Goal: Communication & Community: Answer question/provide support

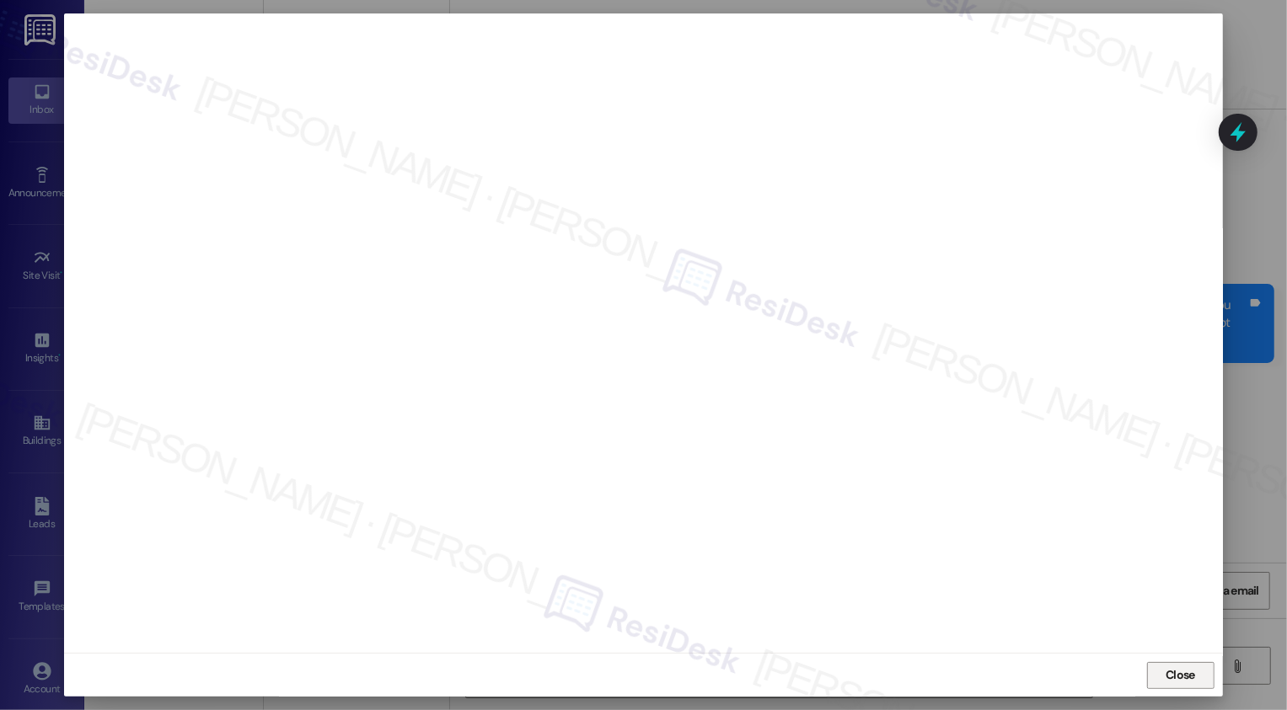
click at [1180, 678] on span "Close" at bounding box center [1179, 676] width 29 height 18
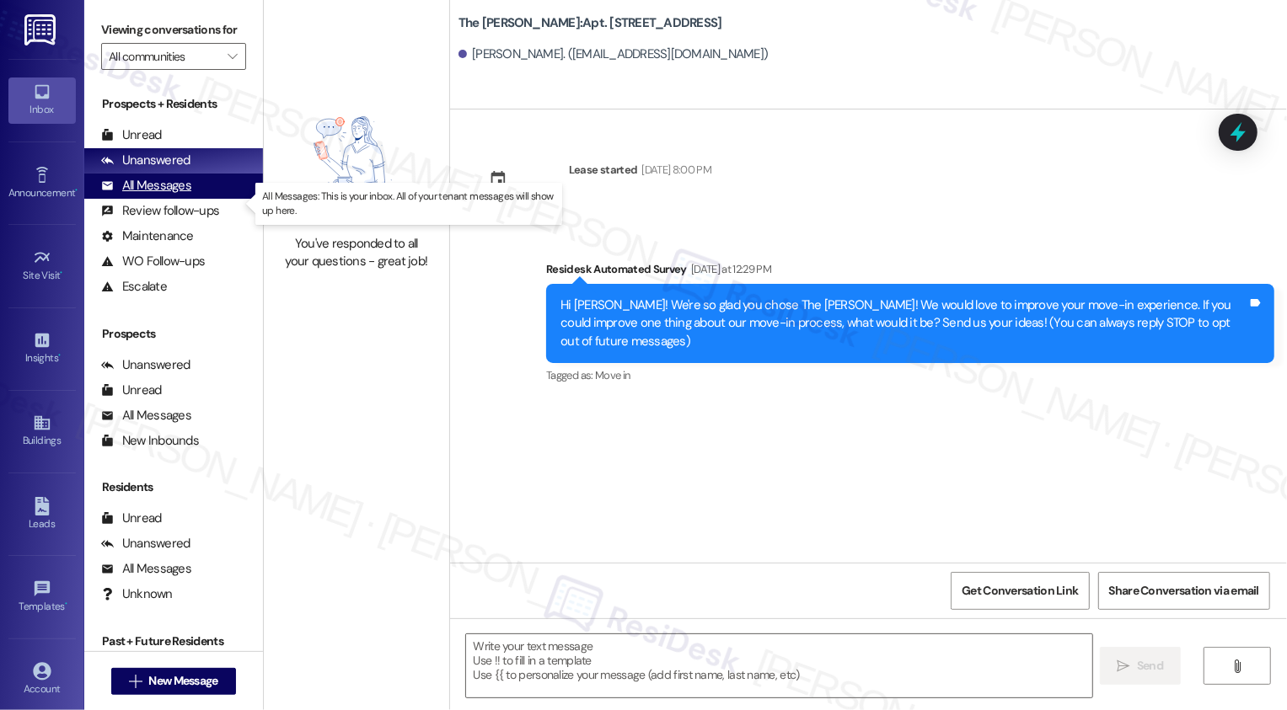
click at [190, 199] on div "All Messages (undefined)" at bounding box center [173, 186] width 179 height 25
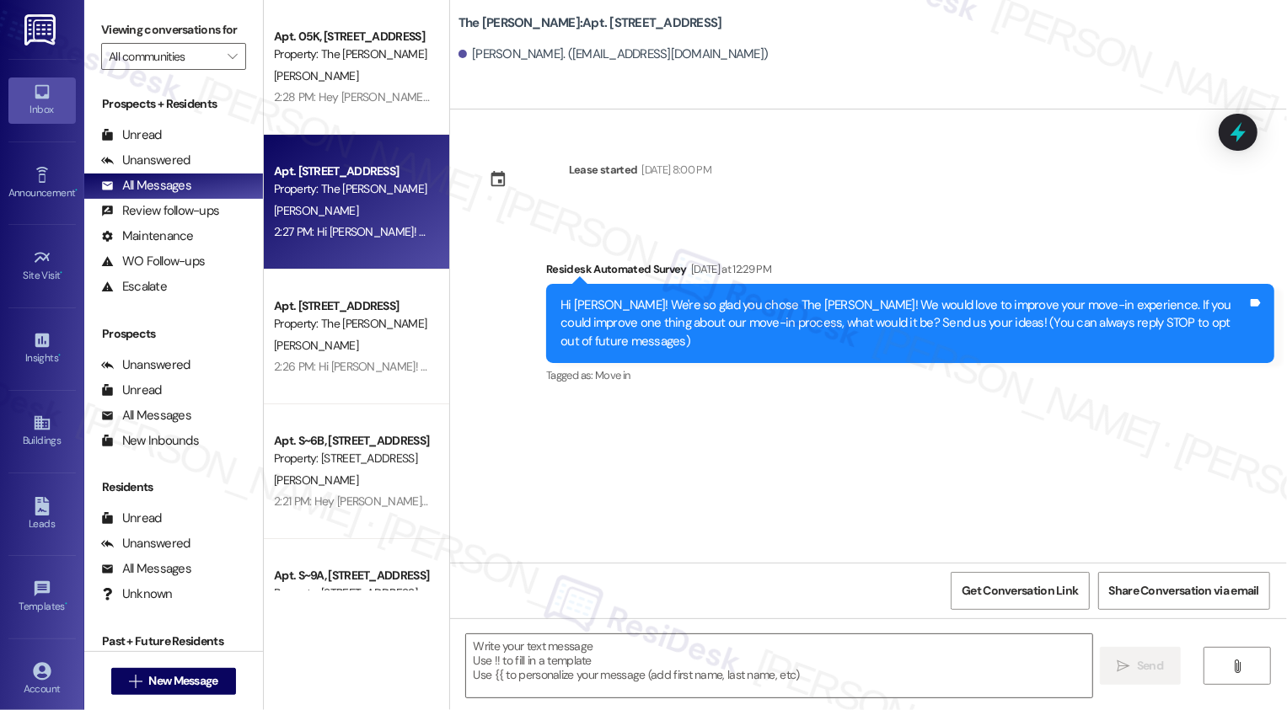
type textarea "Fetching suggested responses. Please feel free to read through the conversation…"
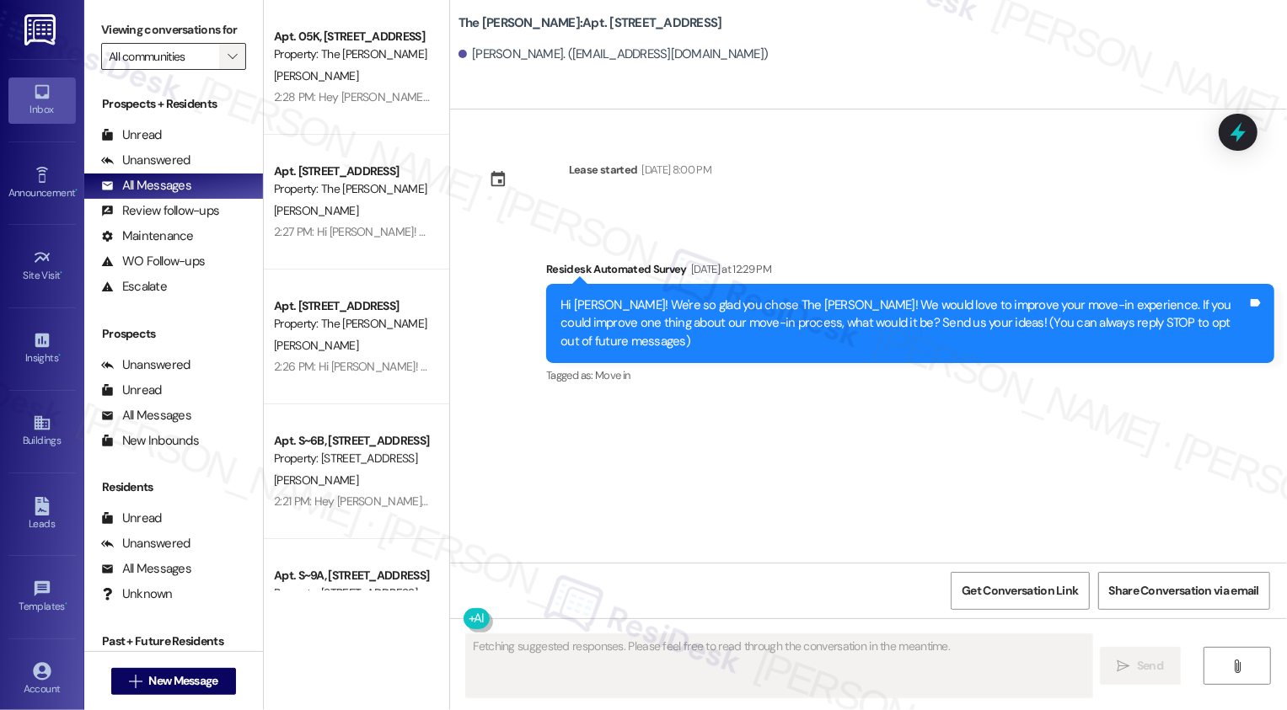
click at [227, 70] on span "" at bounding box center [232, 56] width 16 height 27
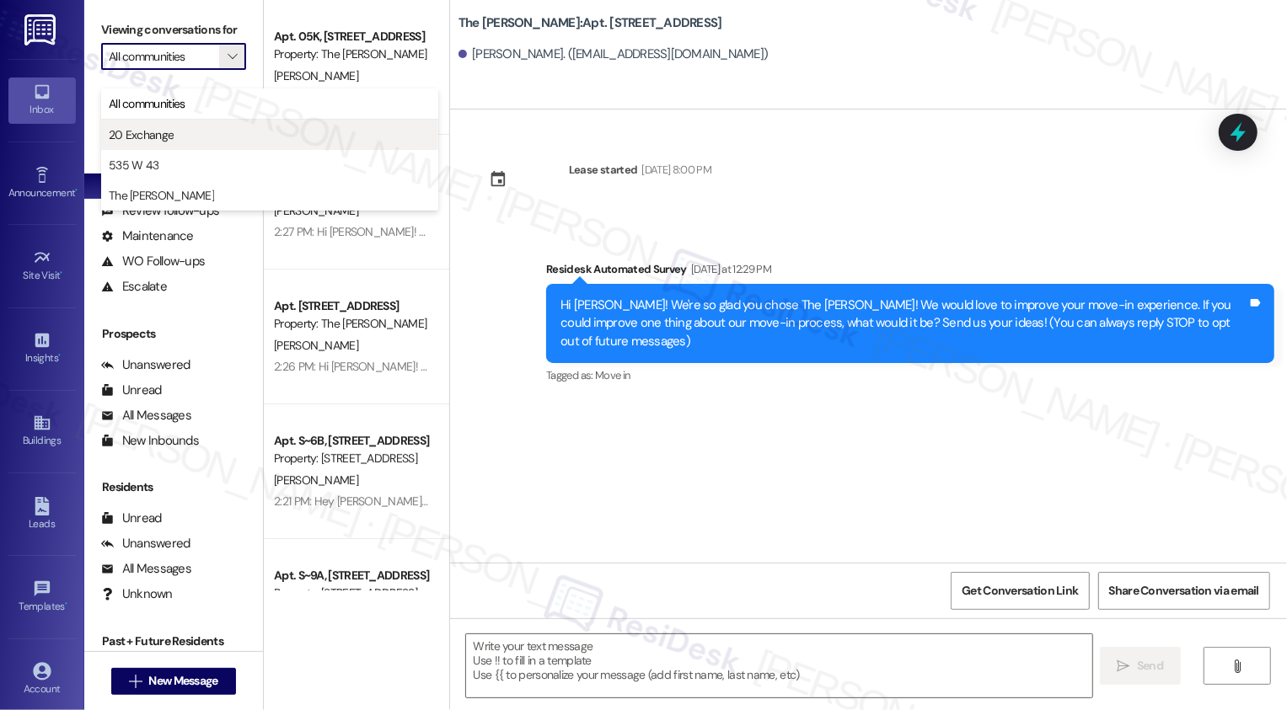
click at [215, 121] on button "20 Exchange" at bounding box center [269, 135] width 337 height 30
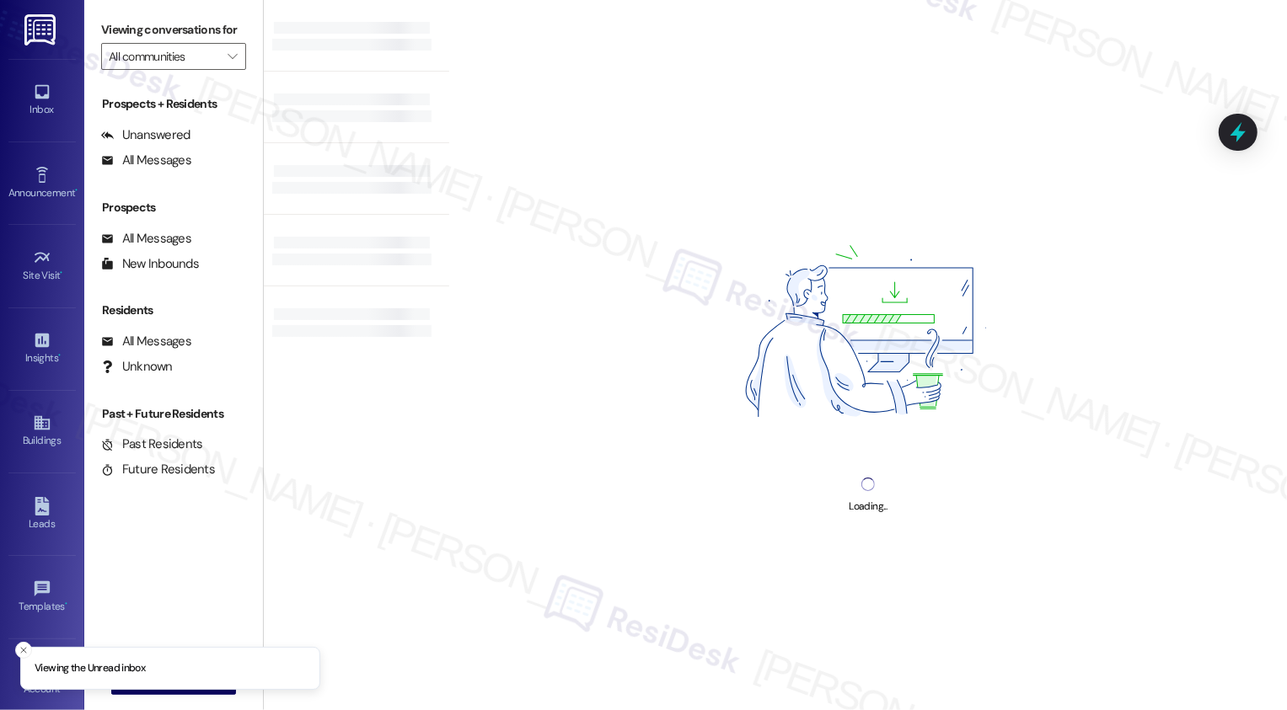
type input "20 Exchange"
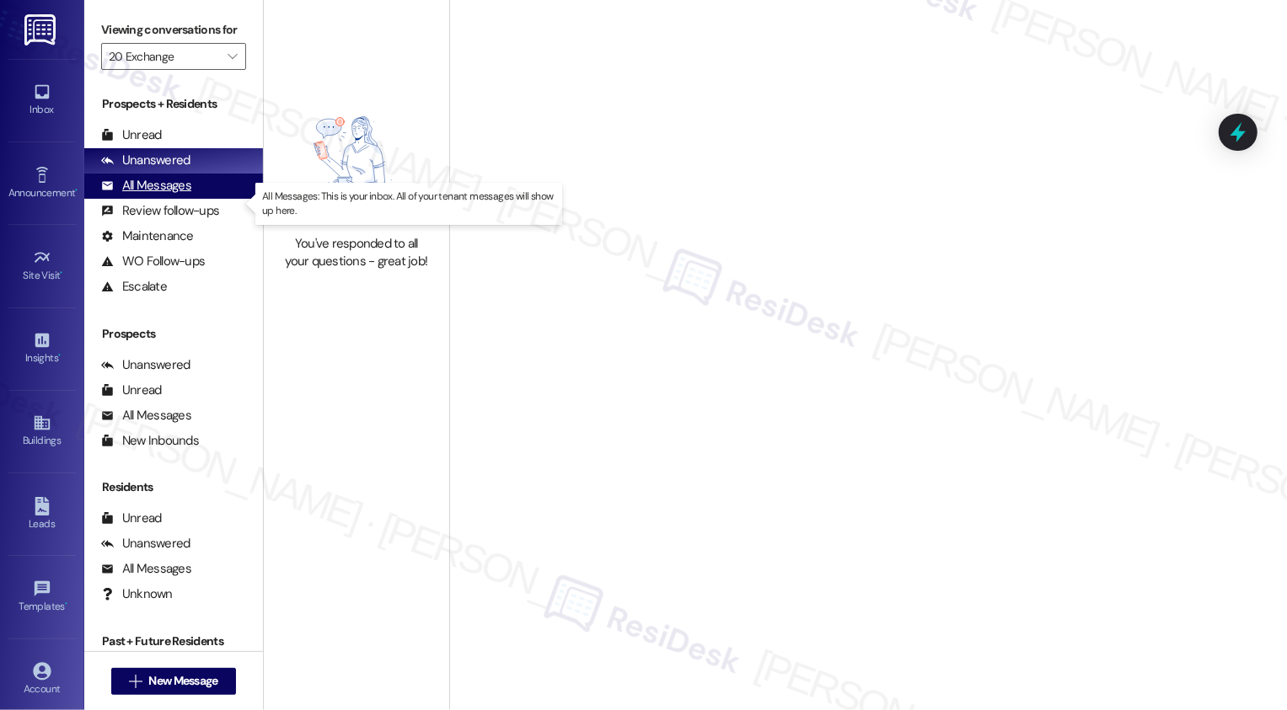
click at [200, 199] on div "All Messages (undefined)" at bounding box center [173, 186] width 179 height 25
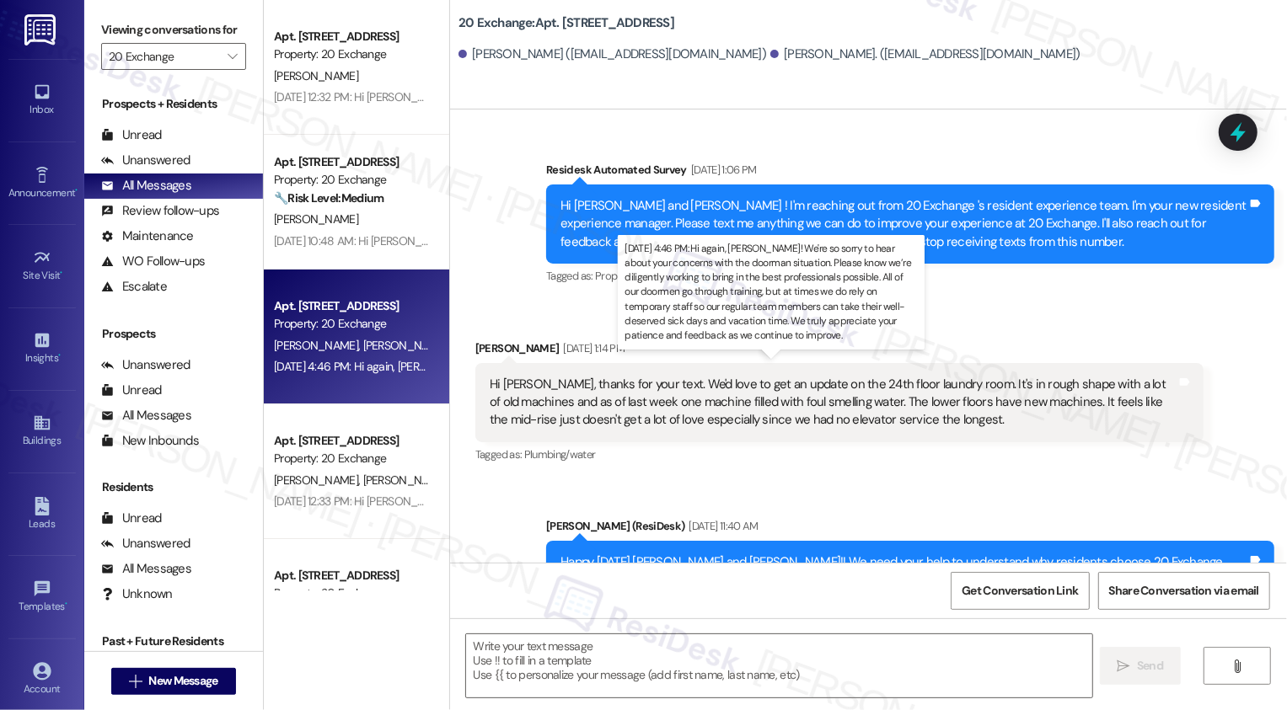
type textarea "Fetching suggested responses. Please feel free to read through the conversation…"
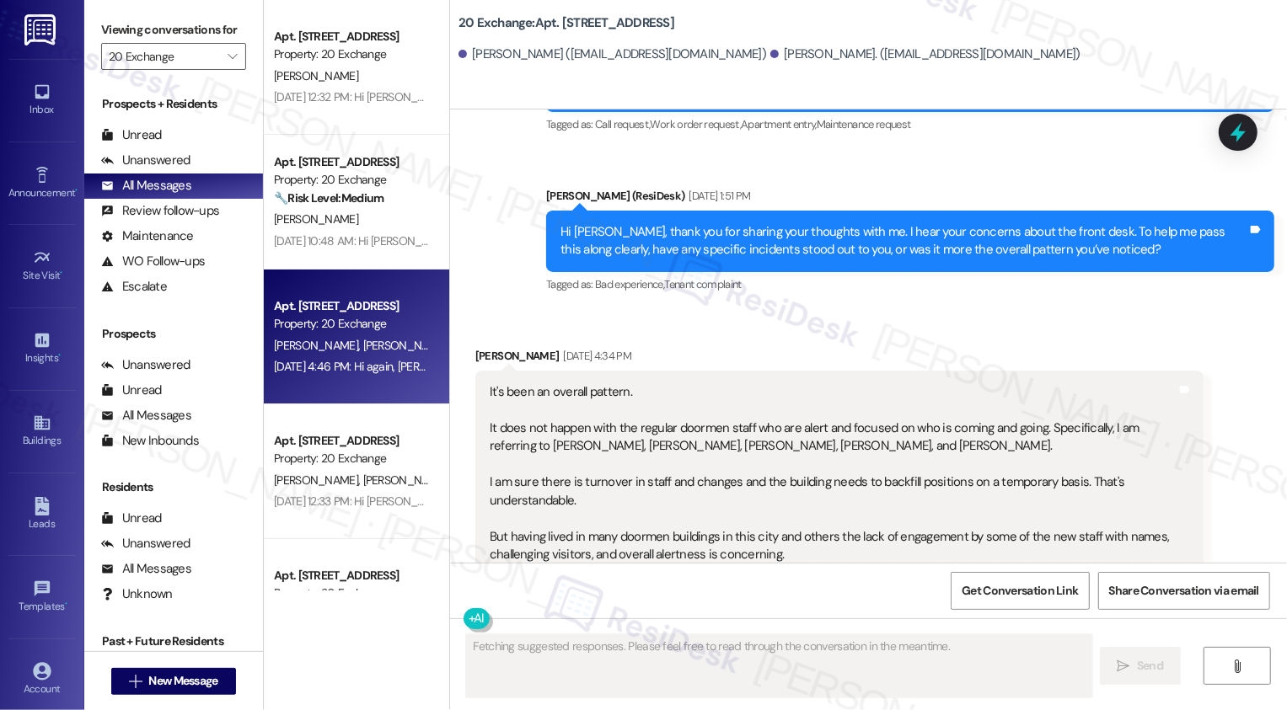
scroll to position [3517, 0]
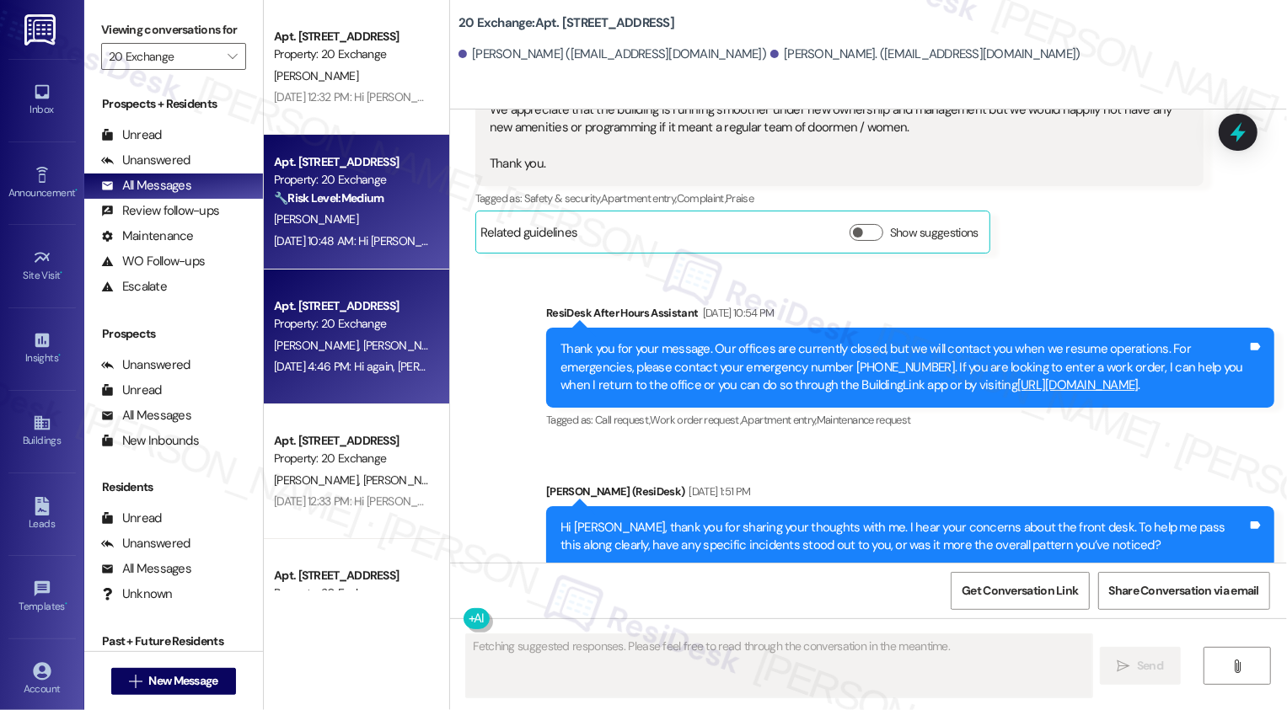
click at [390, 228] on div "[PERSON_NAME]" at bounding box center [351, 219] width 159 height 21
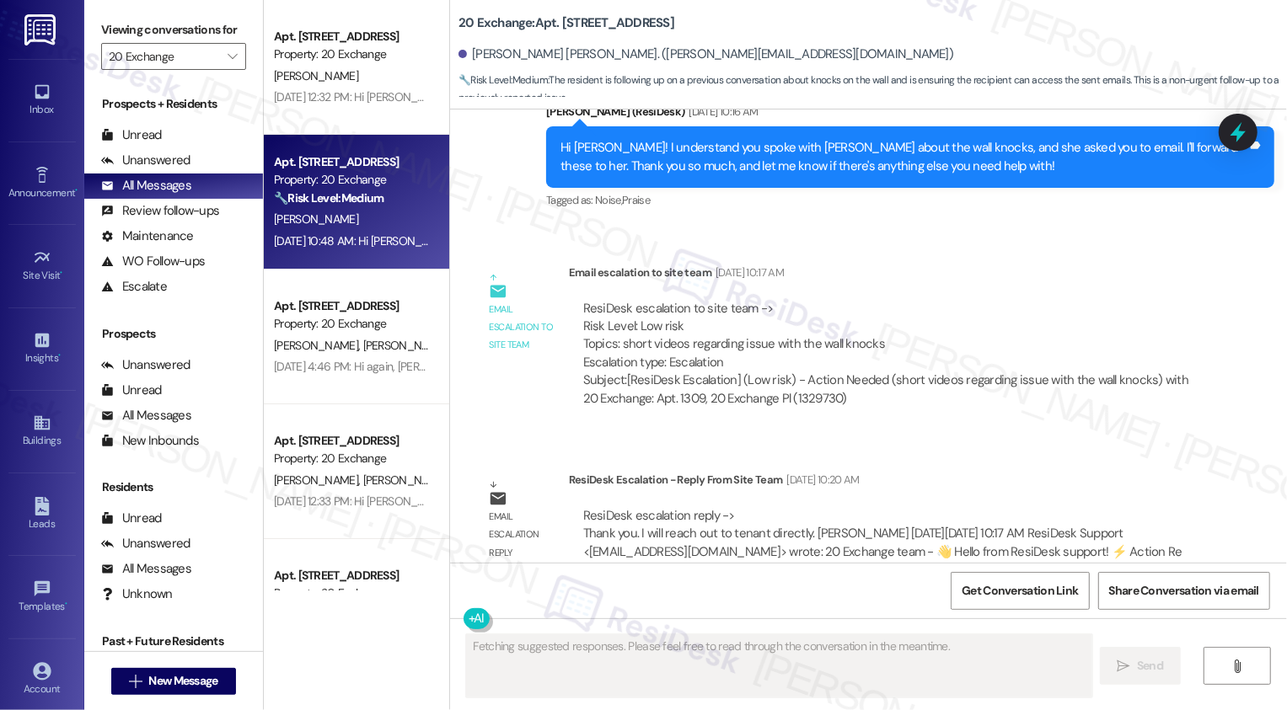
scroll to position [4142, 0]
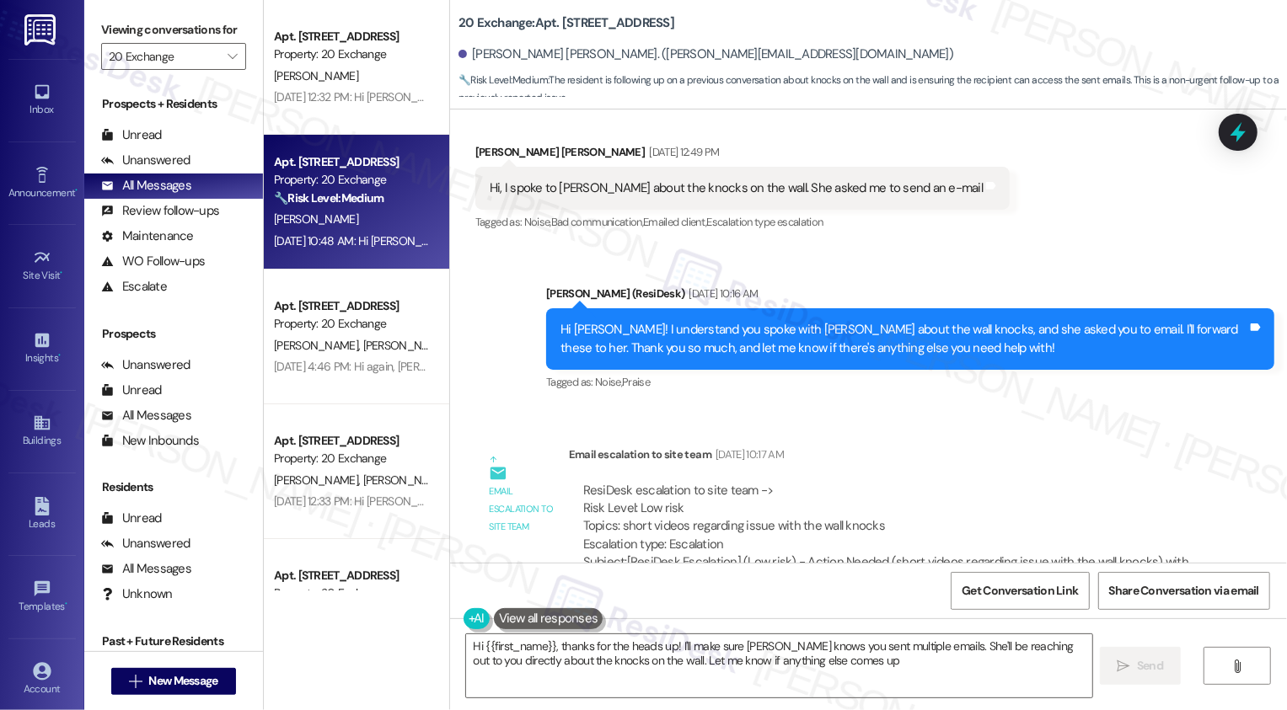
type textarea "Hi {{first_name}}, thanks for the heads up! I'll make sure [PERSON_NAME] knows …"
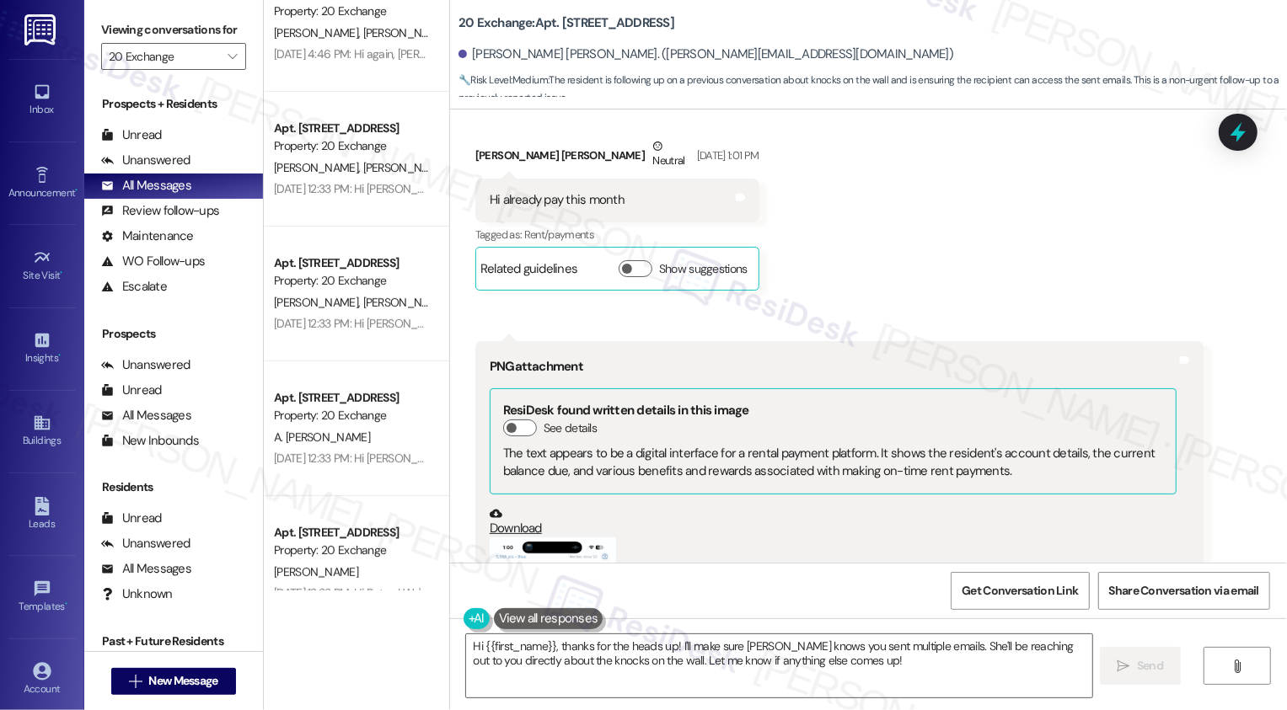
scroll to position [366, 0]
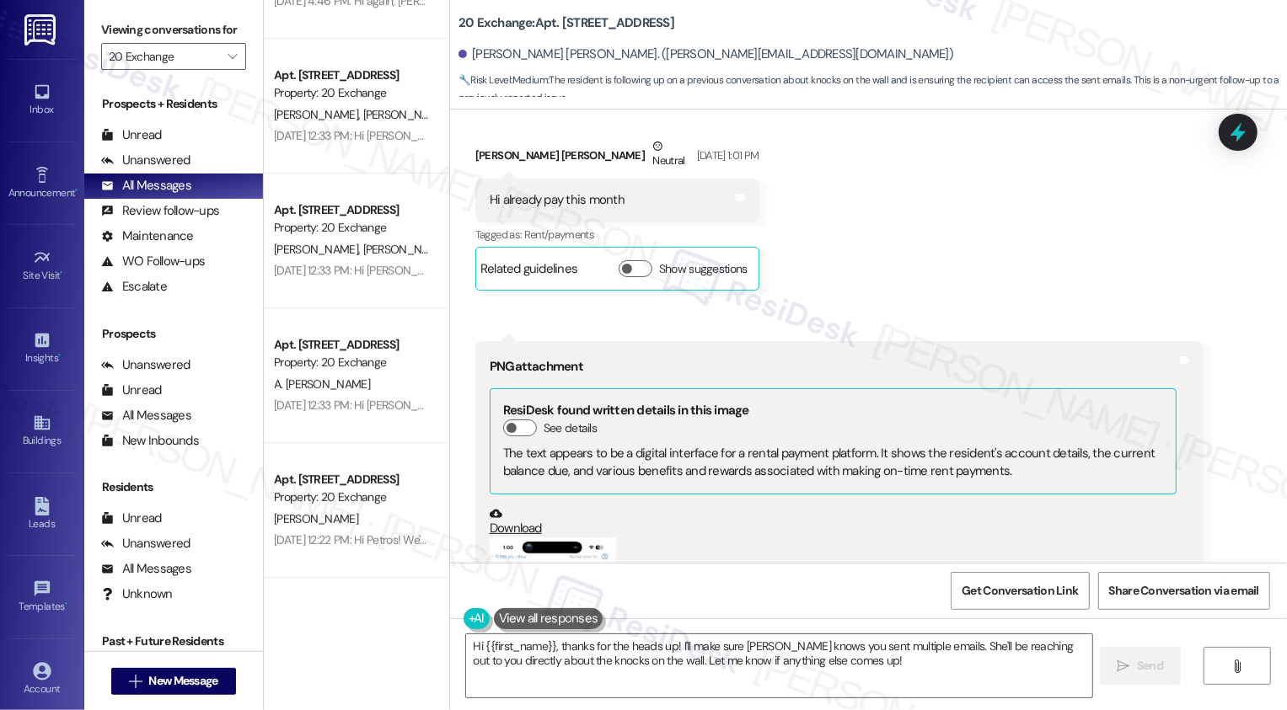
click at [356, 287] on div "Apt. [STREET_ADDRESS] Property: 20 Exchange [PERSON_NAME] [PERSON_NAME] [DATE] …" at bounding box center [356, 241] width 185 height 135
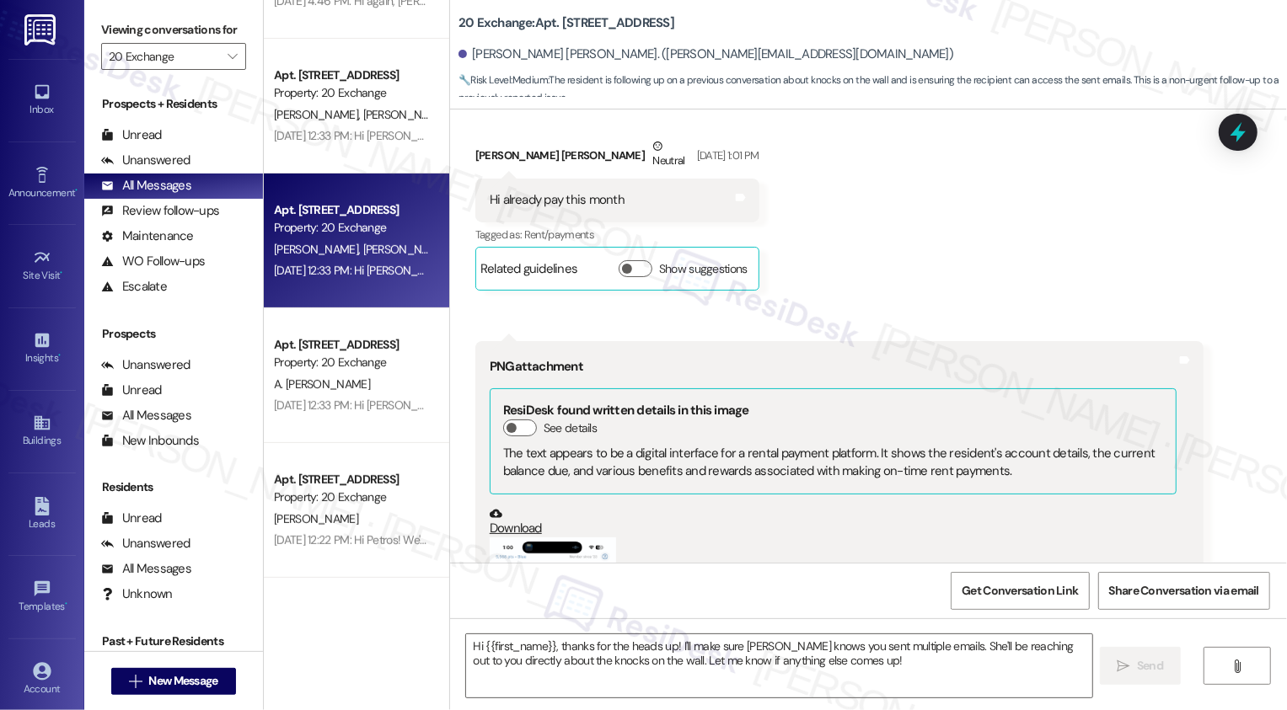
type textarea "Fetching suggested responses. Please feel free to read through the conversation…"
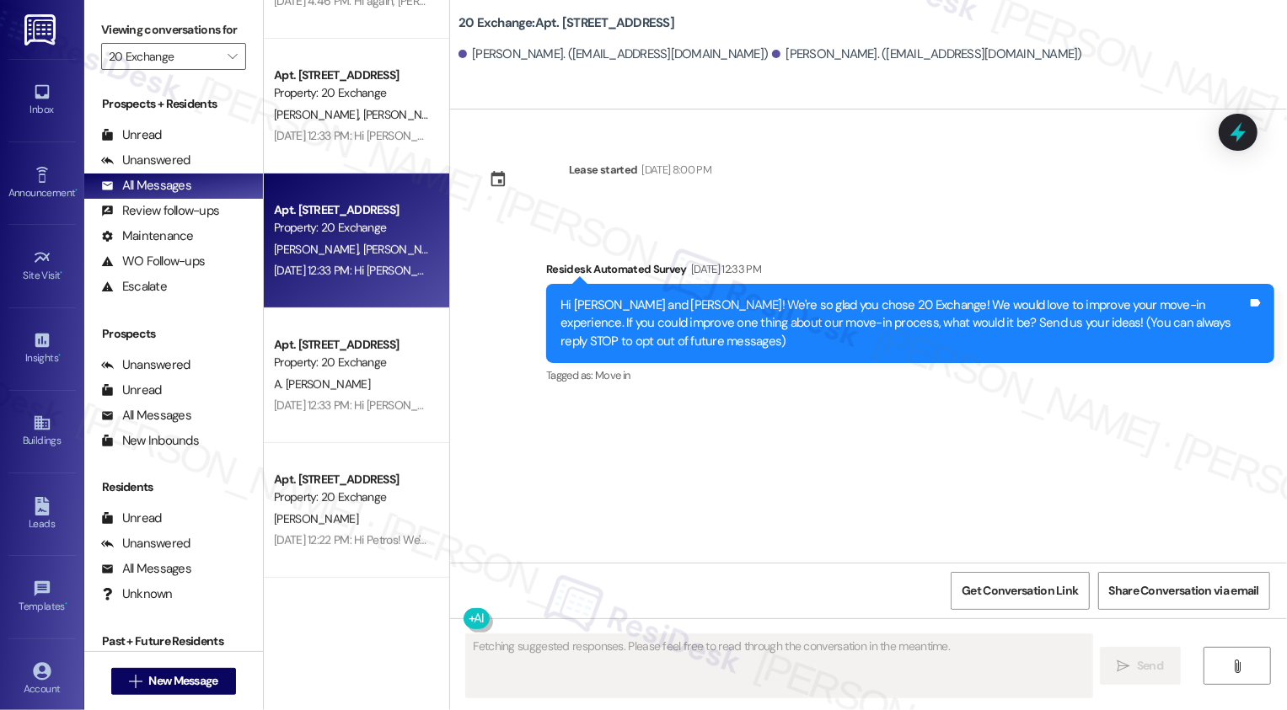
scroll to position [0, 0]
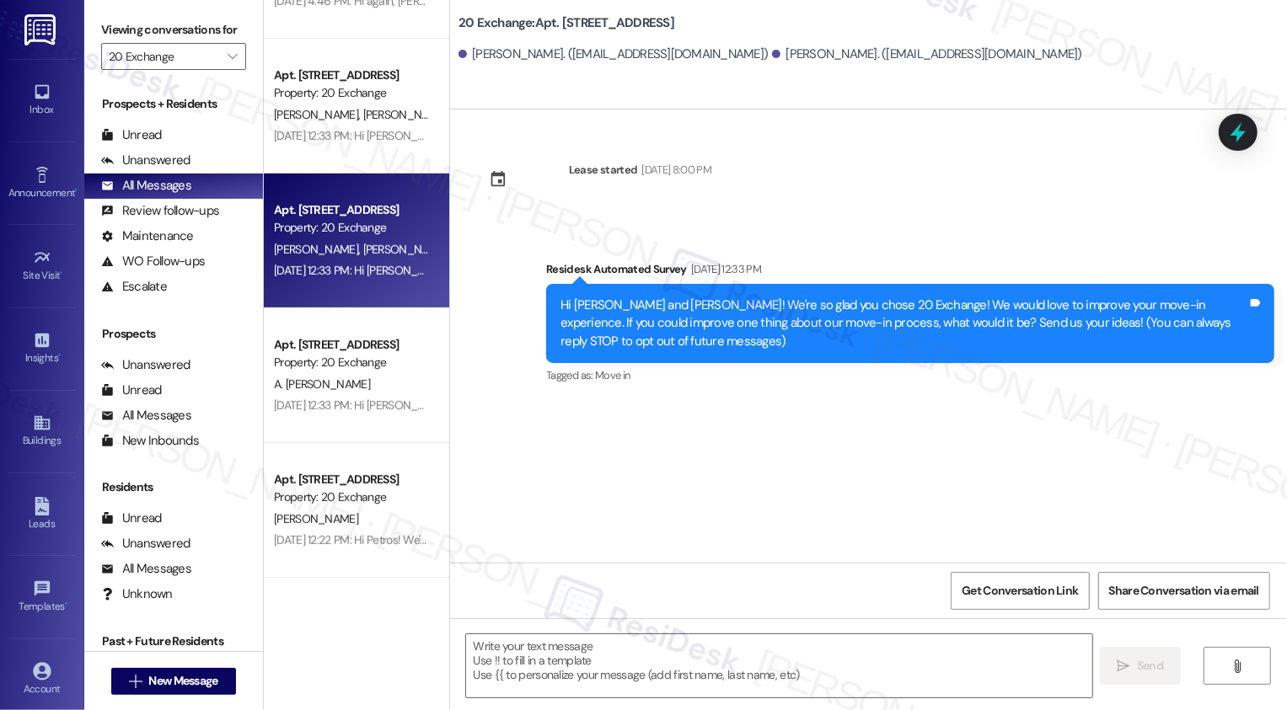
click at [351, 437] on div "Apt. 1701, 20 Exchange Pl Property: 20 Exchange A. [PERSON_NAME] [DATE] 12:33 P…" at bounding box center [356, 375] width 185 height 135
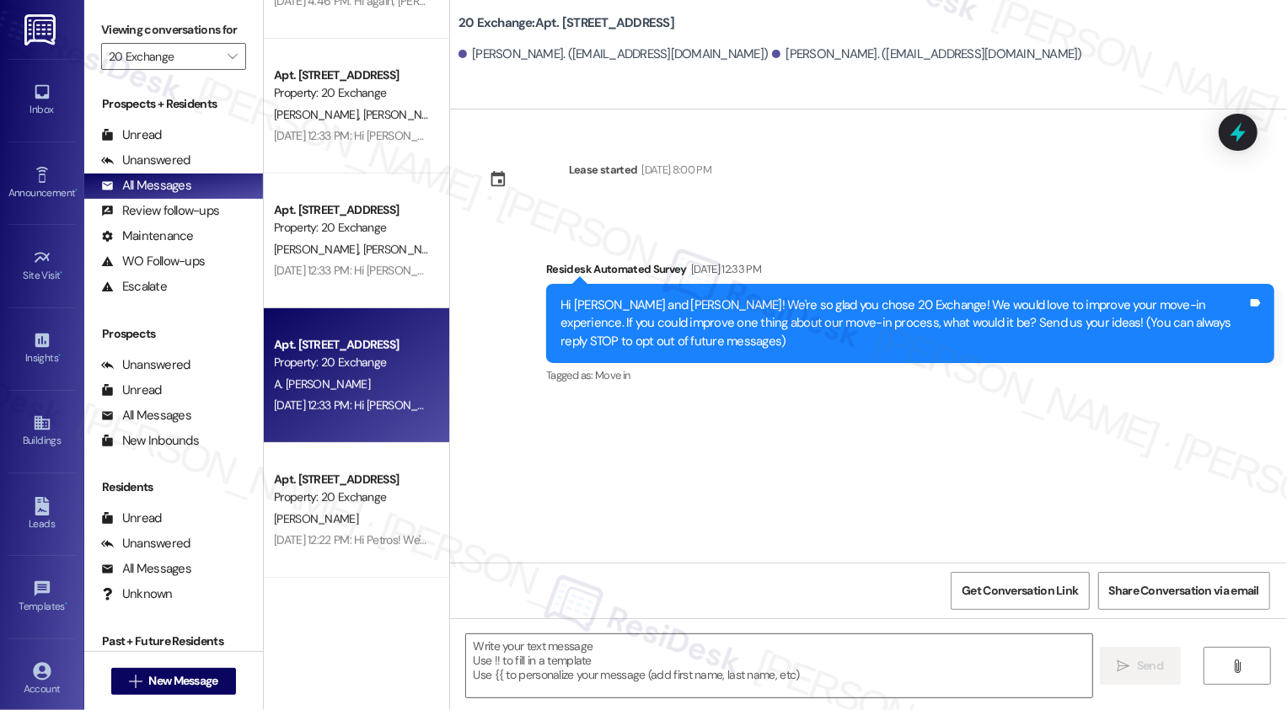
type textarea "Fetching suggested responses. Please feel free to read through the conversation…"
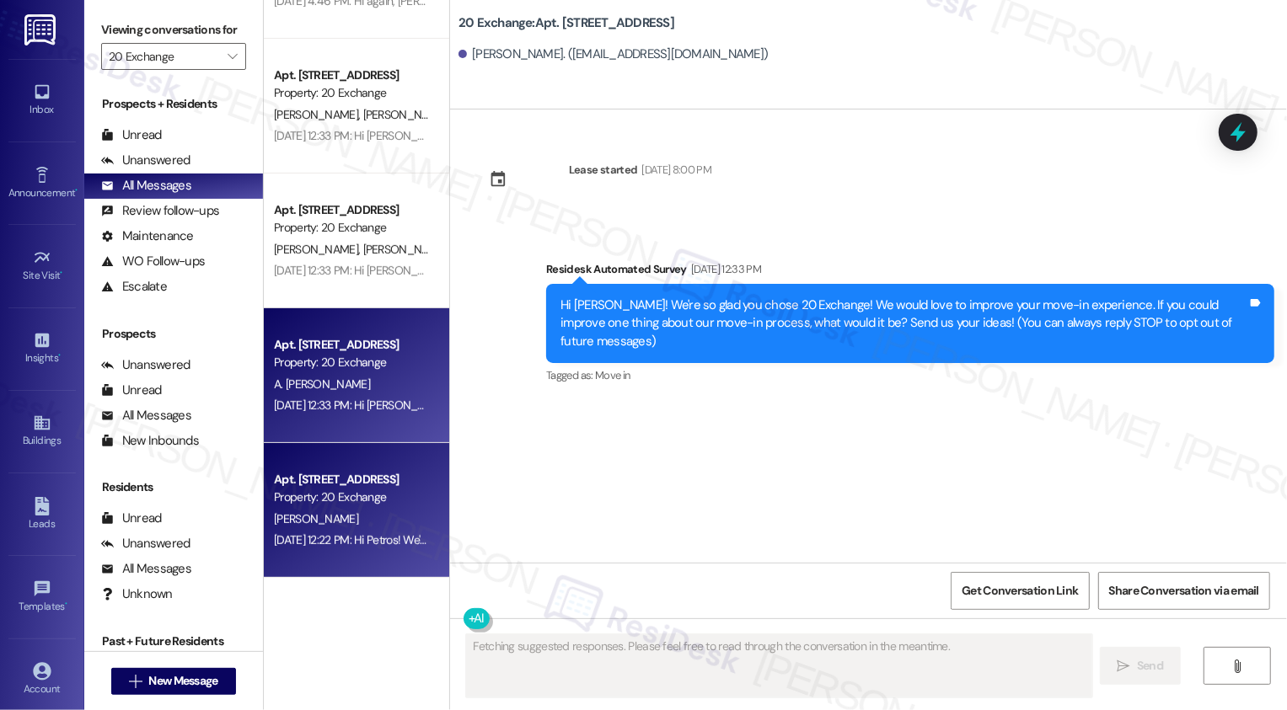
click at [356, 485] on div "Apt. [STREET_ADDRESS]" at bounding box center [352, 480] width 156 height 18
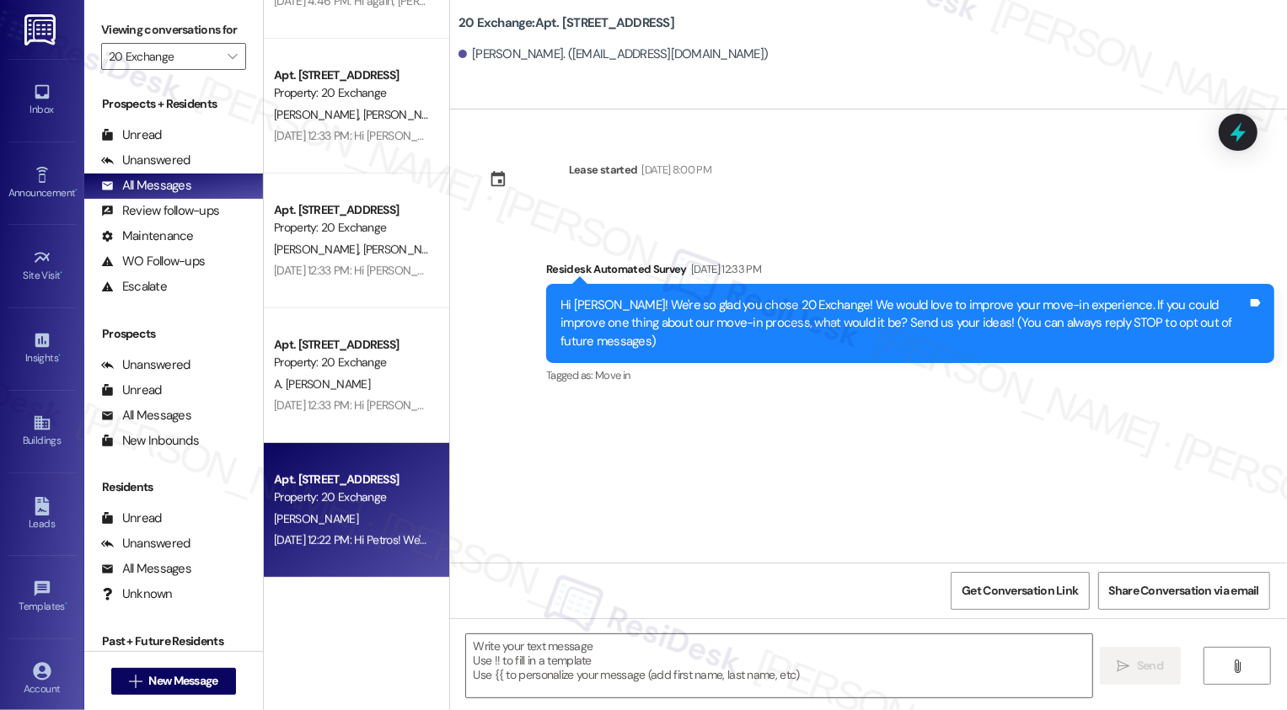
type textarea "Fetching suggested responses. Please feel free to read through the conversation…"
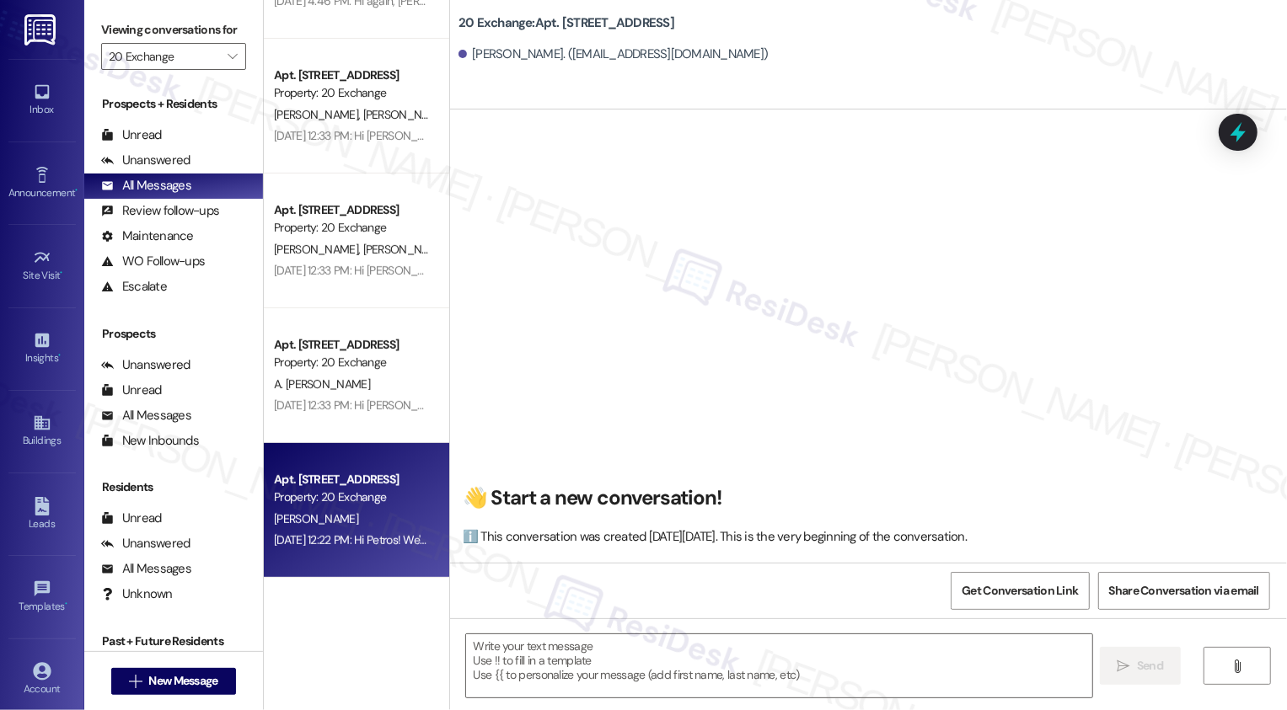
click at [588, 384] on div "👋 Start a new conversation! ℹ️ This conversation was created [DATE][DATE]. This…" at bounding box center [868, 336] width 837 height 453
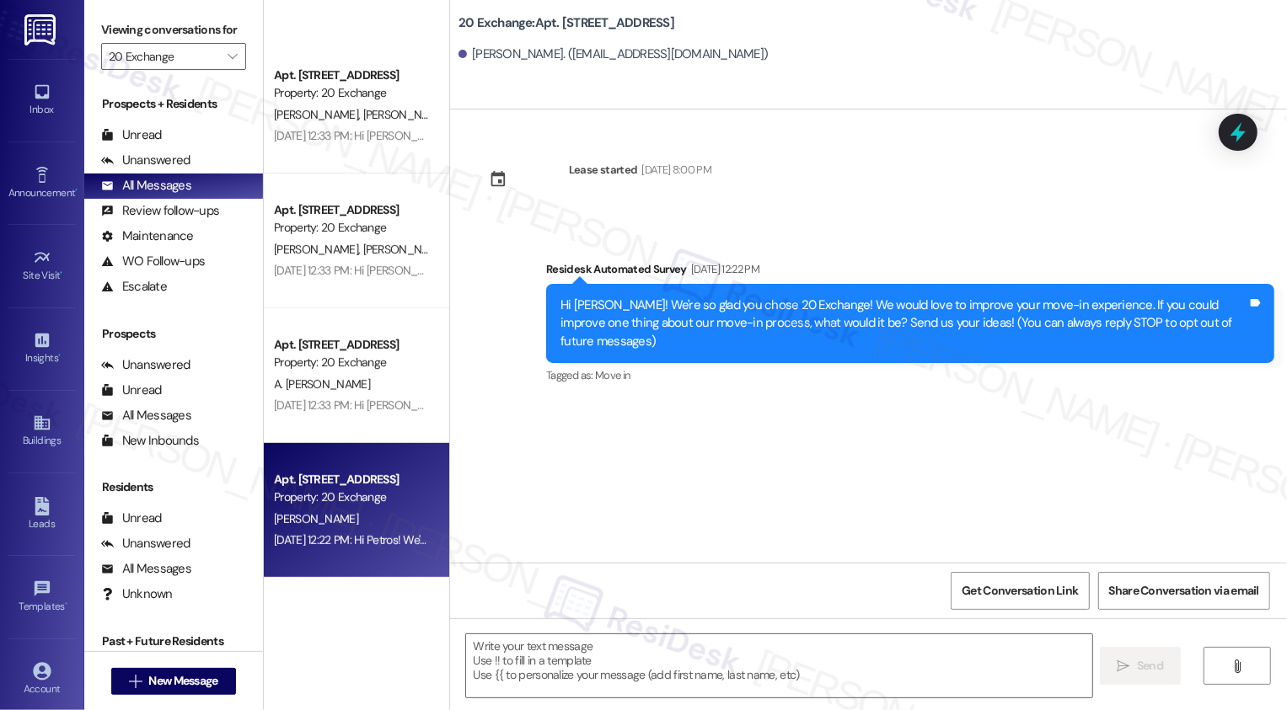
scroll to position [540, 0]
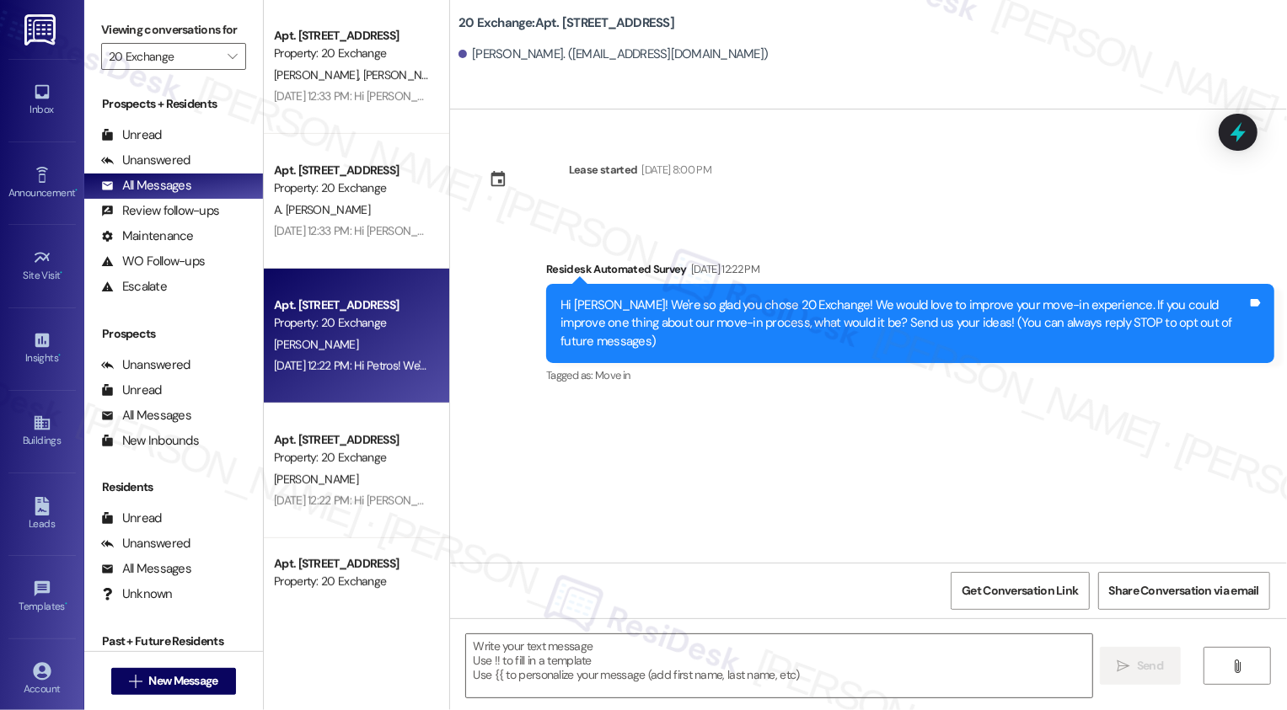
type textarea "Fetching suggested responses. Please feel free to read through the conversation…"
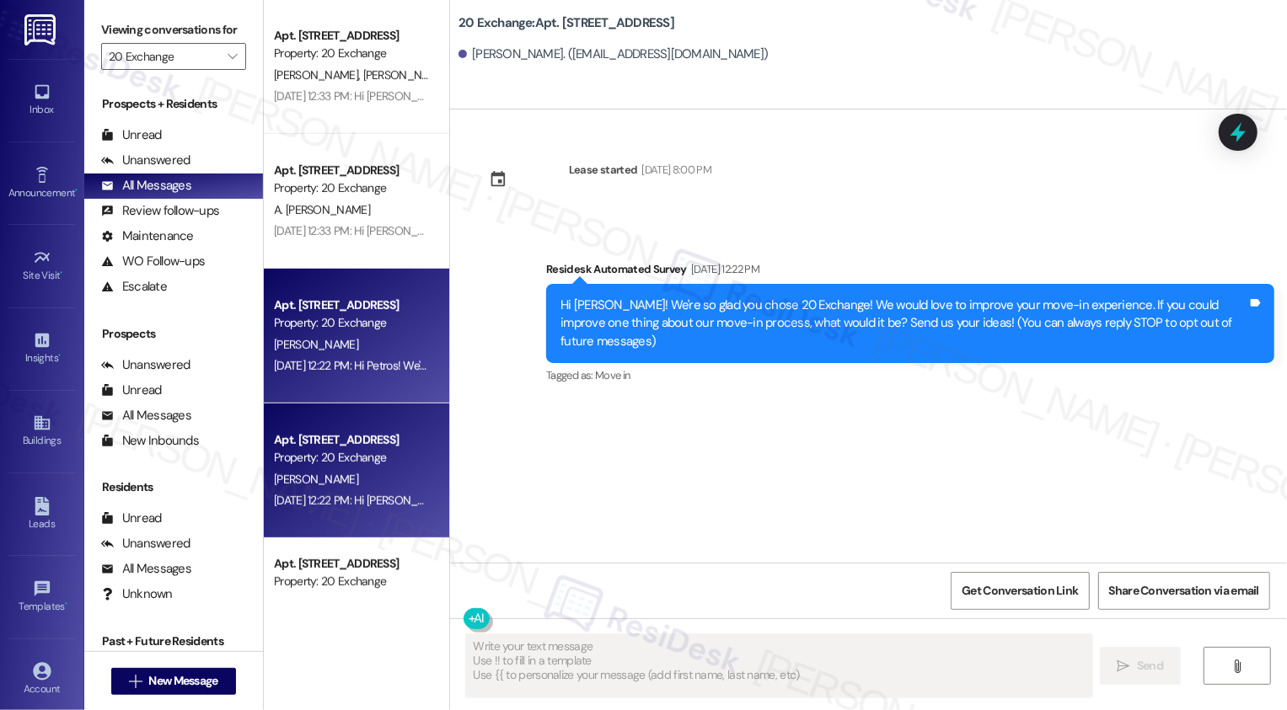
scroll to position [805, 0]
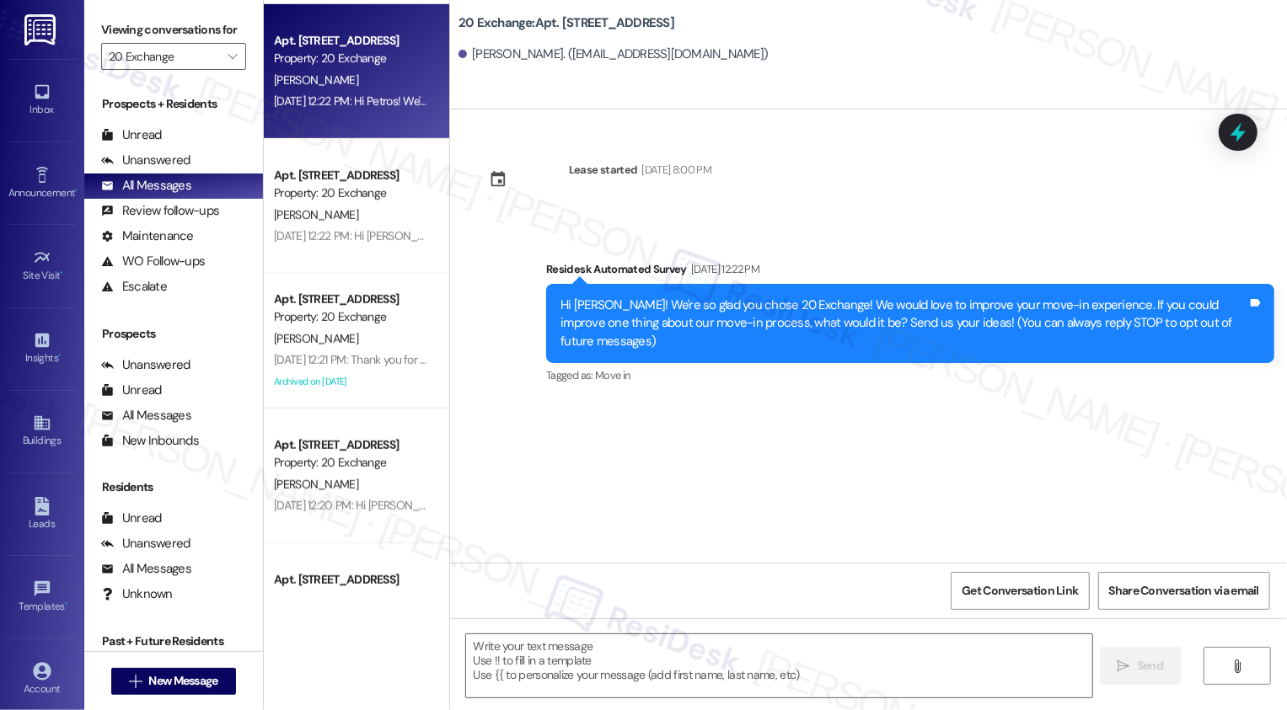
click at [368, 384] on div "Archived on [DATE]" at bounding box center [351, 382] width 159 height 21
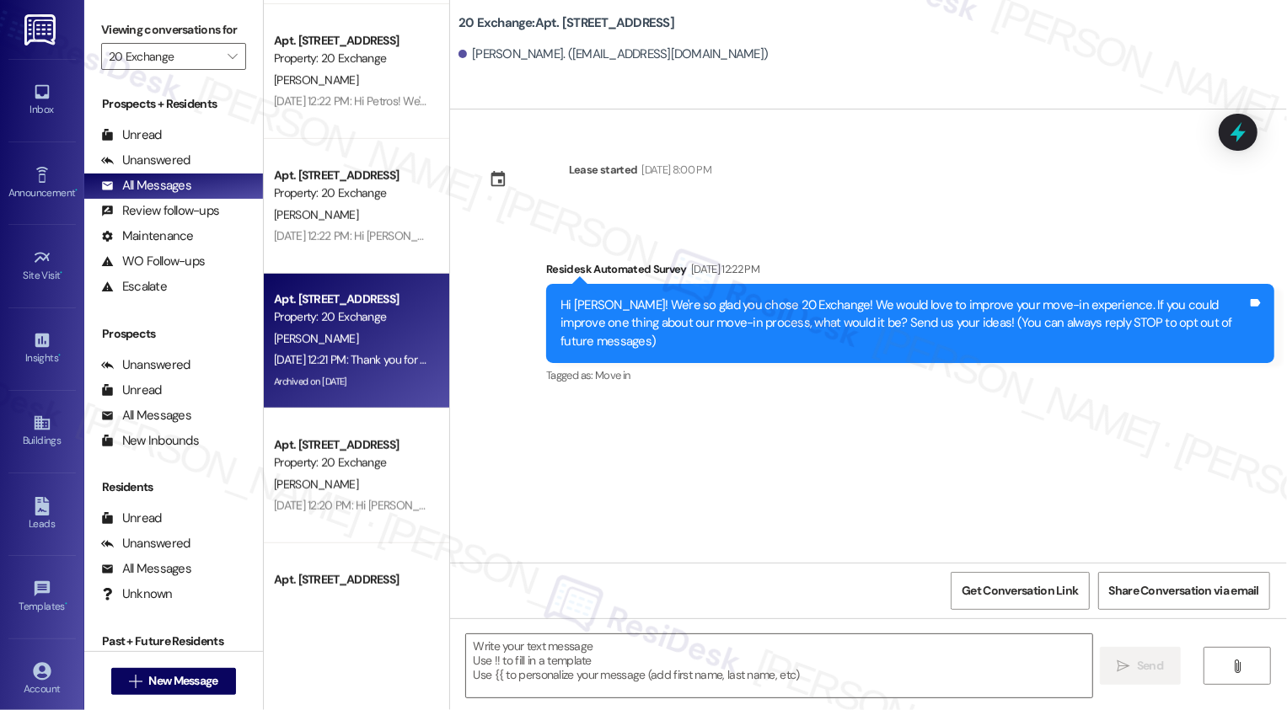
type textarea "Fetching suggested responses. Please feel free to read through the conversation…"
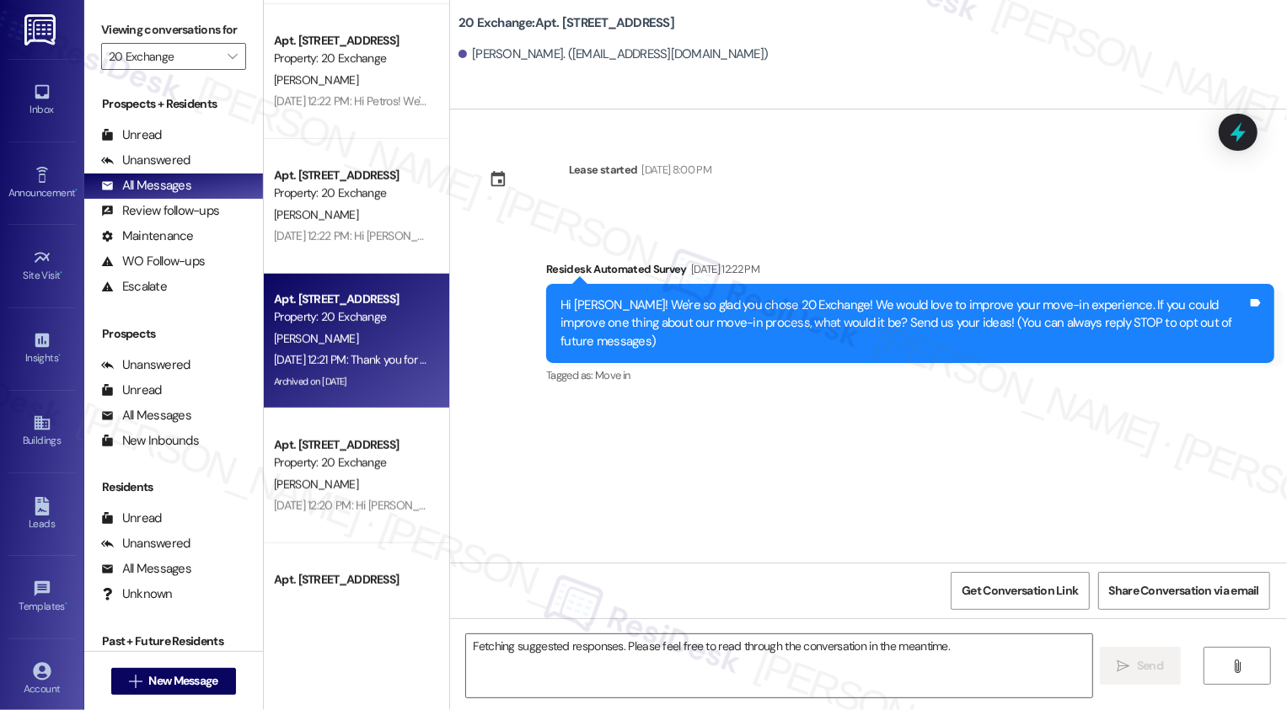
click at [368, 384] on div "Archived on [DATE]" at bounding box center [351, 382] width 159 height 21
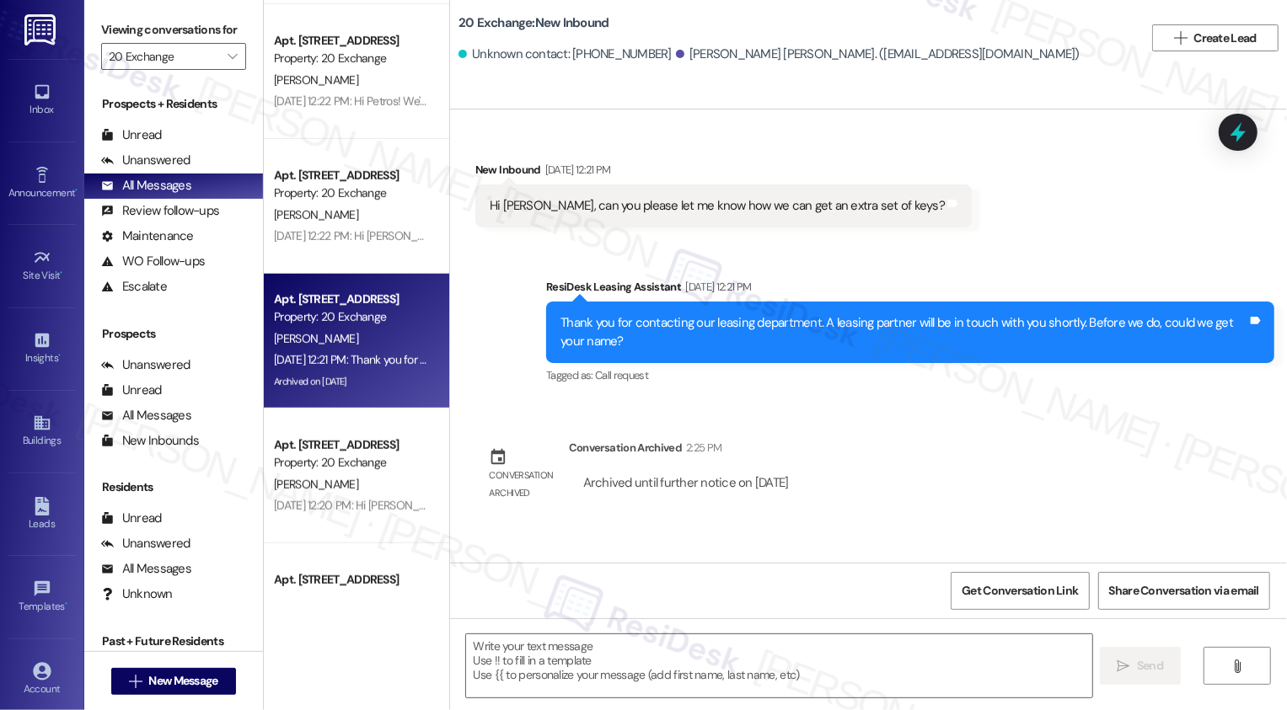
scroll to position [1010, 0]
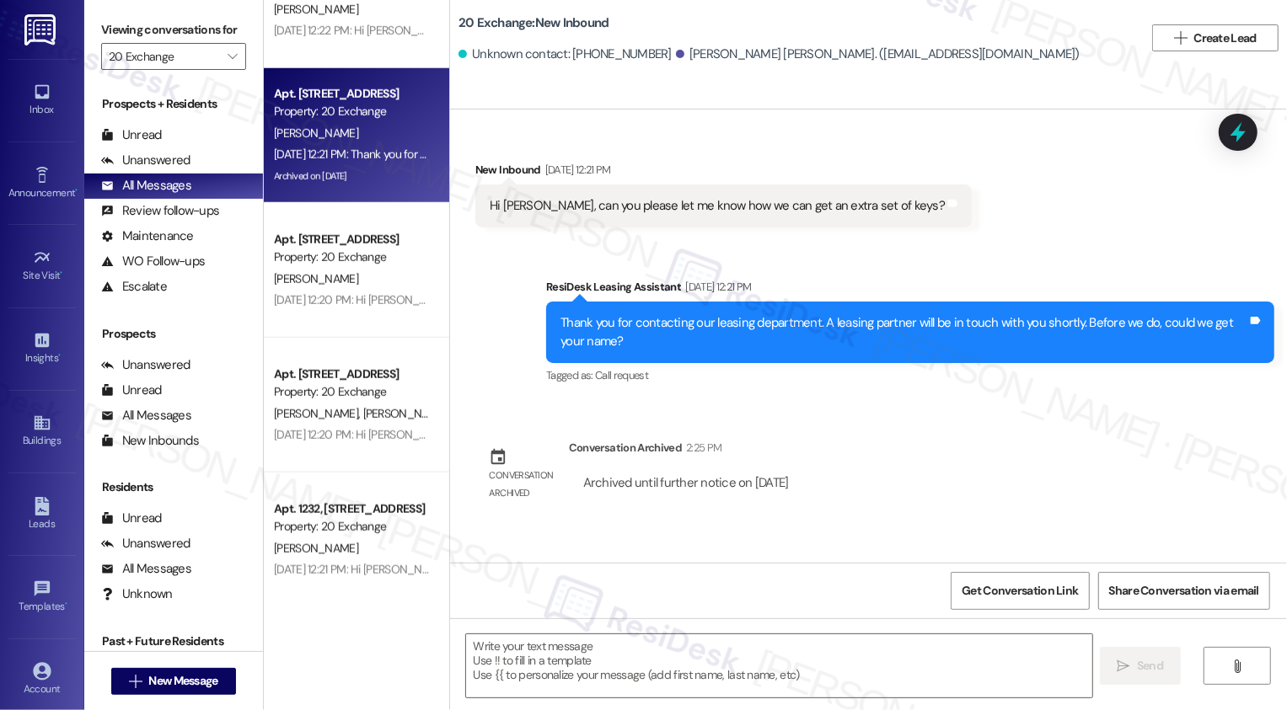
click at [399, 391] on div "Property: 20 Exchange" at bounding box center [352, 392] width 156 height 18
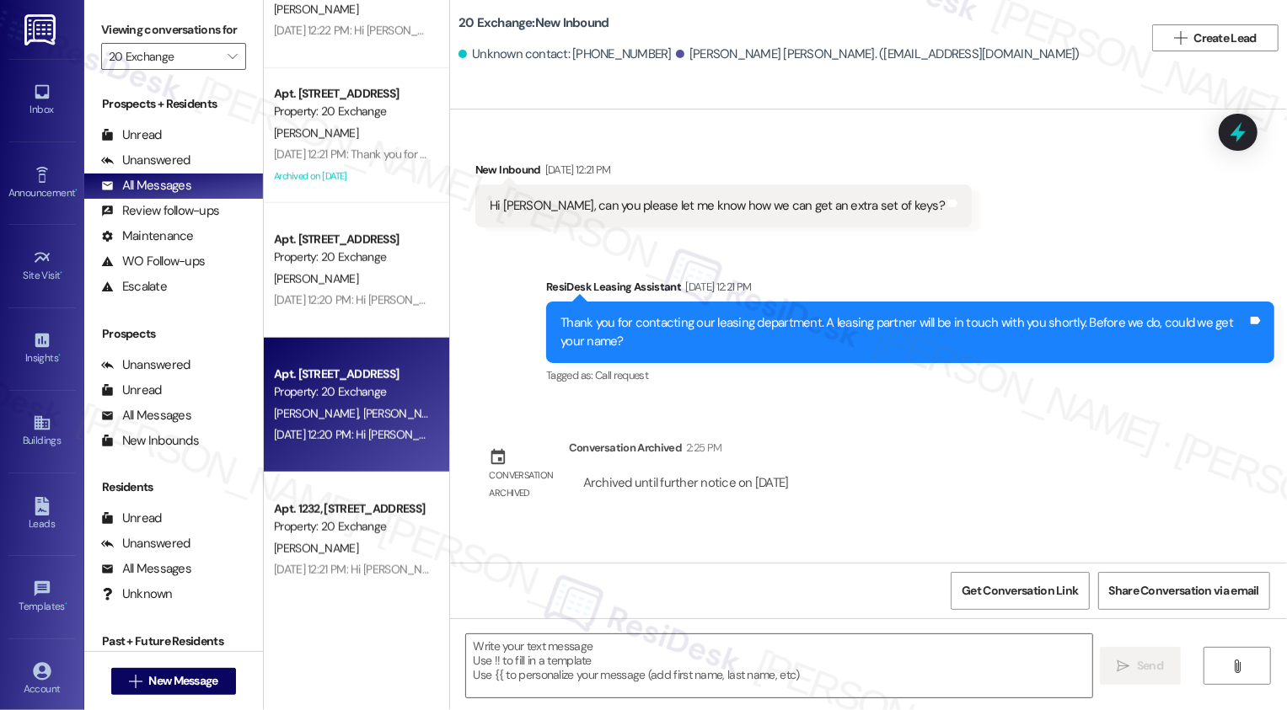
type textarea "Fetching suggested responses. Please feel free to read through the conversation…"
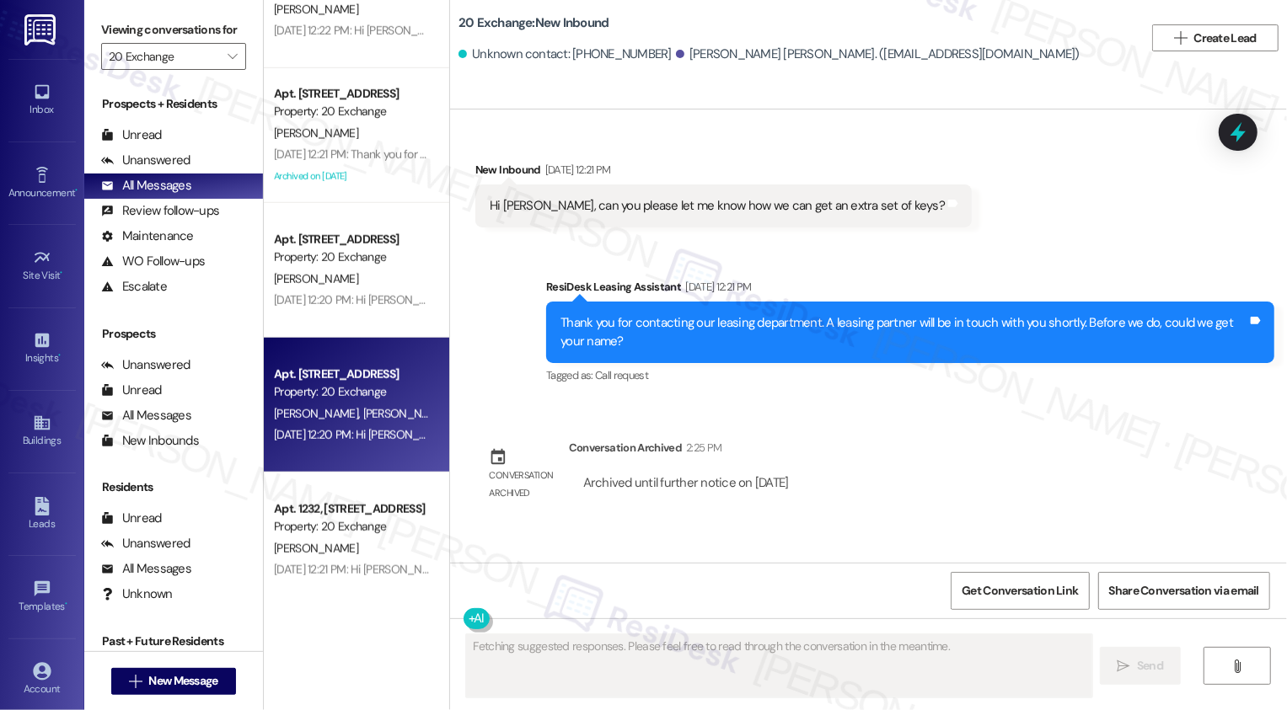
click at [399, 391] on div "Property: 20 Exchange" at bounding box center [352, 392] width 156 height 18
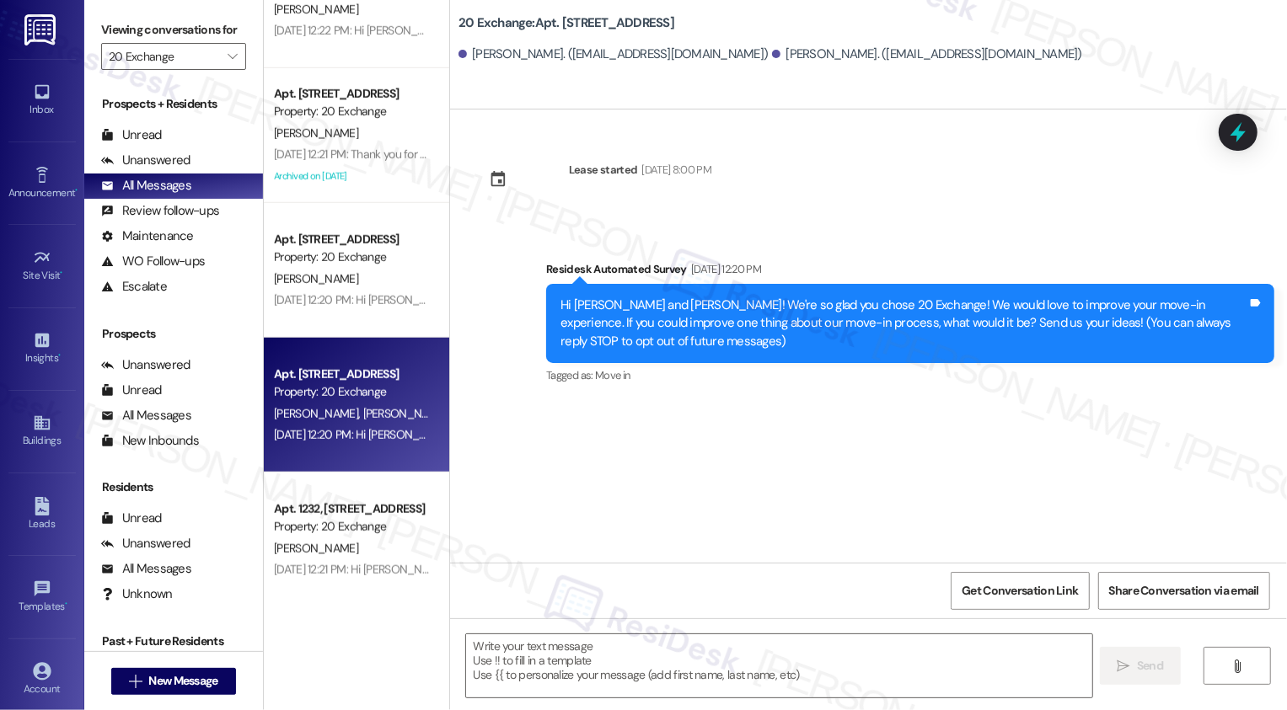
type textarea "Fetching suggested responses. Please feel free to read through the conversation…"
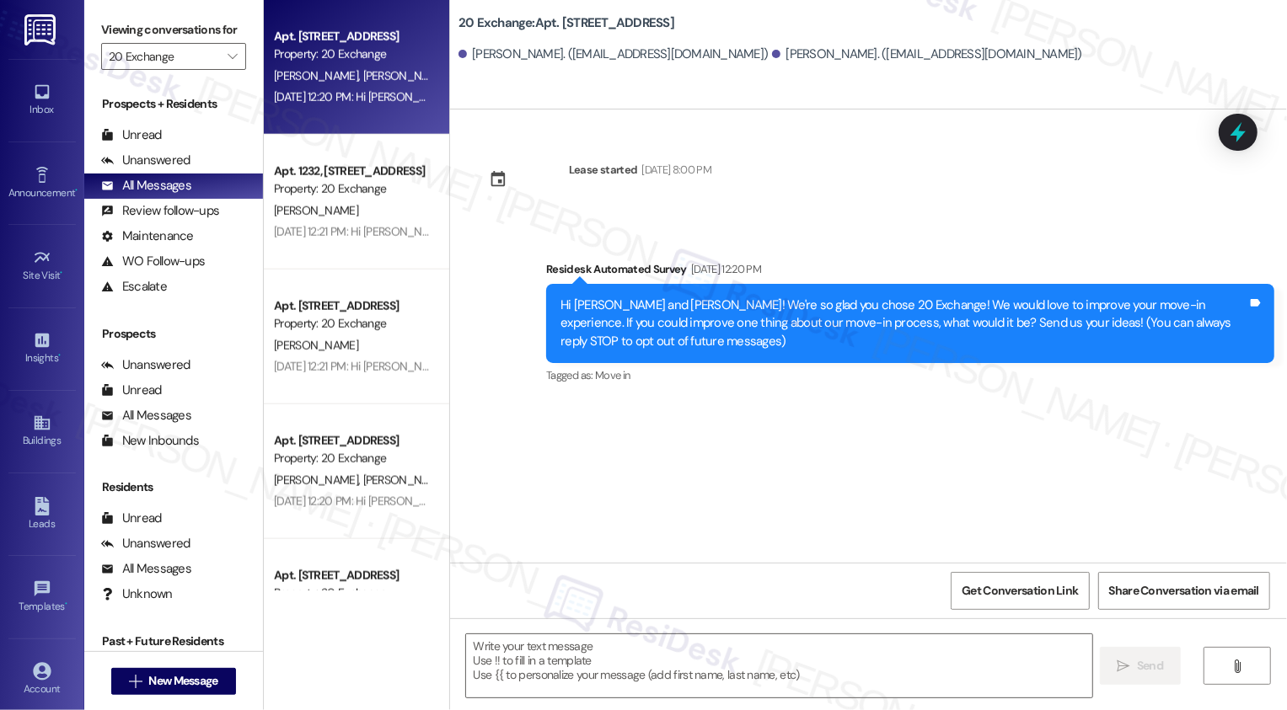
scroll to position [1386, 0]
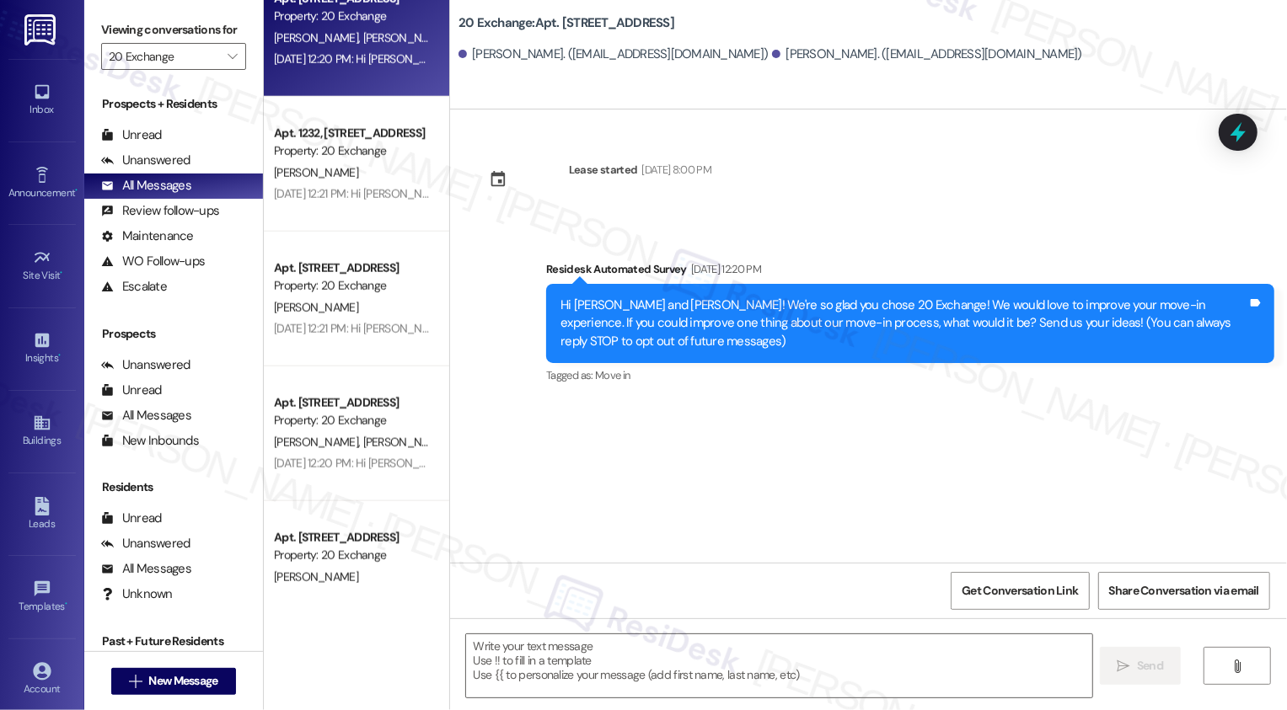
click at [323, 423] on div "Property: 20 Exchange" at bounding box center [352, 421] width 156 height 18
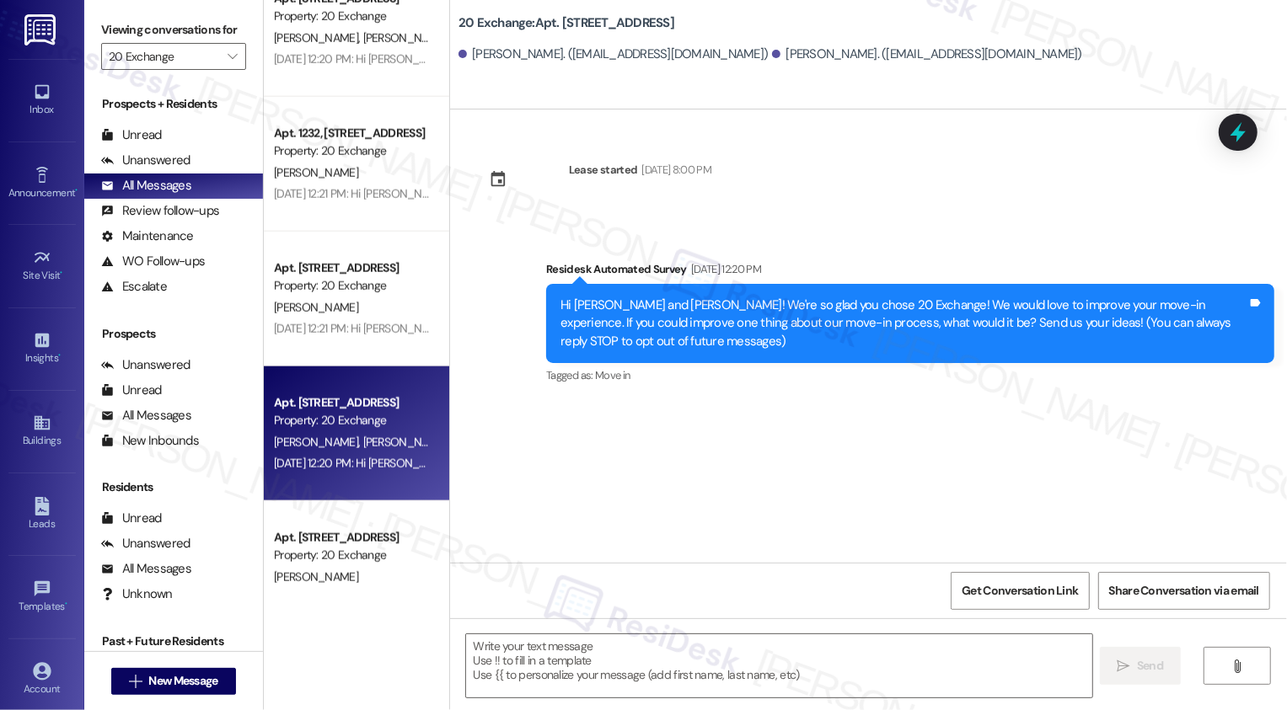
click at [323, 423] on div "Property: 20 Exchange" at bounding box center [352, 421] width 156 height 18
type textarea "Fetching suggested responses. Please feel free to read through the conversation…"
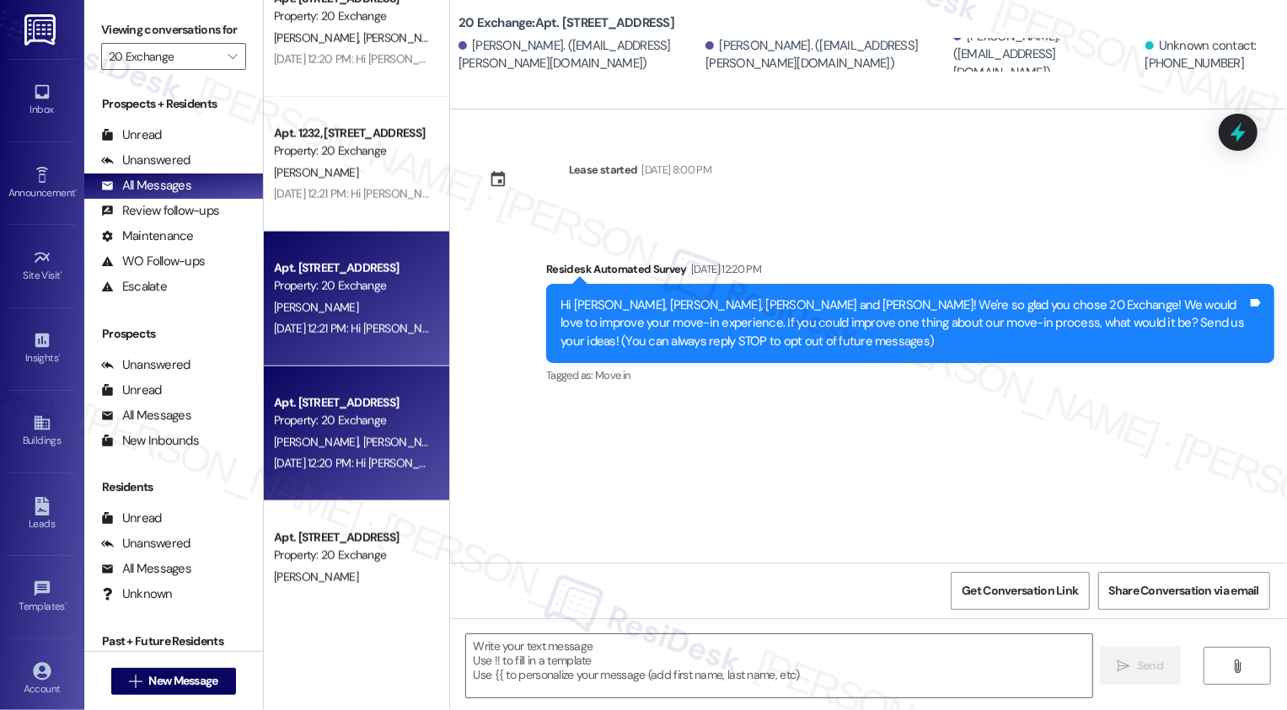
click at [316, 315] on div "[PERSON_NAME]" at bounding box center [351, 307] width 159 height 21
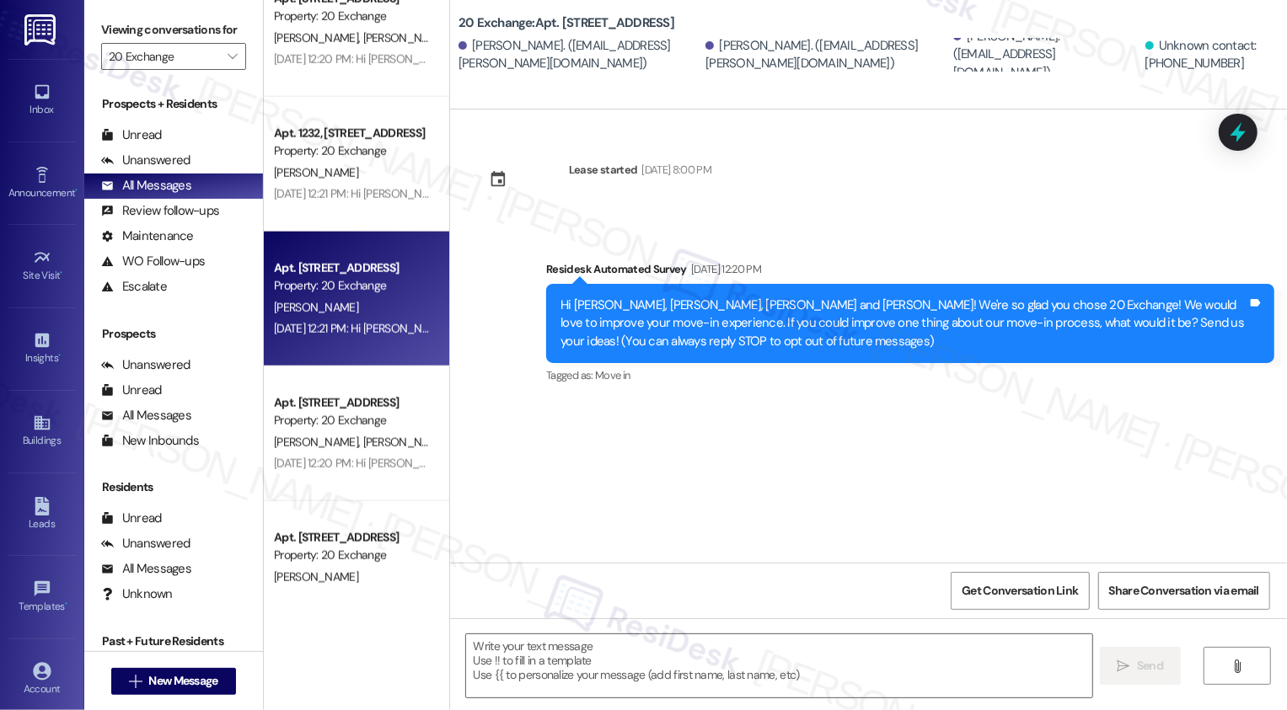
type textarea "Fetching suggested responses. Please feel free to read through the conversation…"
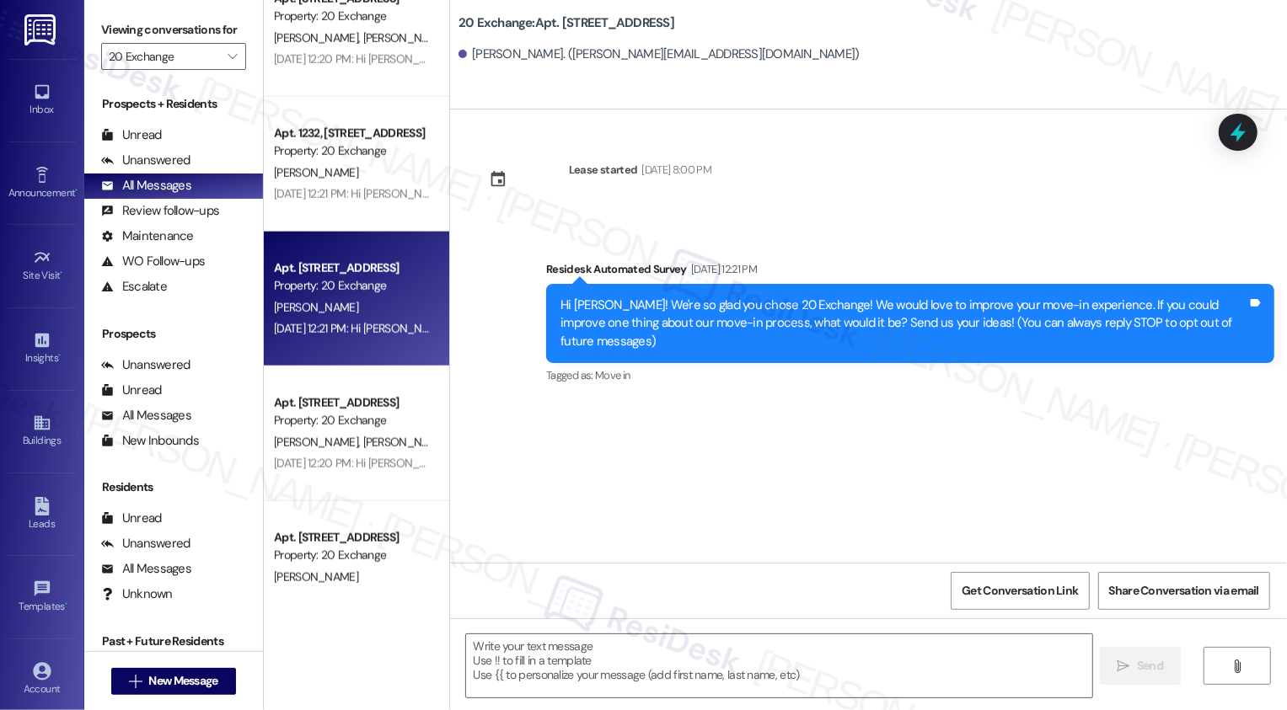
type textarea "Fetching suggested responses. Please feel free to read through the conversation…"
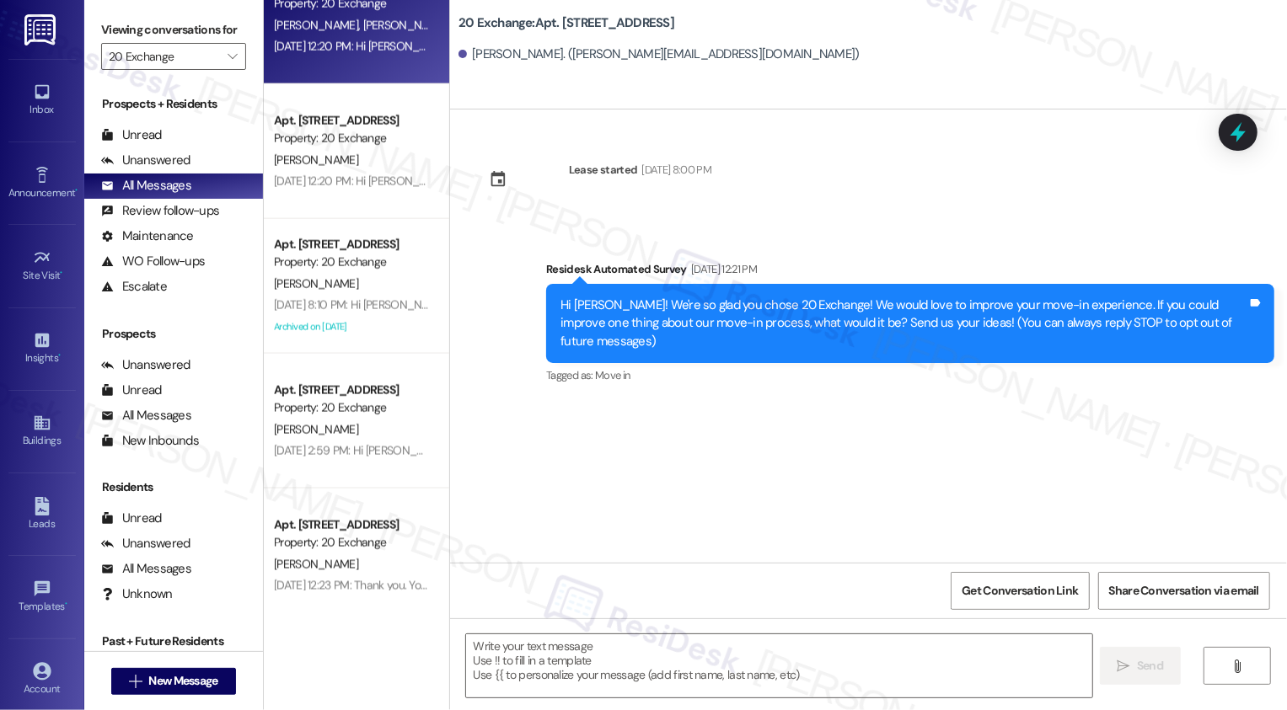
scroll to position [1928, 0]
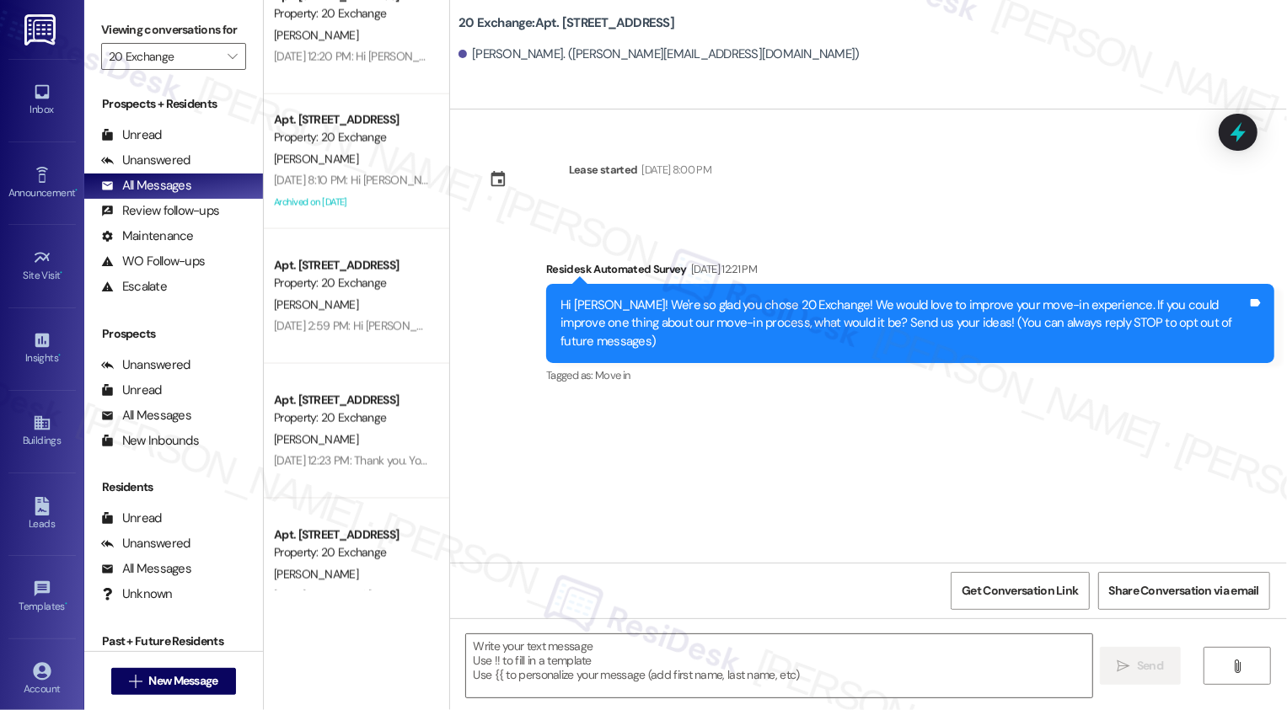
click at [319, 414] on div "Property: 20 Exchange" at bounding box center [352, 419] width 156 height 18
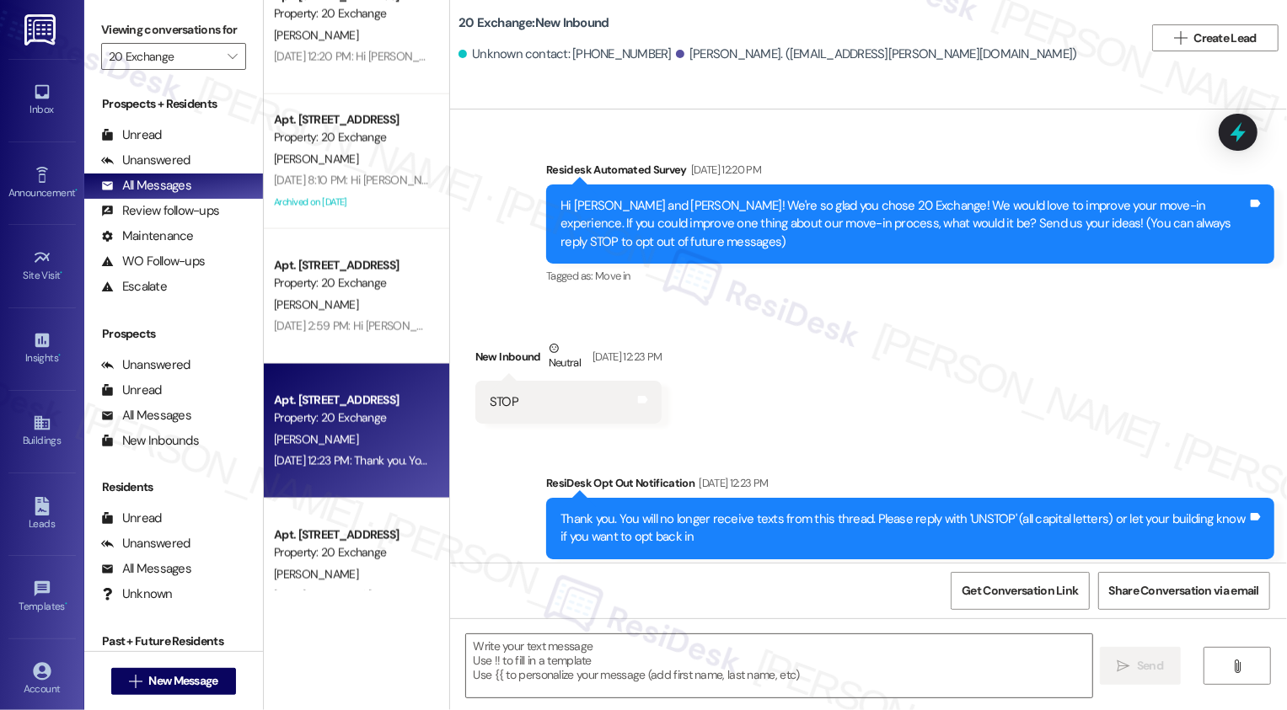
click at [319, 414] on div "Property: 20 Exchange" at bounding box center [352, 419] width 156 height 18
type textarea "Fetching suggested responses. Please feel free to read through the conversation…"
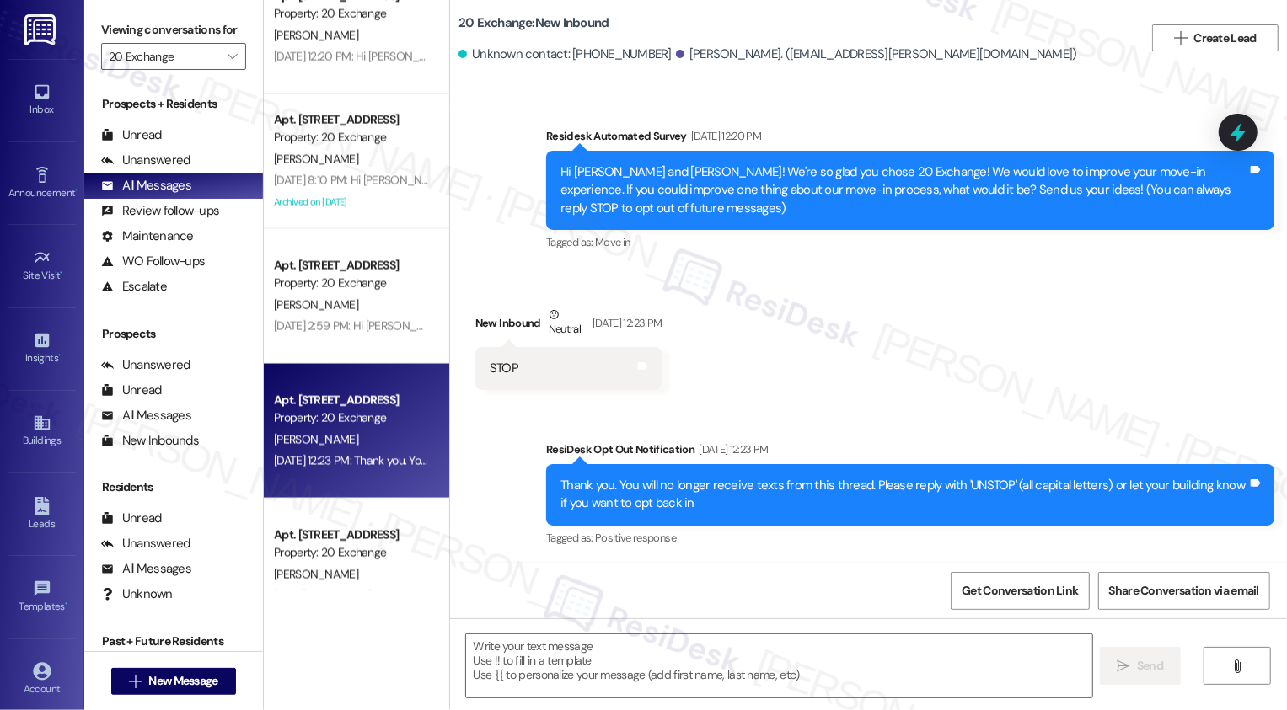
scroll to position [0, 0]
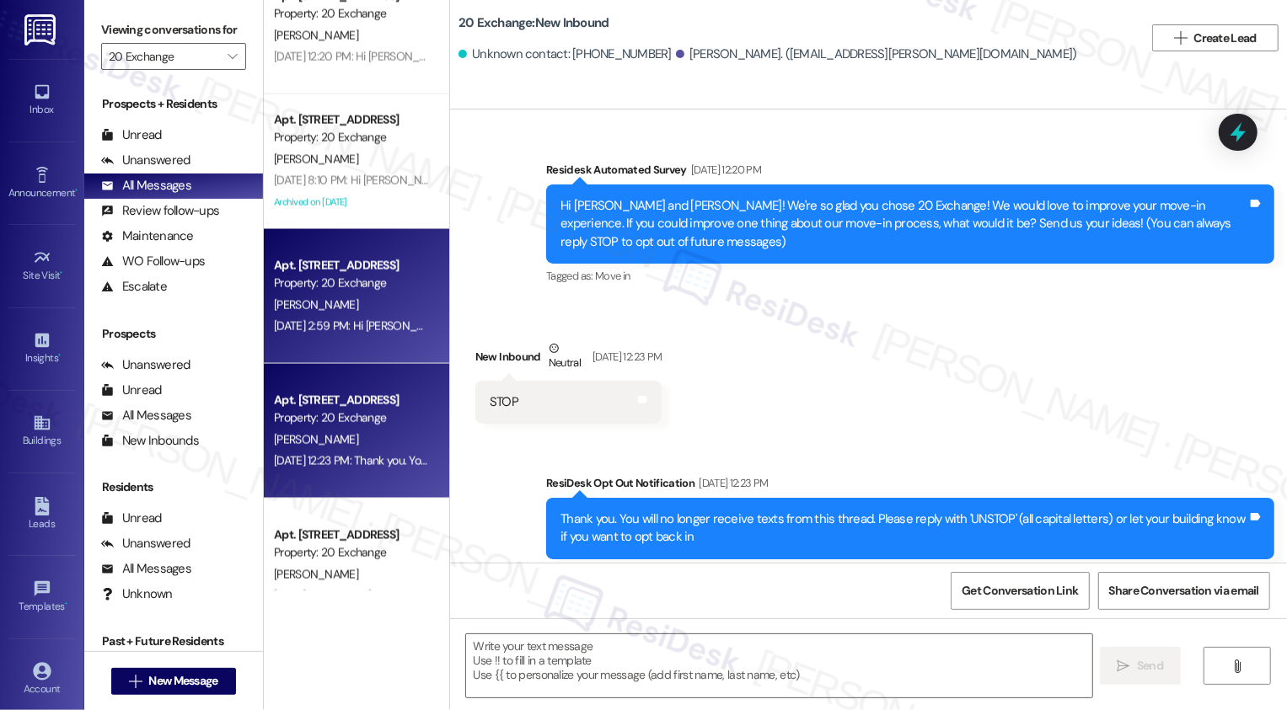
click at [390, 308] on div "[PERSON_NAME]" at bounding box center [351, 305] width 159 height 21
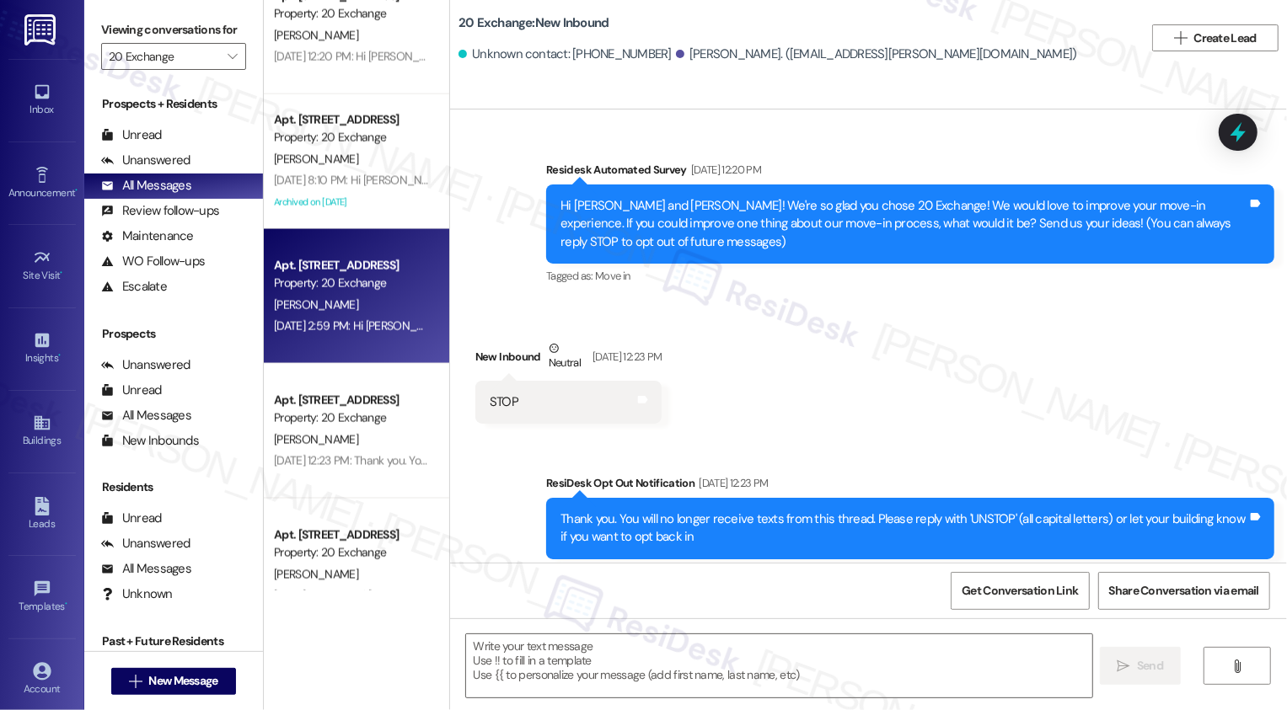
type textarea "Fetching suggested responses. Please feel free to read through the conversation…"
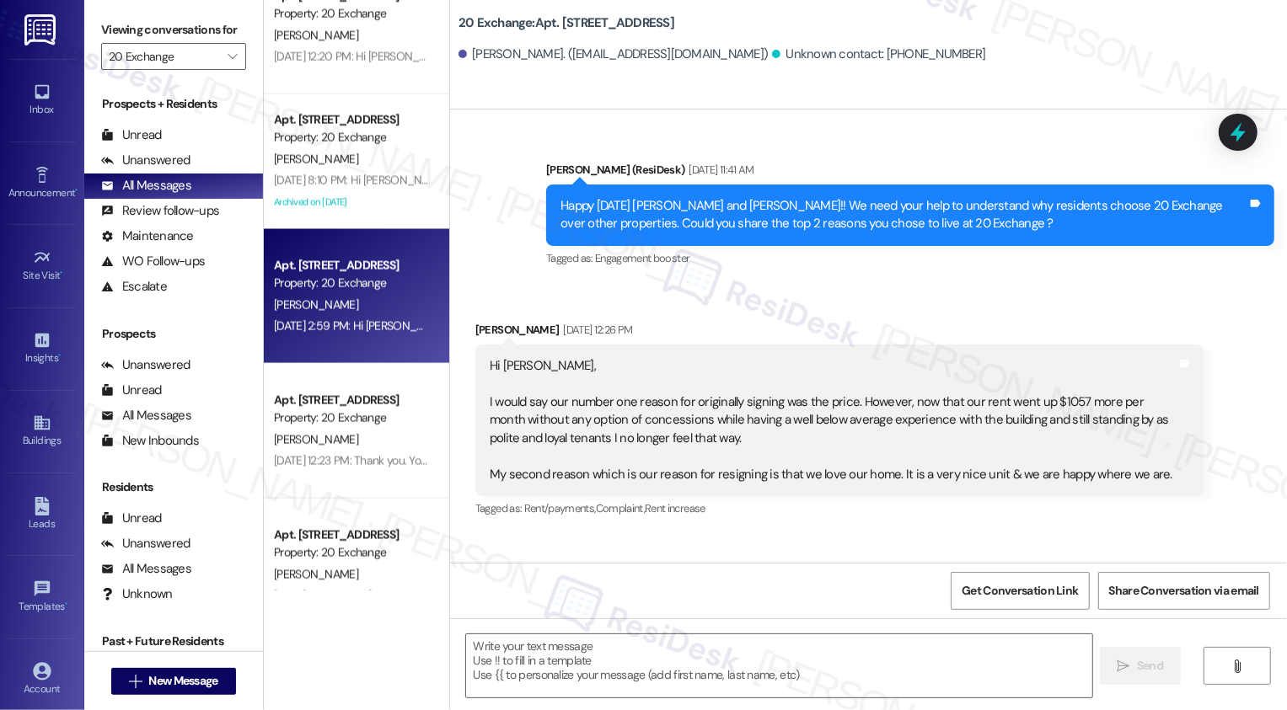
type textarea "Fetching suggested responses. Please feel free to read through the conversation…"
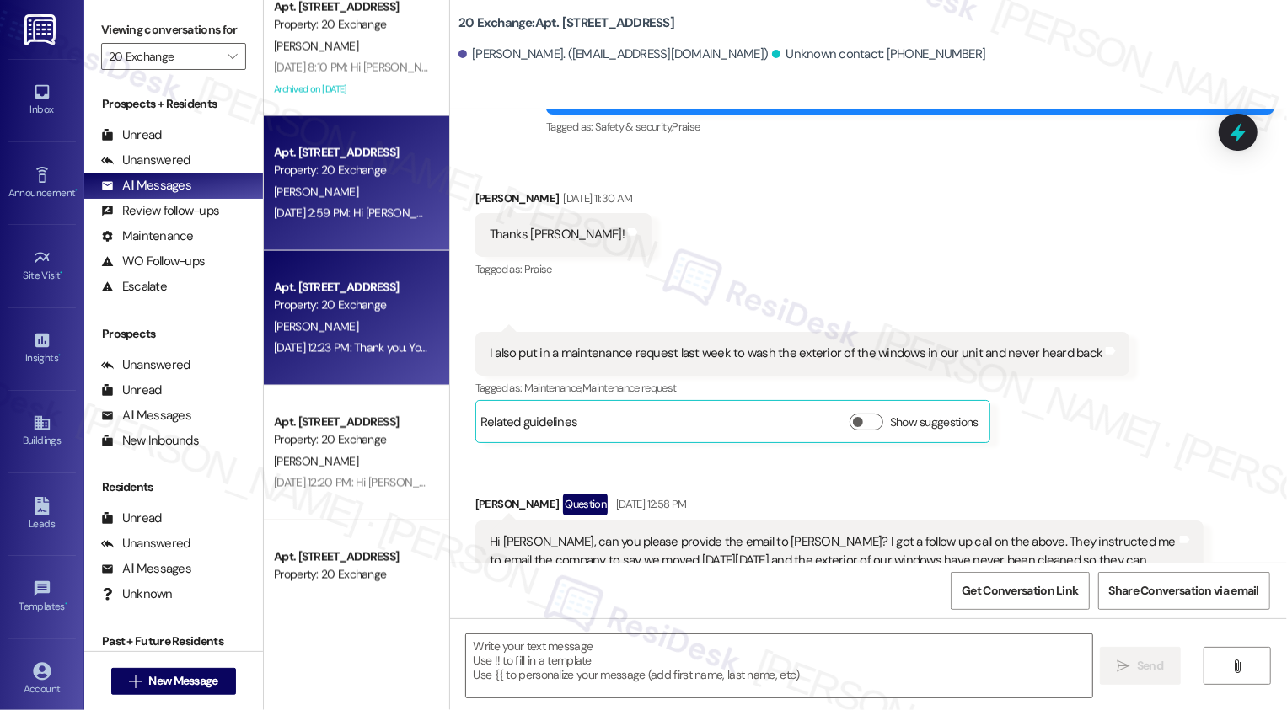
scroll to position [2173, 0]
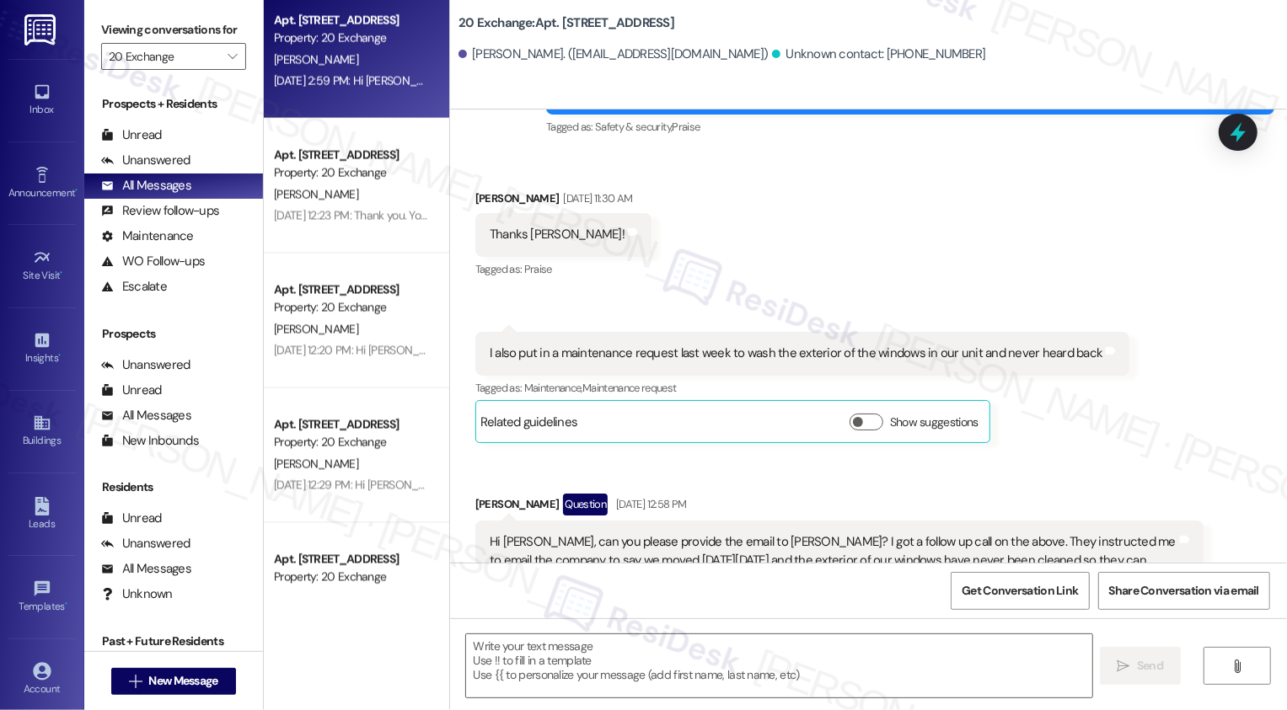
click at [372, 429] on div "Apt. [STREET_ADDRESS]" at bounding box center [352, 425] width 156 height 18
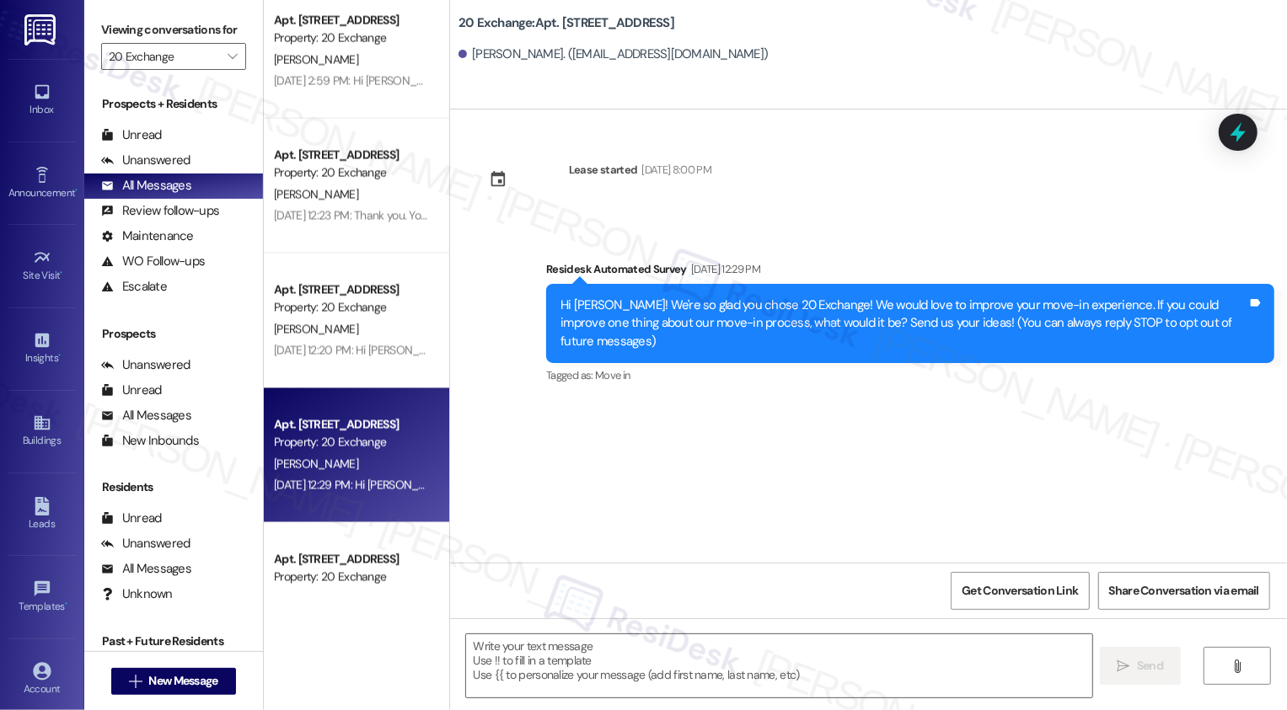
type textarea "Fetching suggested responses. Please feel free to read through the conversation…"
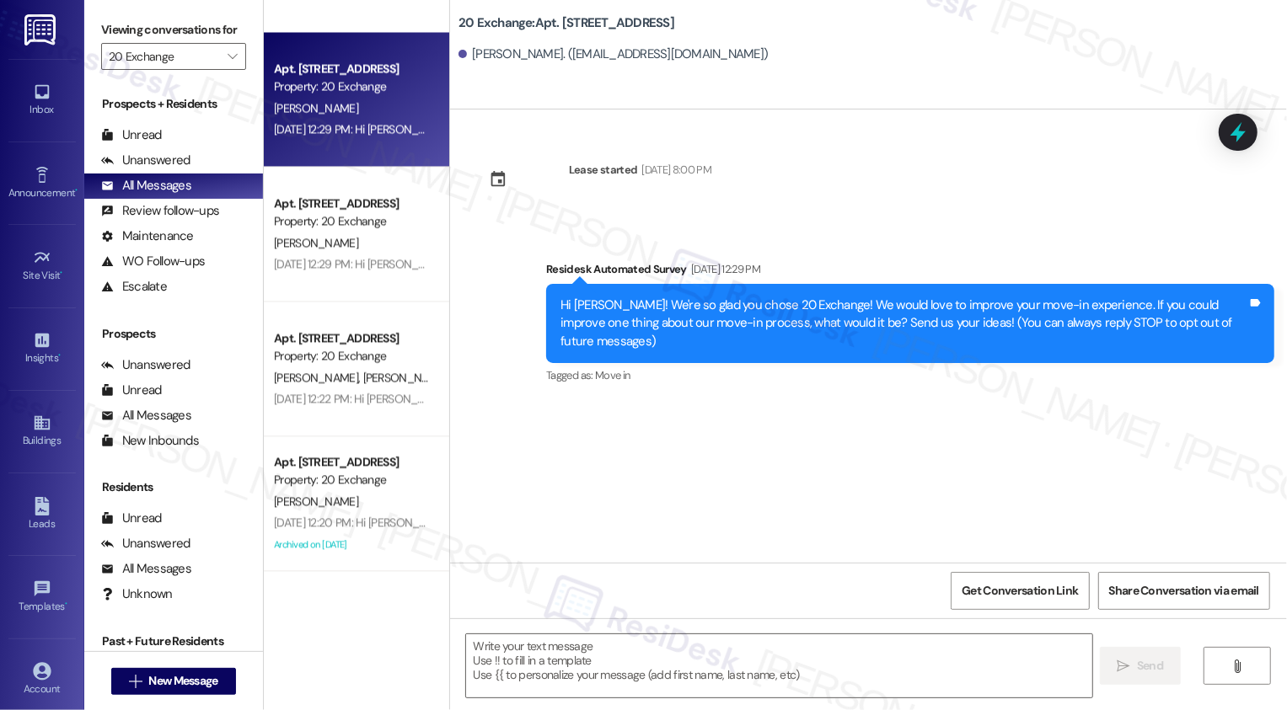
scroll to position [2748, 0]
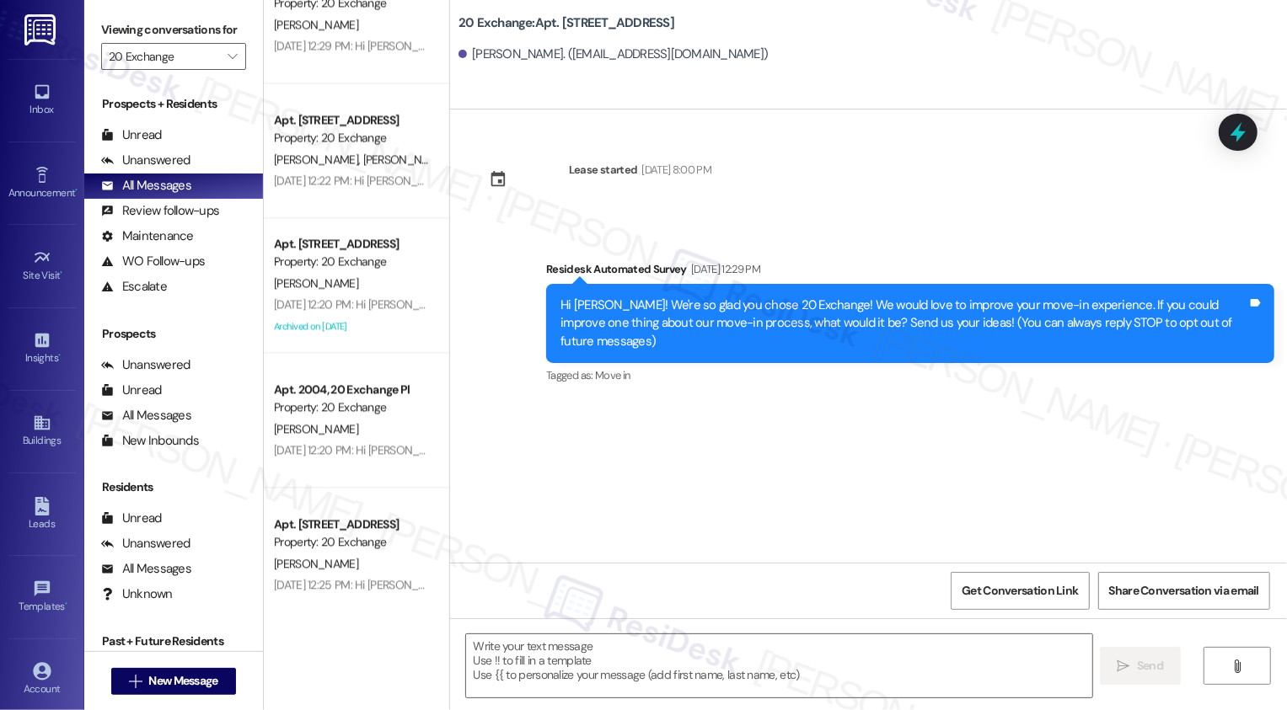
click at [345, 463] on div "Apt. 2004, 20 Exchange Pl Property: 20 Exchange [PERSON_NAME] [DATE] 12:20 PM: …" at bounding box center [356, 420] width 185 height 135
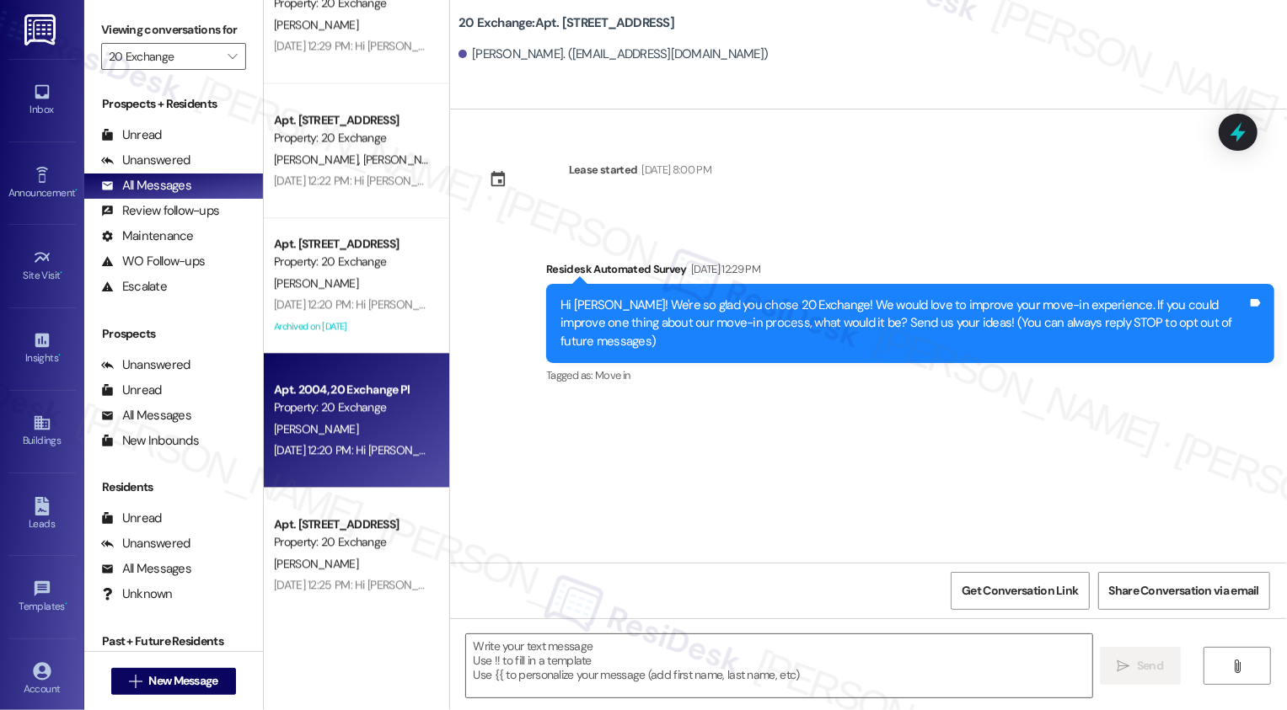
type textarea "Fetching suggested responses. Please feel free to read through the conversation…"
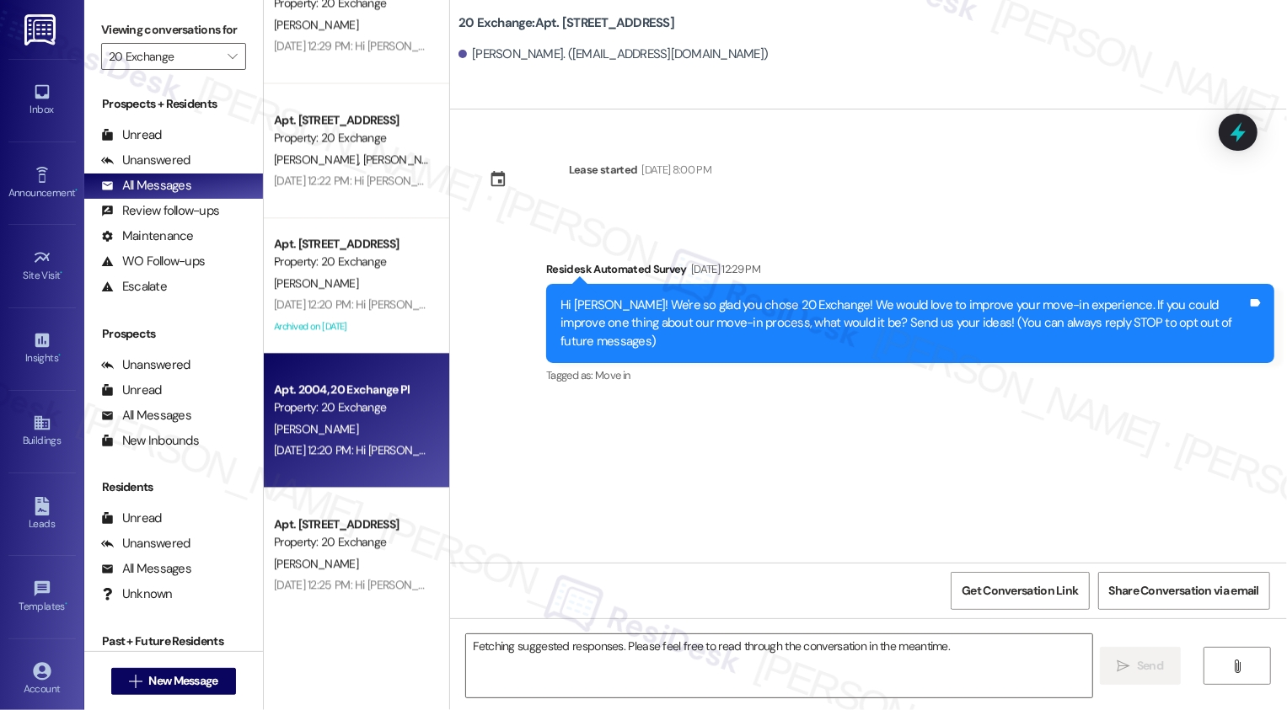
click at [345, 463] on div "Apt. 2004, 20 Exchange Pl Property: 20 Exchange [PERSON_NAME] [DATE] 12:20 PM: …" at bounding box center [356, 420] width 185 height 135
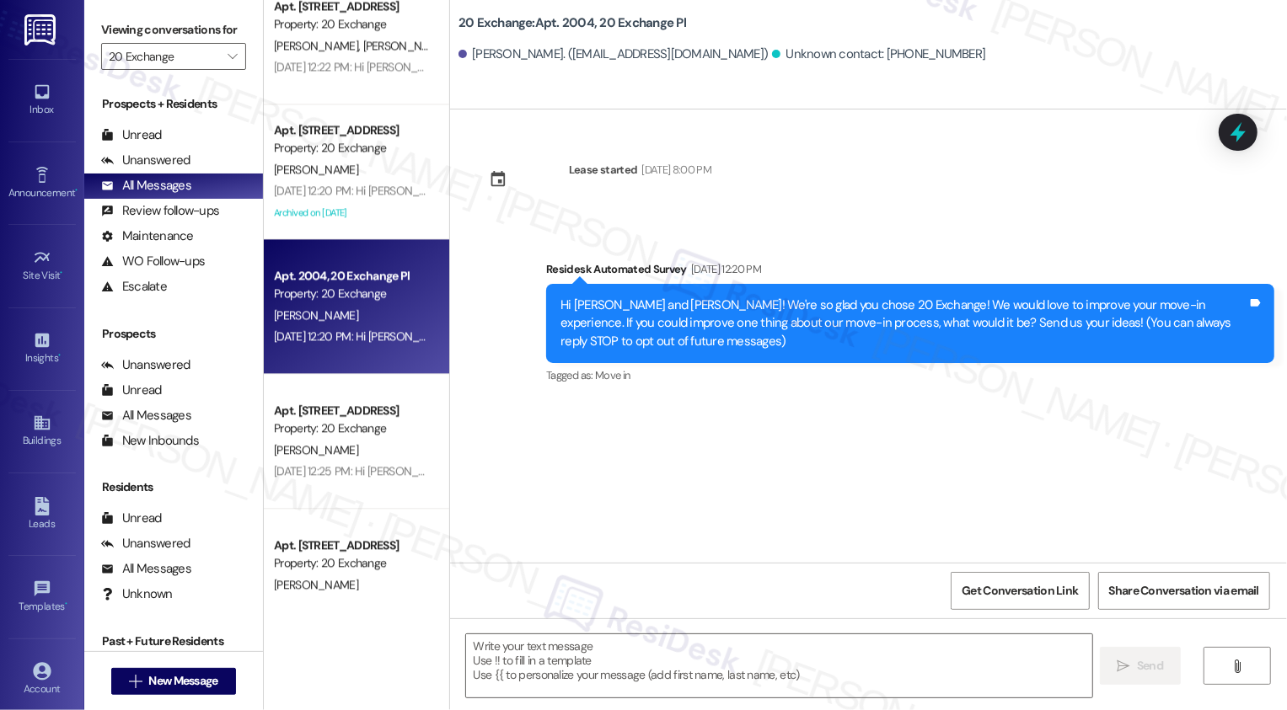
scroll to position [3003, 0]
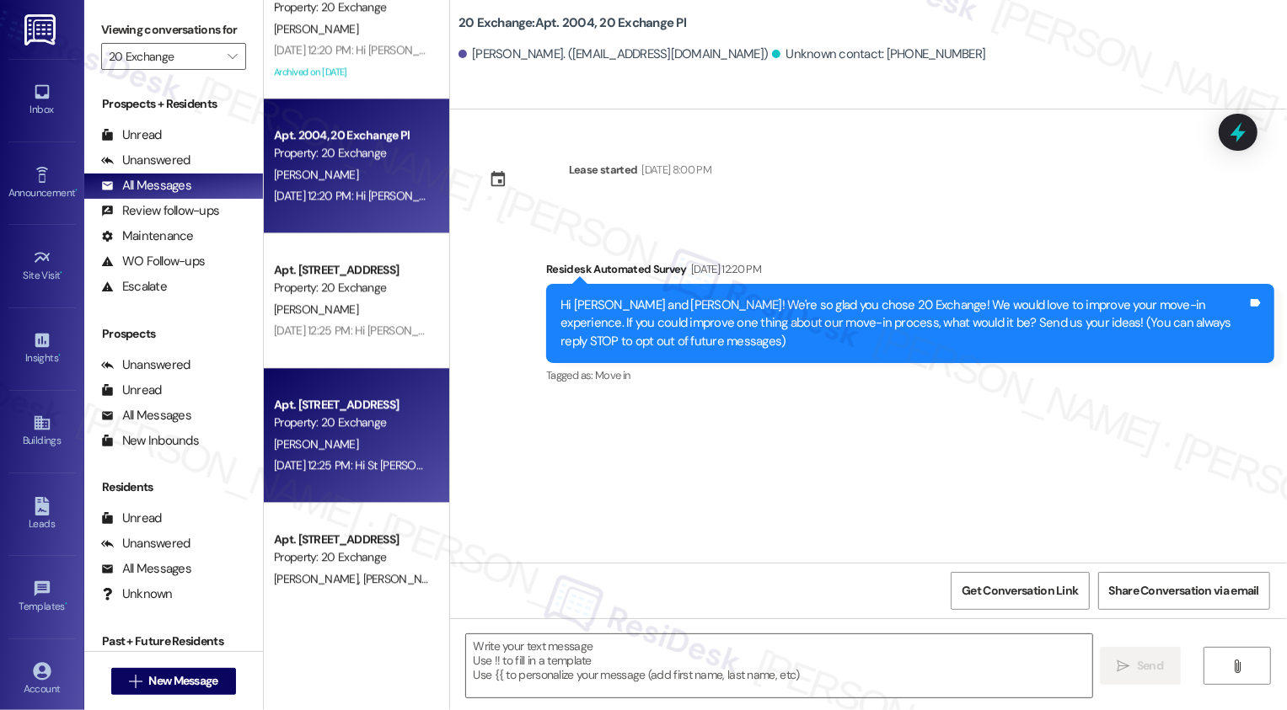
click at [312, 388] on div "Apt. [STREET_ADDRESS] Property: 20 Exchange [PERSON_NAME] [DATE] 12:25 PM: Hi S…" at bounding box center [356, 435] width 185 height 135
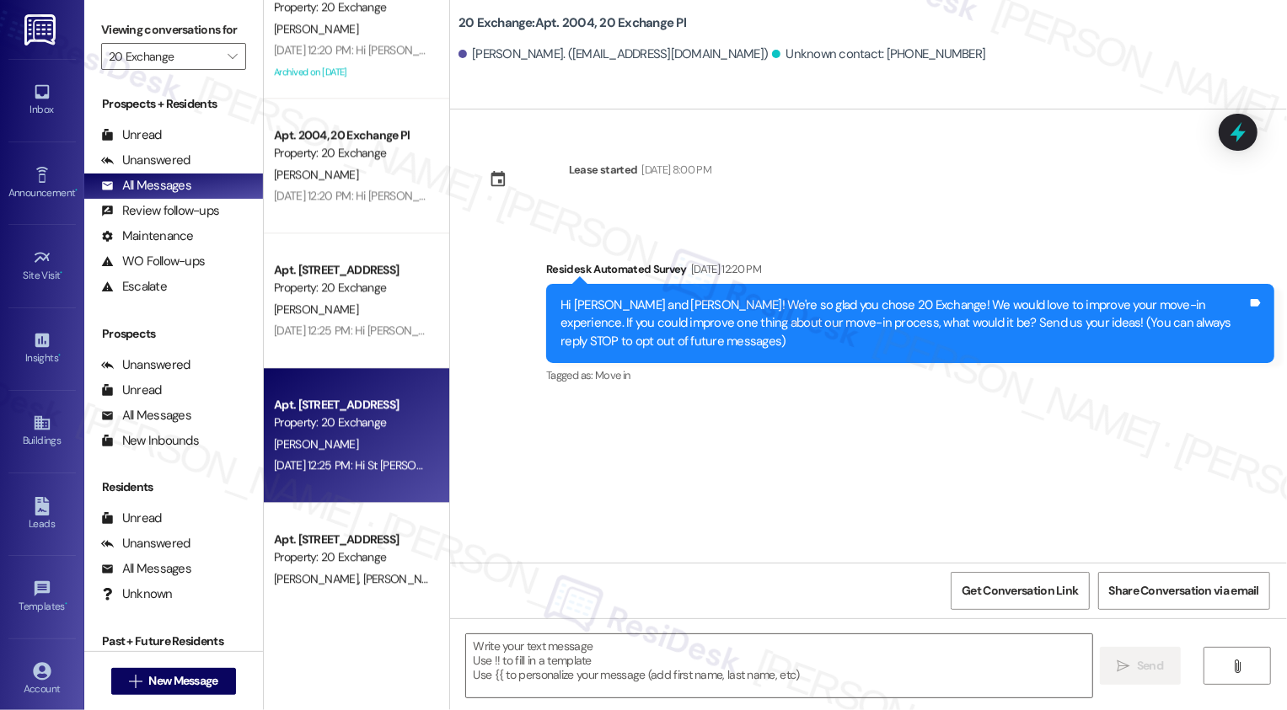
type textarea "Fetching suggested responses. Please feel free to read through the conversation…"
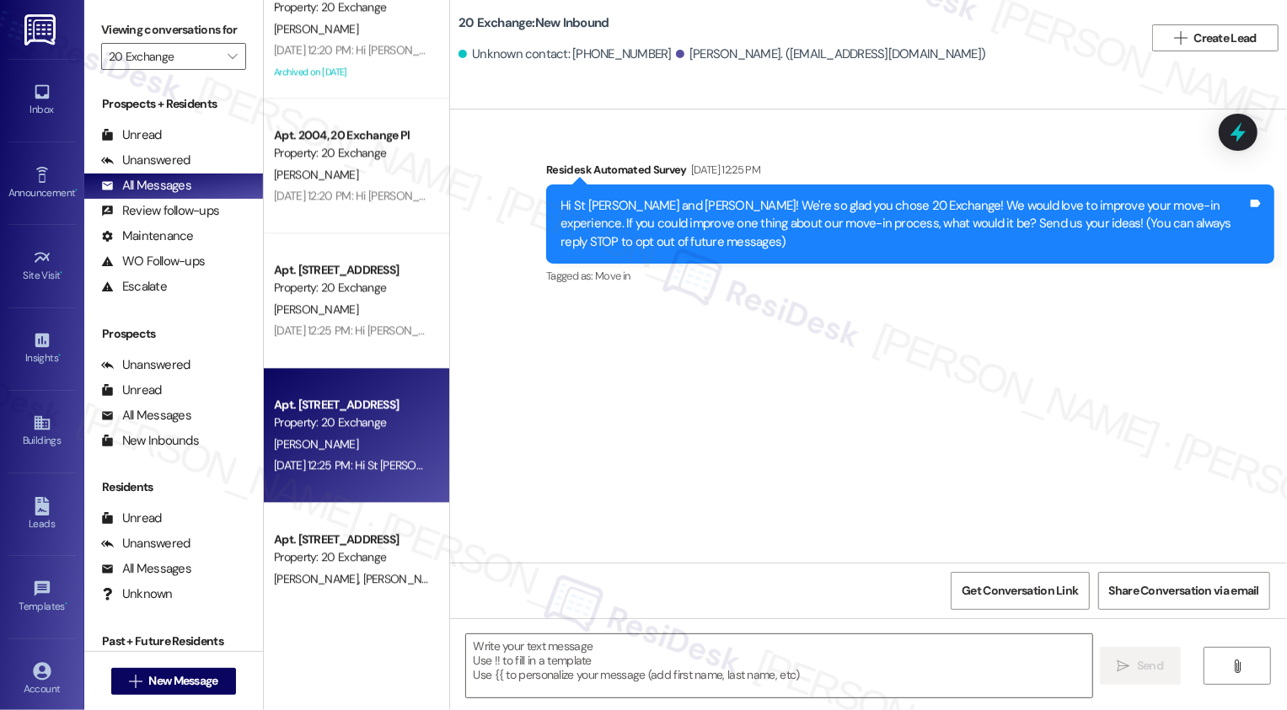
scroll to position [3271, 0]
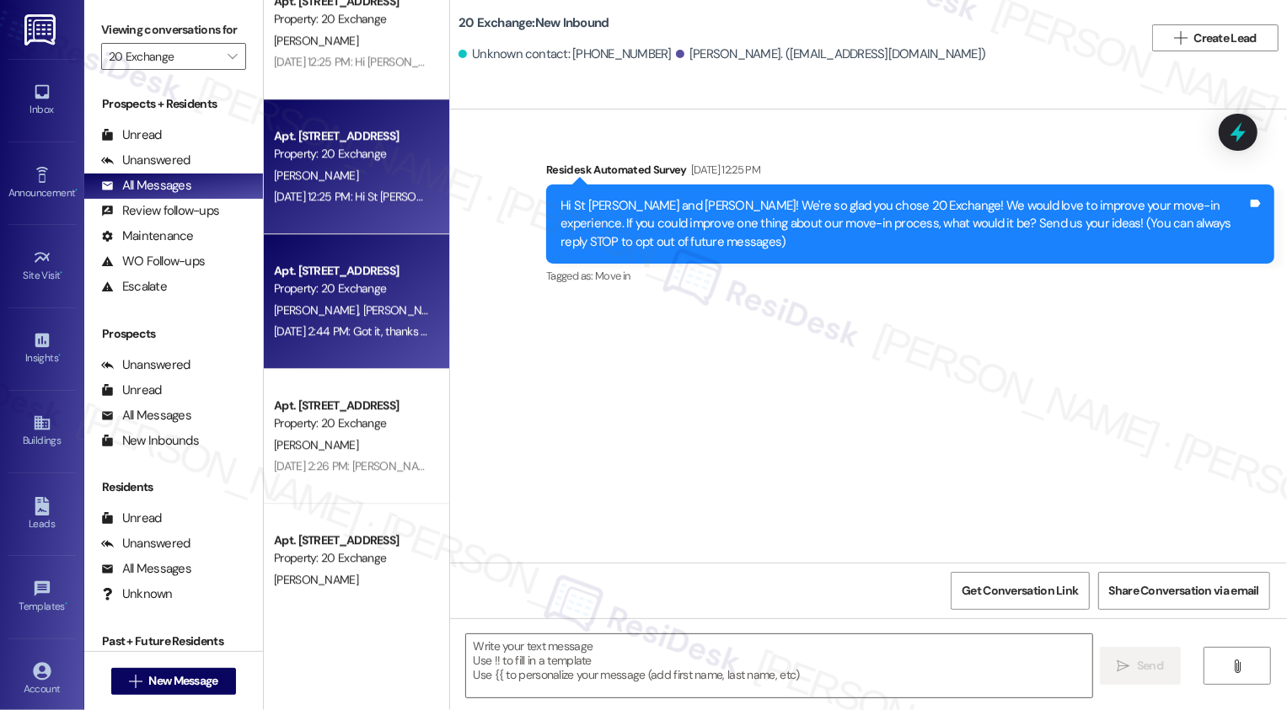
click at [326, 336] on div "[DATE] 2:44 PM: Got it, thanks for letting me know, [PERSON_NAME]! Since your c…" at bounding box center [1009, 331] width 1471 height 15
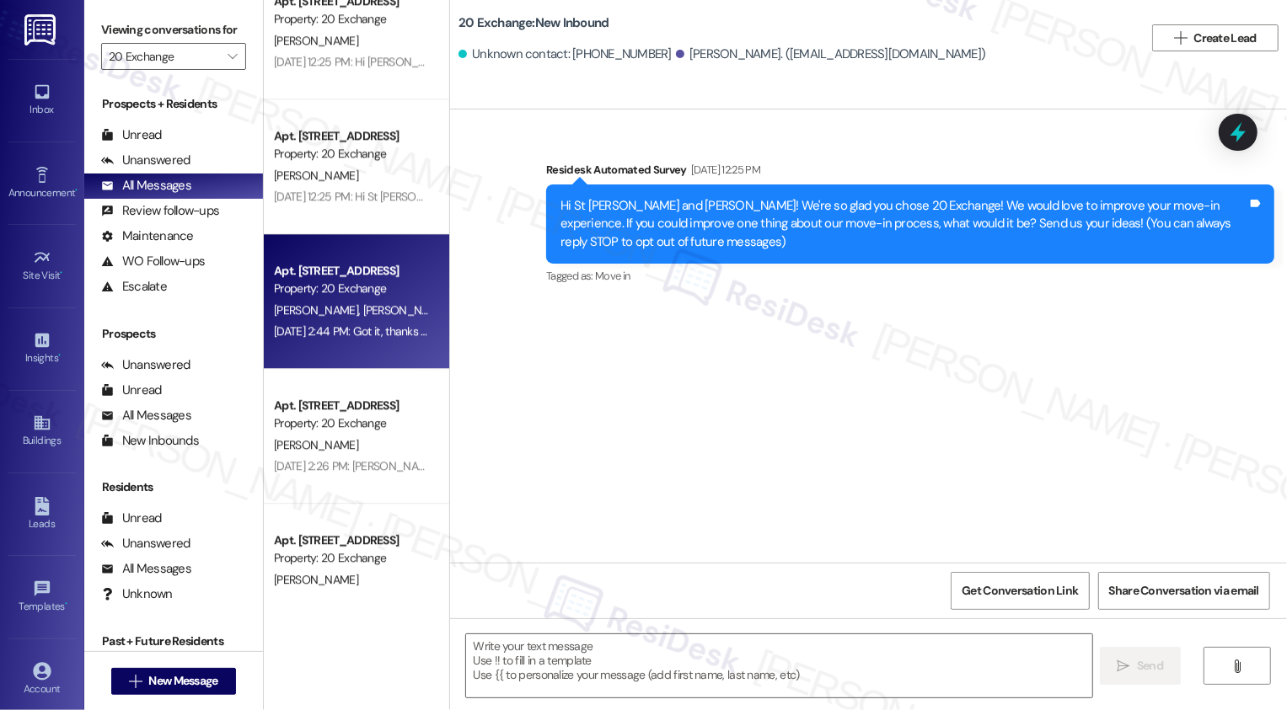
type textarea "Fetching suggested responses. Please feel free to read through the conversation…"
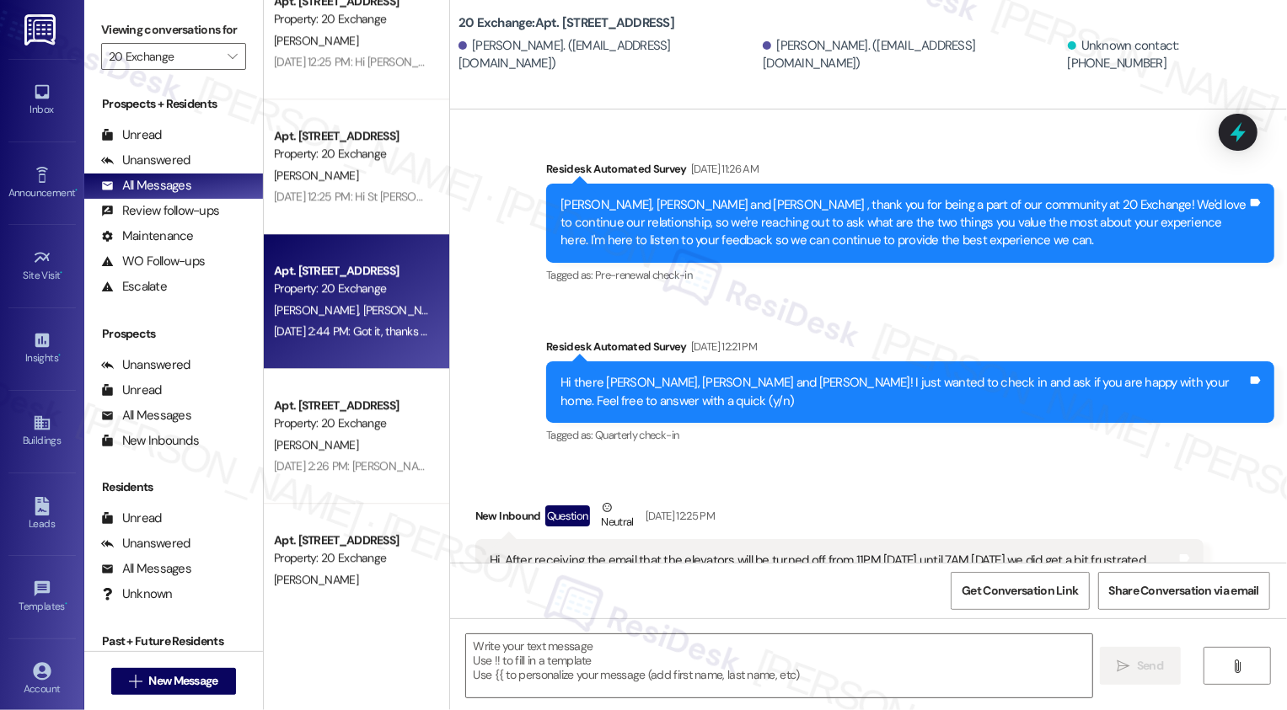
type textarea "Fetching suggested responses. Please feel free to read through the conversation…"
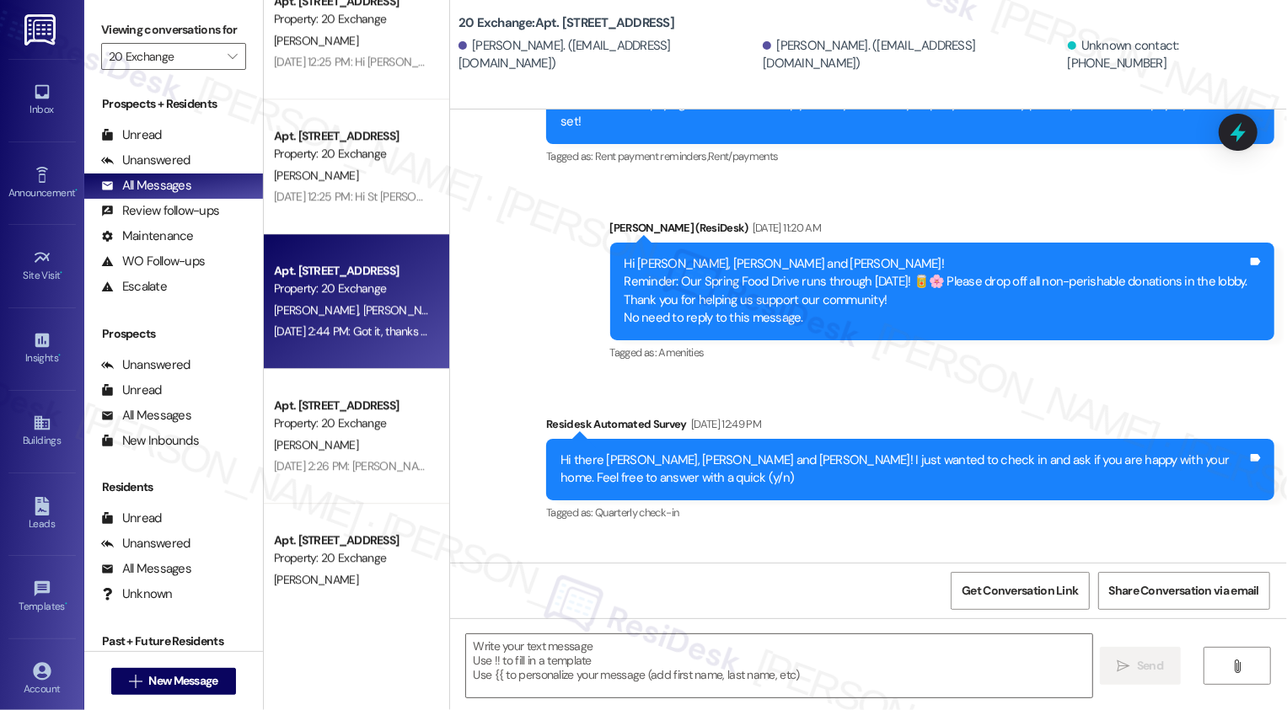
scroll to position [3564, 0]
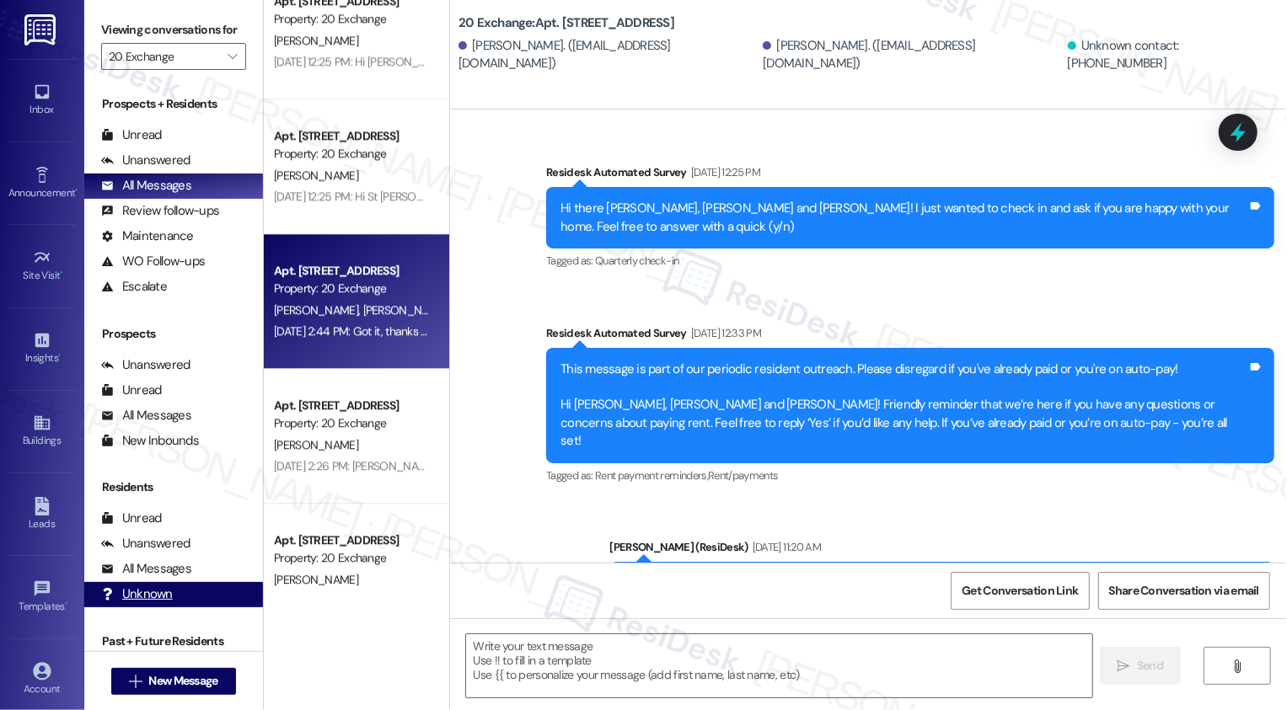
click at [143, 600] on div "Unknown (undefined)" at bounding box center [173, 594] width 179 height 25
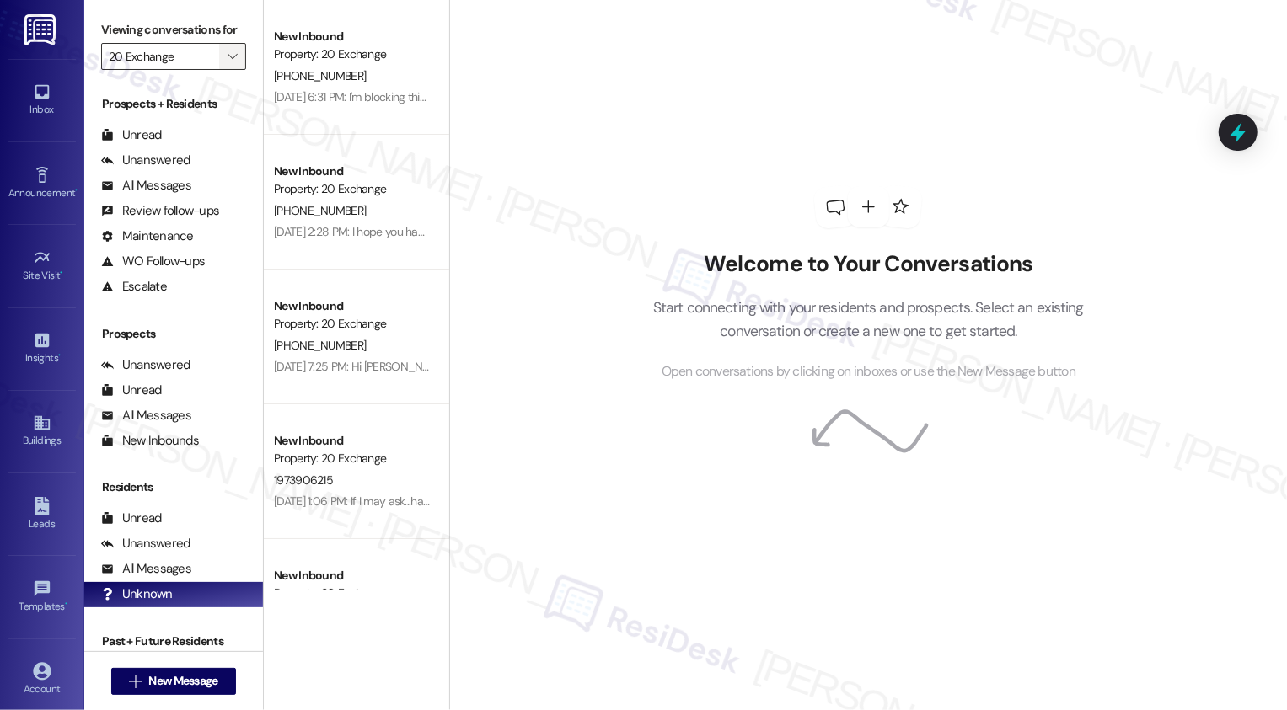
click at [228, 63] on icon "" at bounding box center [232, 56] width 9 height 13
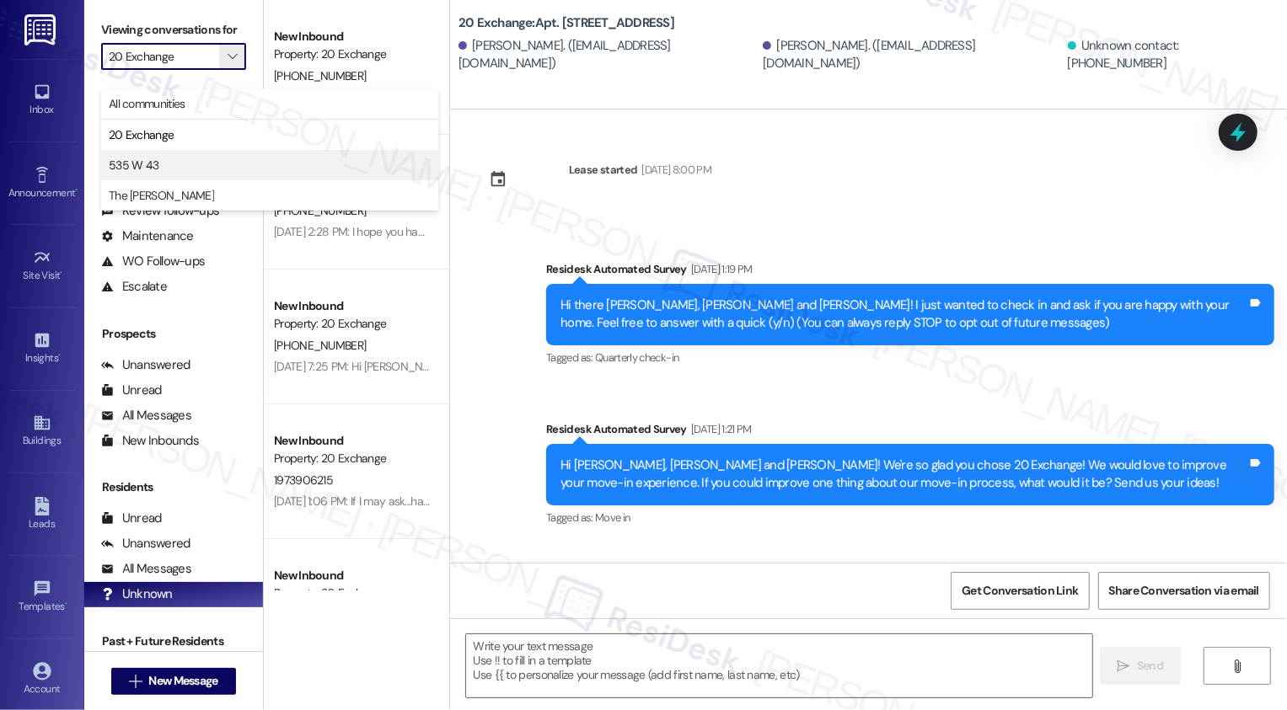
click at [191, 160] on span "535 W 43" at bounding box center [270, 165] width 322 height 17
type textarea "Fetching suggested responses. Please feel free to read through the conversation…"
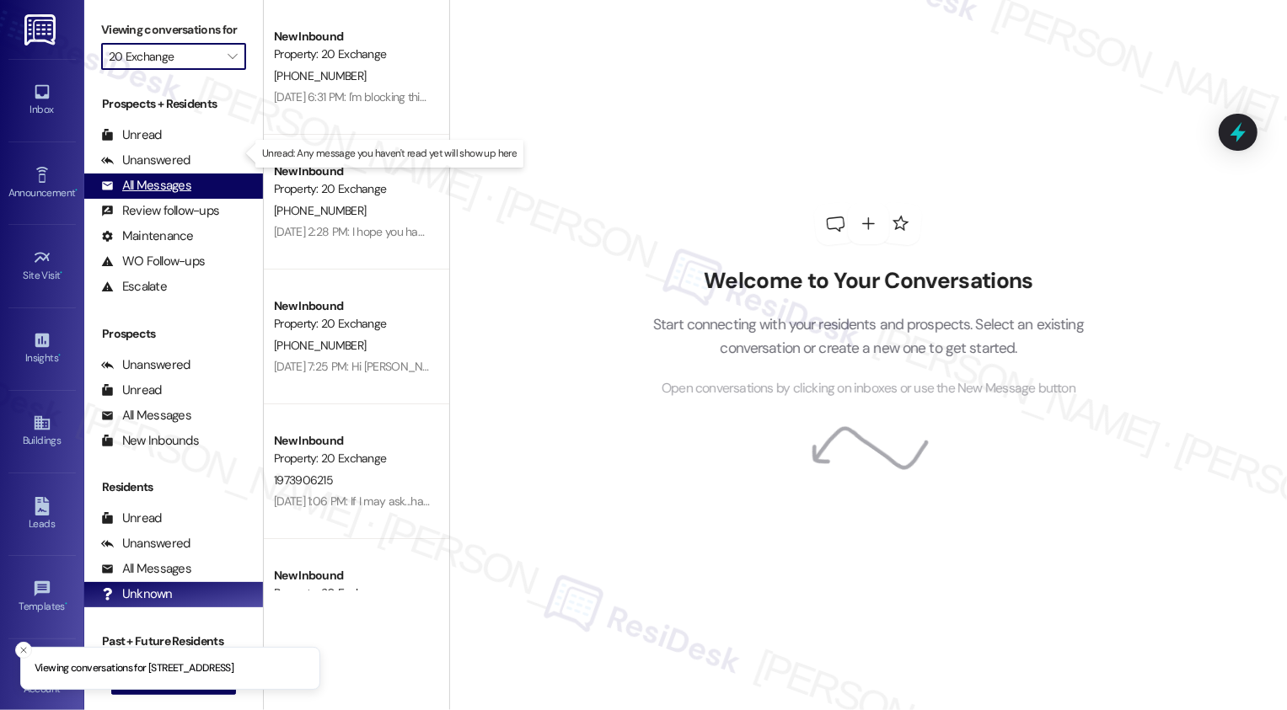
type input "535 W 43"
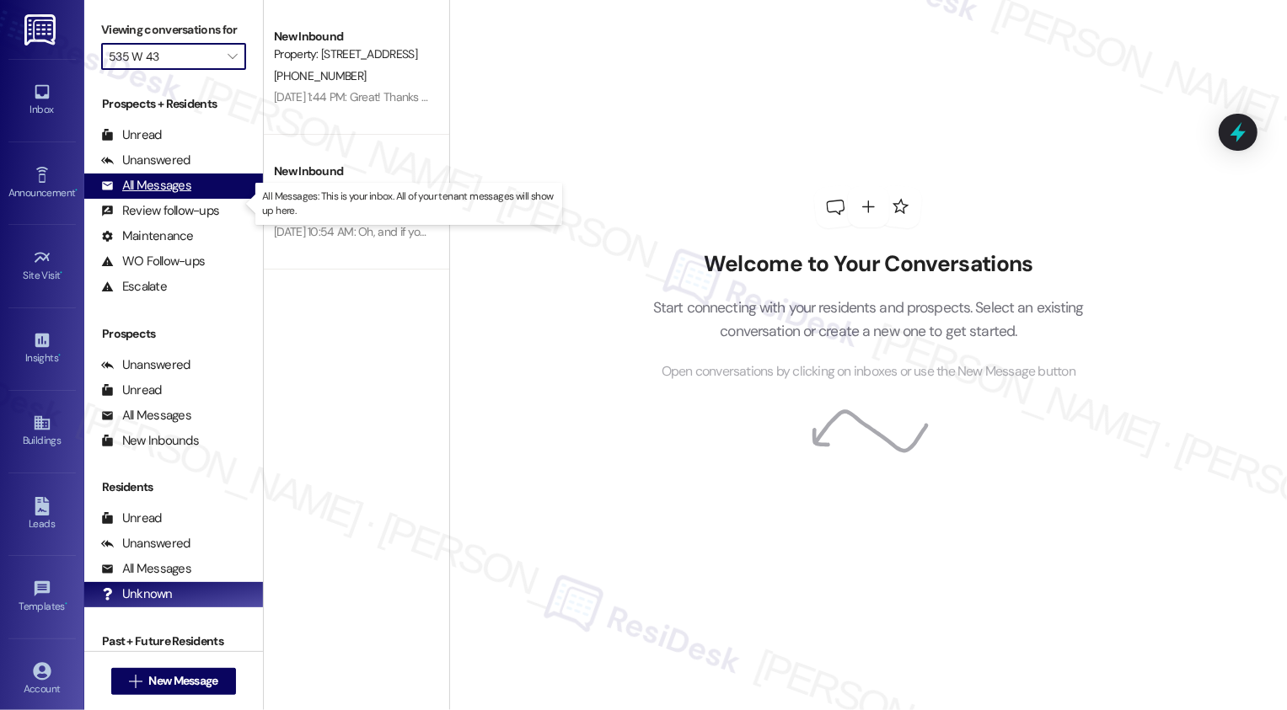
click at [196, 199] on div "All Messages (undefined)" at bounding box center [173, 186] width 179 height 25
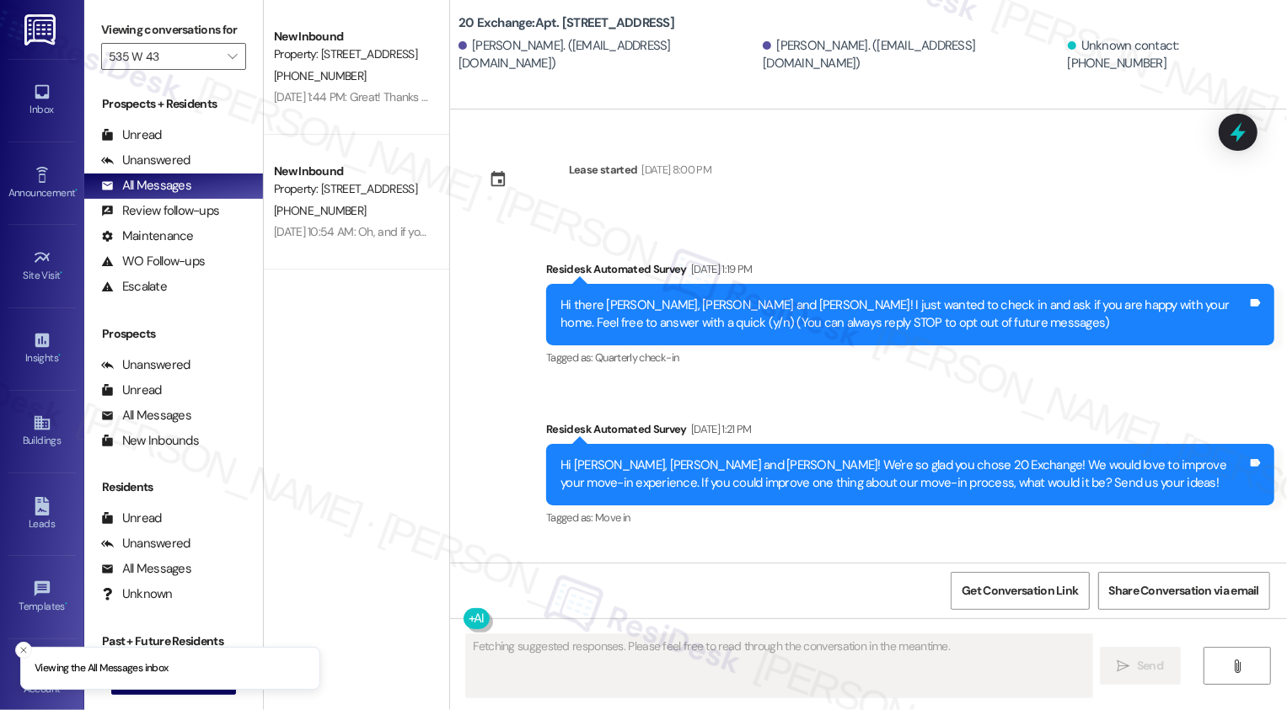
type textarea "Fetching suggested responses. Please feel free to read through the conversation…"
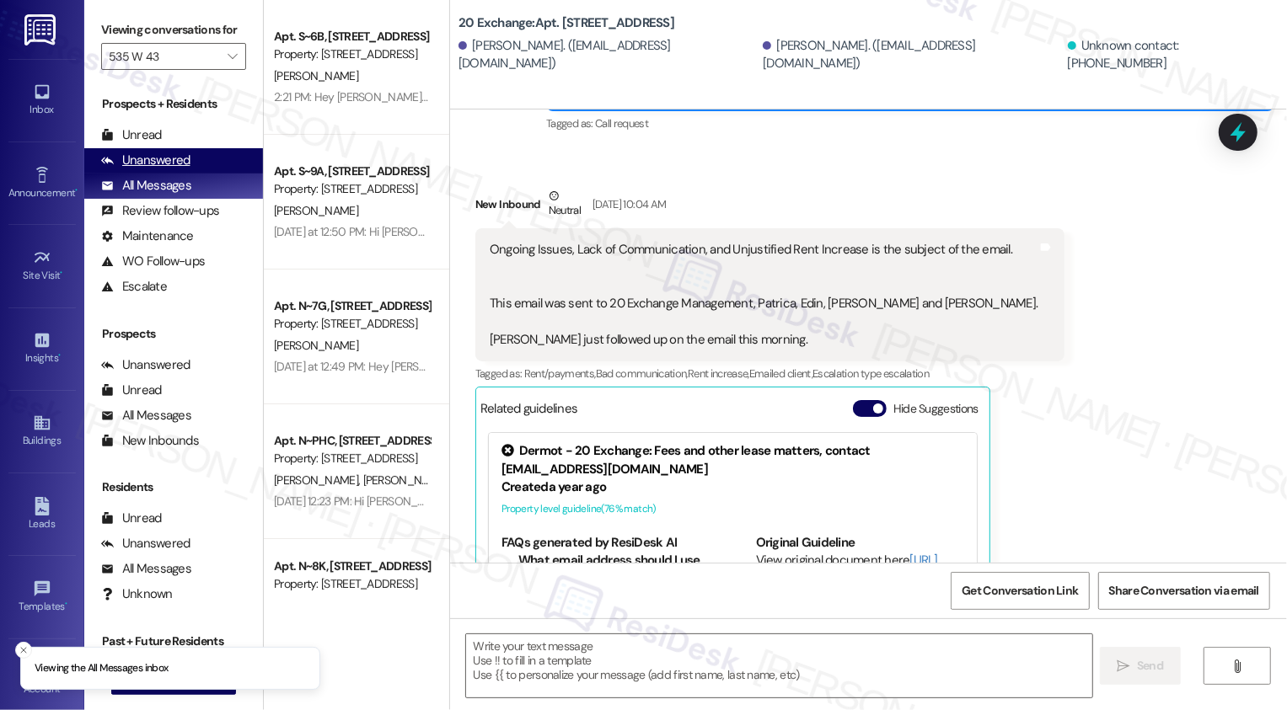
click at [195, 174] on div "Unanswered (0)" at bounding box center [173, 160] width 179 height 25
click at [193, 199] on div "All Messages (undefined)" at bounding box center [173, 186] width 179 height 25
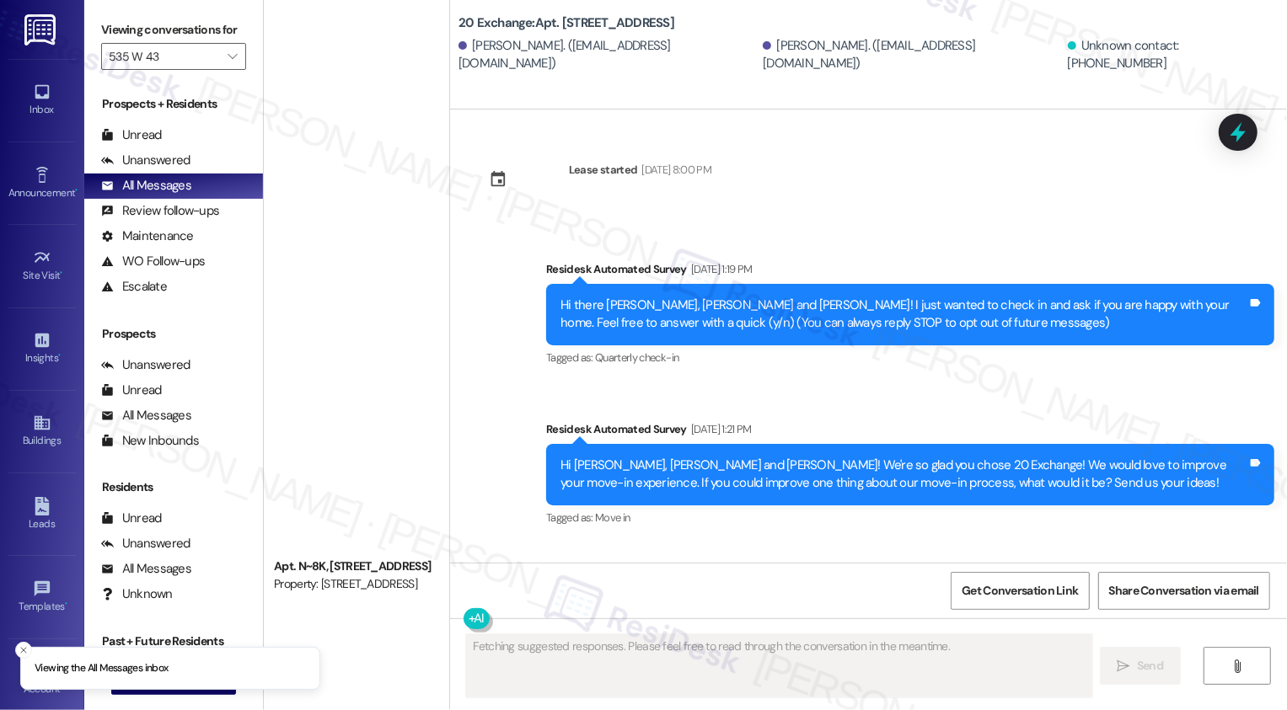
type textarea "Fetching suggested responses. Please feel free to read through the conversation…"
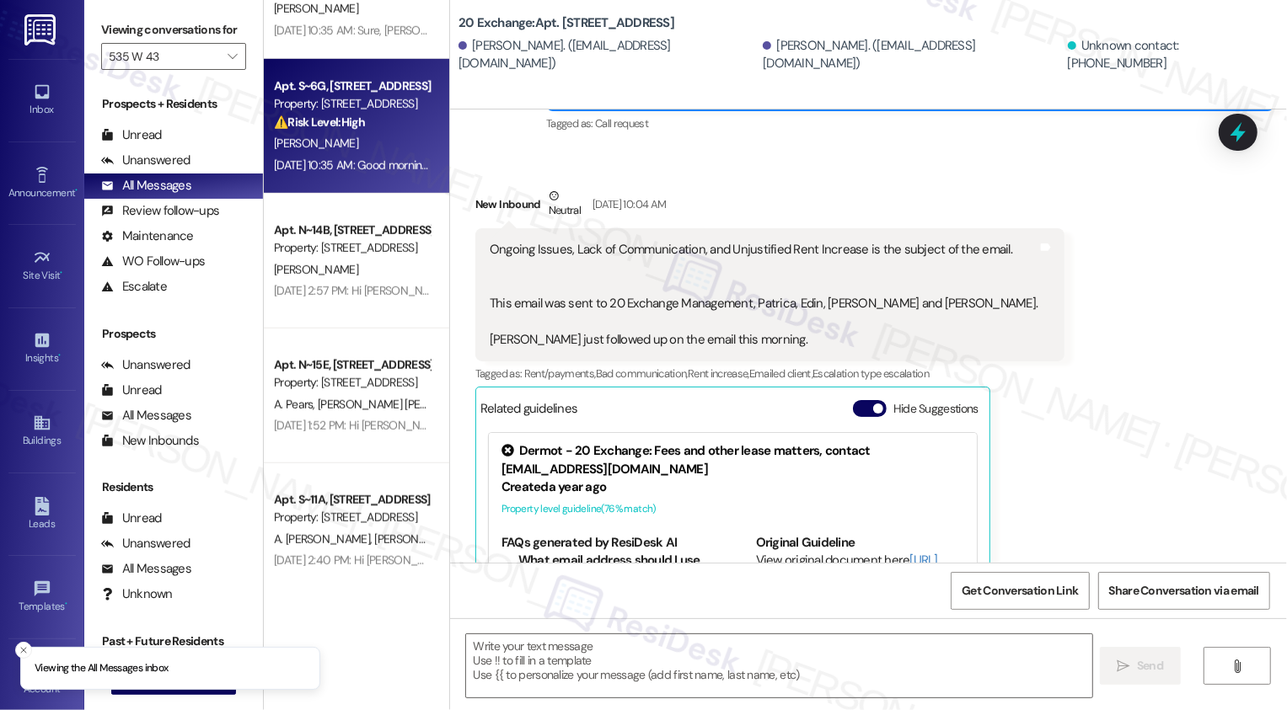
click at [336, 177] on div "Apt. S~6G, [STREET_ADDRESS] Property: [STREET_ADDRESS] ⚠️ Risk Level: High The …" at bounding box center [356, 126] width 185 height 135
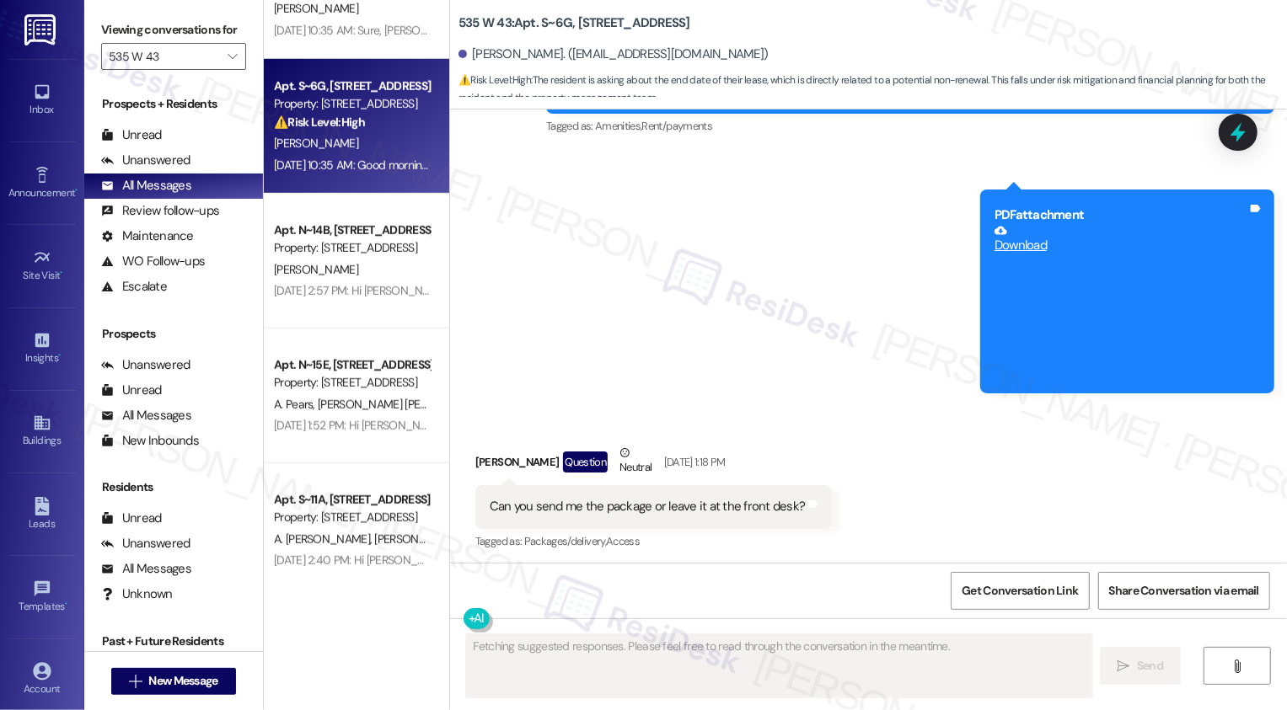
scroll to position [6826, 0]
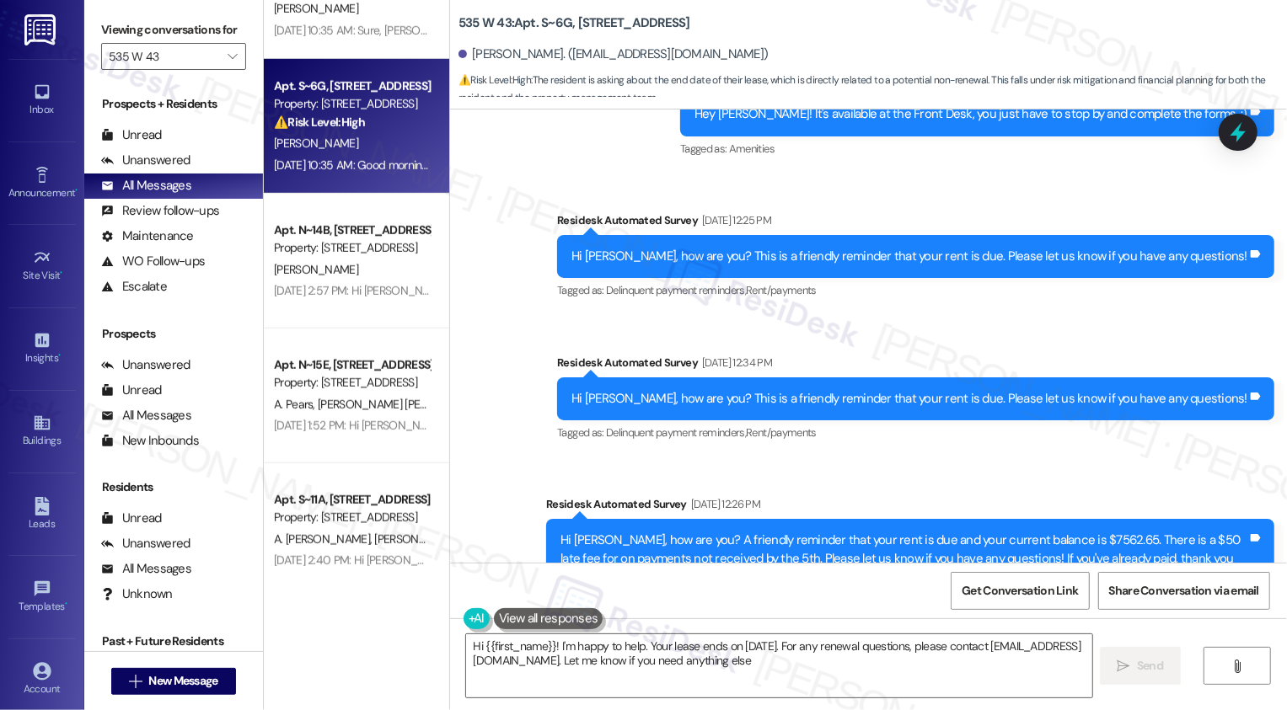
type textarea "Hi {{first_name}}! I'm happy to help. Your lease ends on [DATE]. For any renewa…"
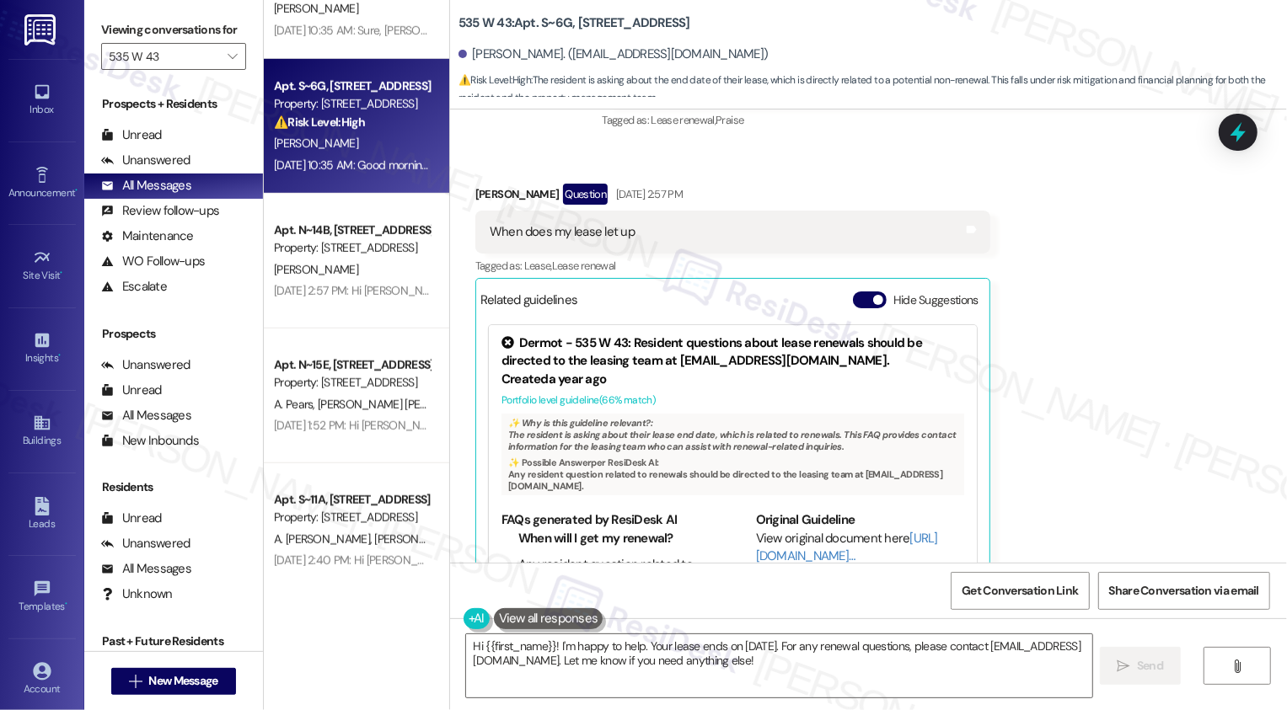
scroll to position [80, 0]
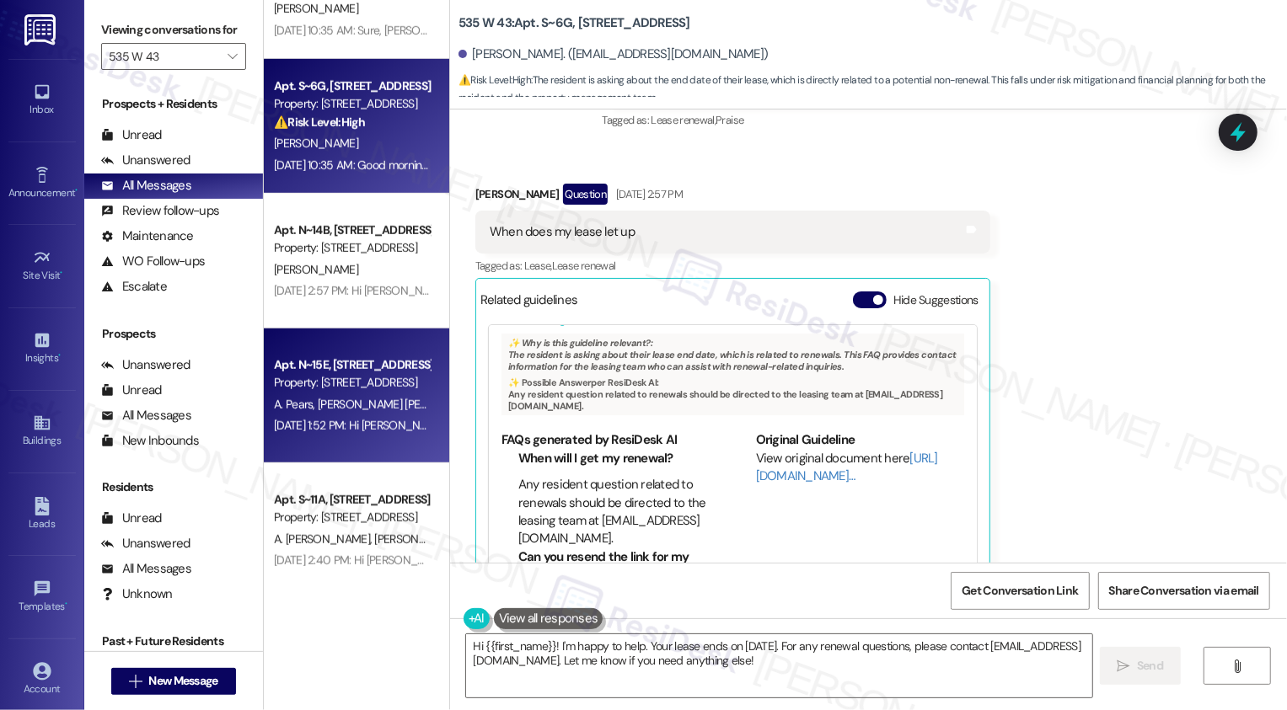
click at [274, 362] on div "Apt. N~15E, [STREET_ADDRESS]" at bounding box center [352, 365] width 156 height 18
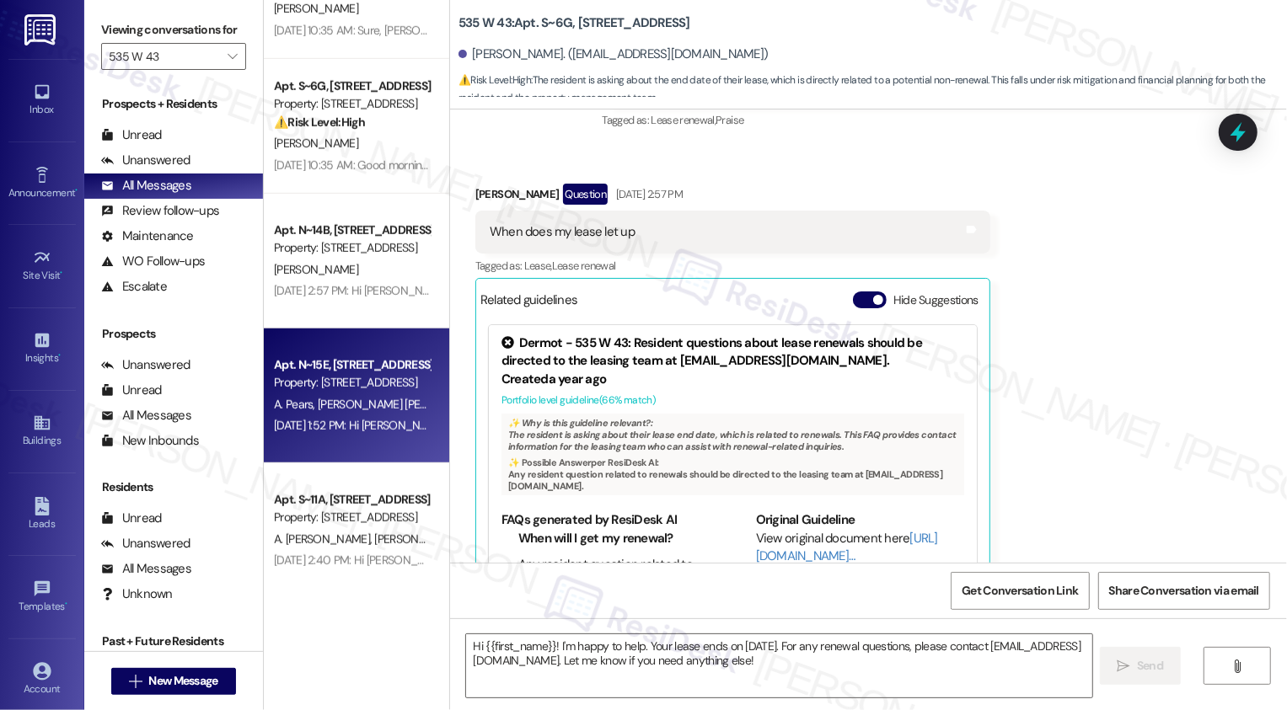
click at [274, 362] on div "Apt. N~15E, [STREET_ADDRESS]" at bounding box center [352, 365] width 156 height 18
type textarea "Fetching suggested responses. Please feel free to read through the conversation…"
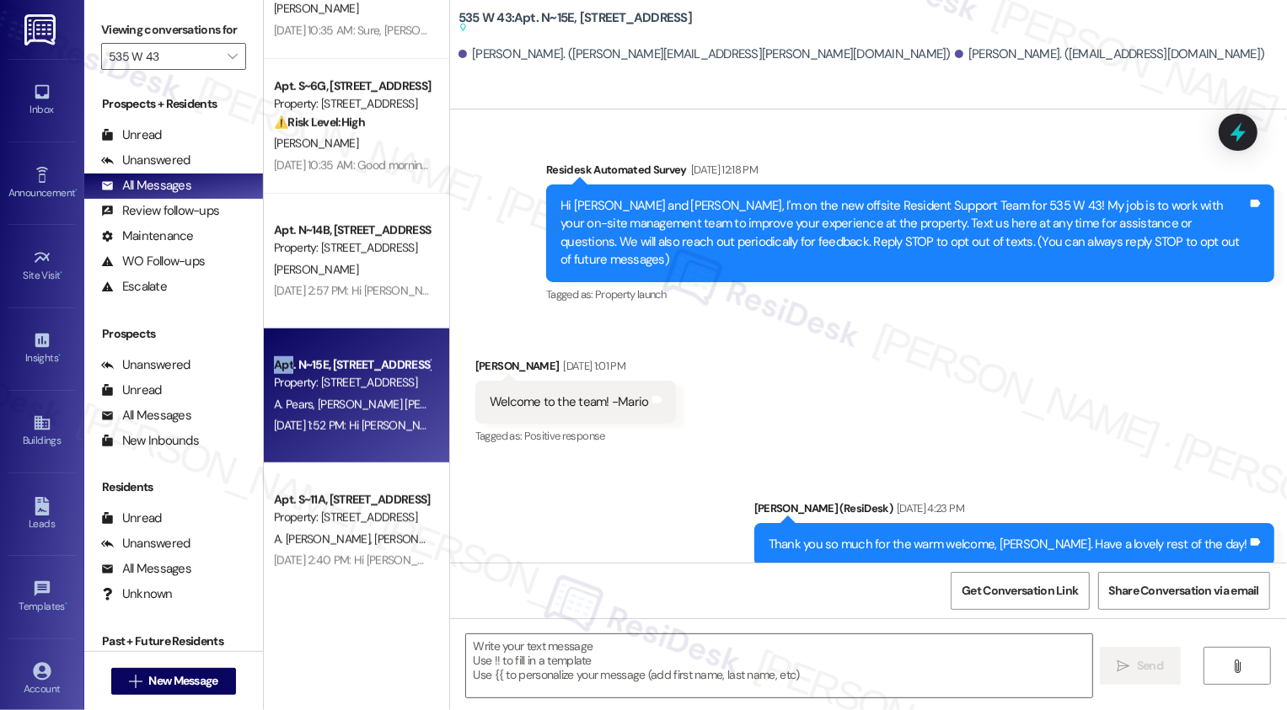
scroll to position [25598, 0]
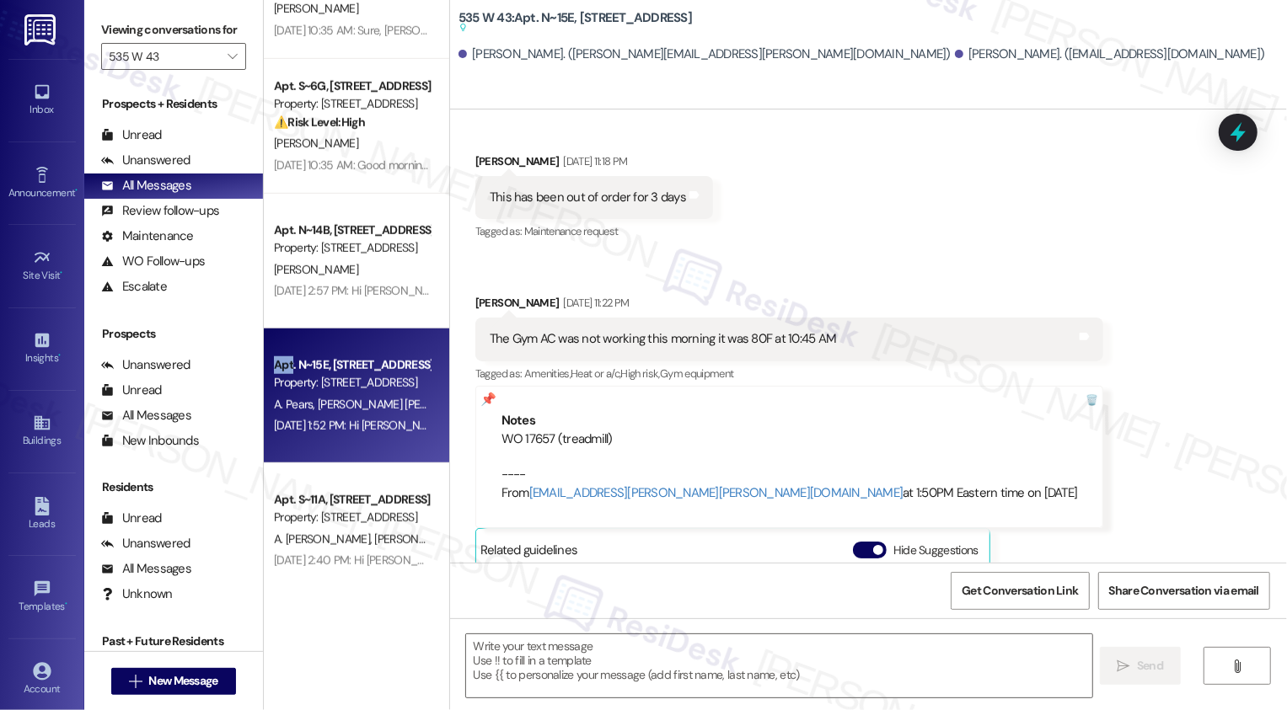
type textarea "Fetching suggested responses. Please feel free to read through the conversation…"
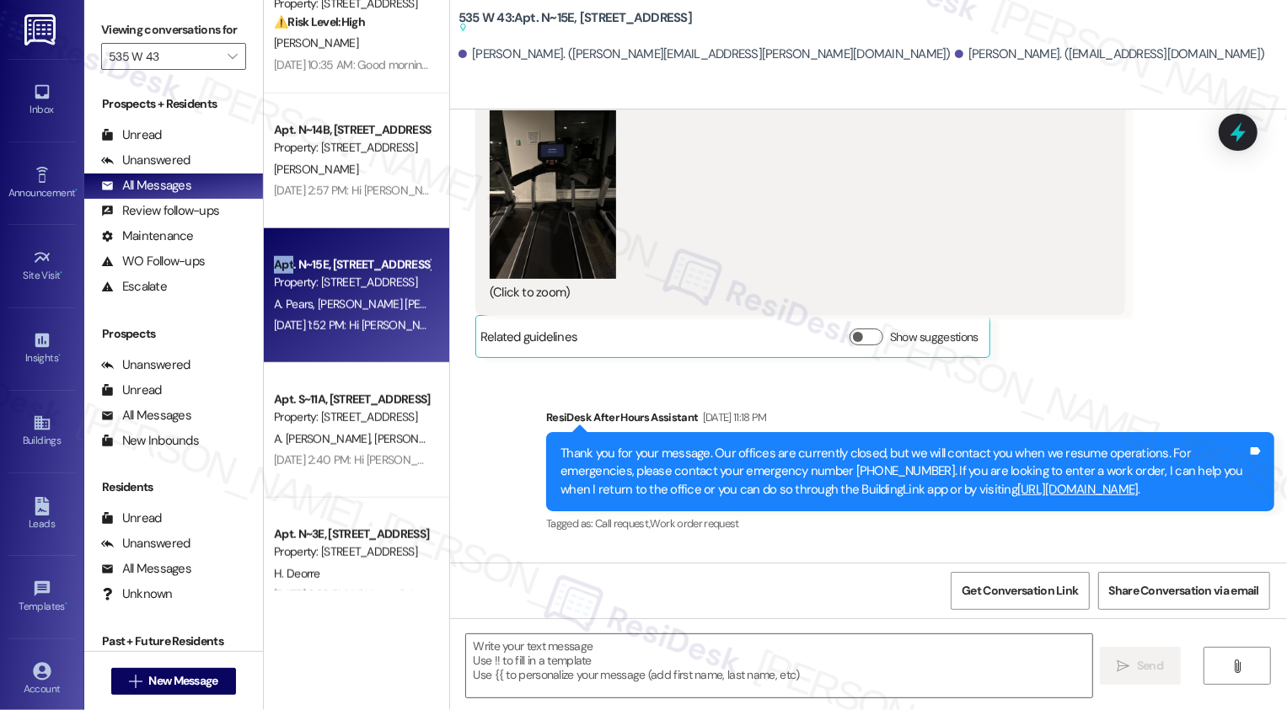
scroll to position [1101, 0]
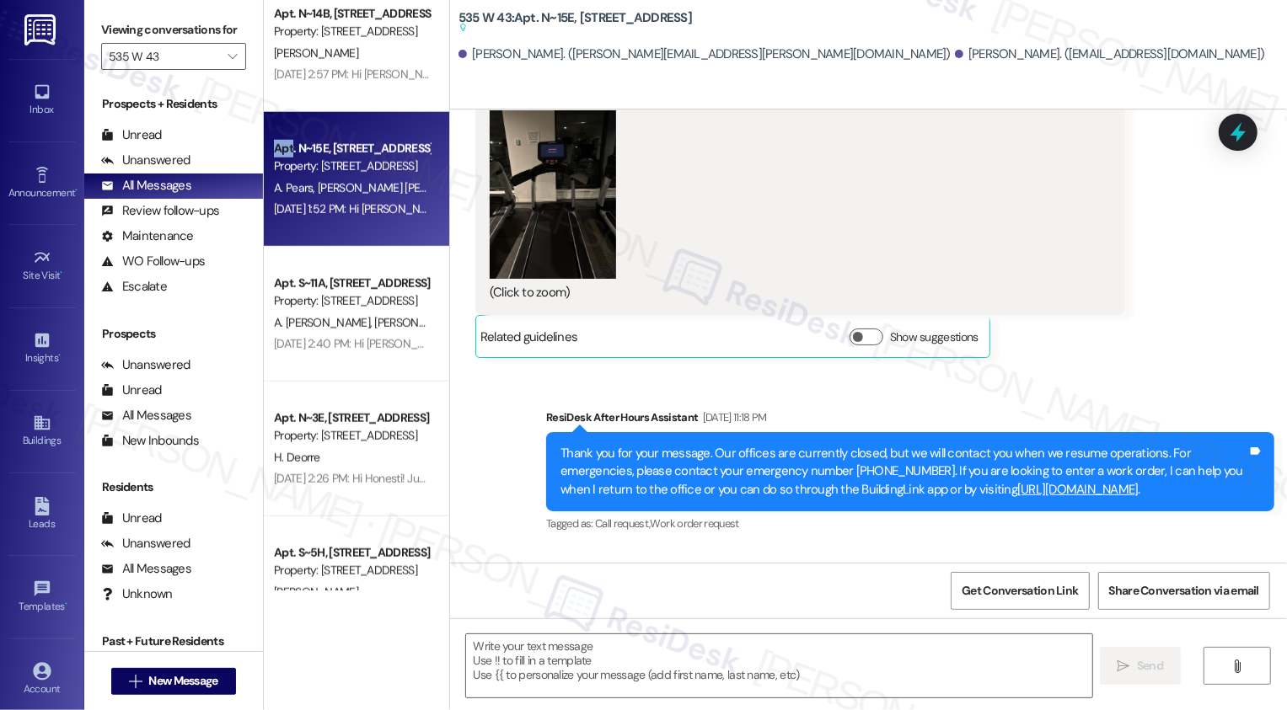
click at [351, 348] on div "[DATE] 2:40 PM: Hi [PERSON_NAME] and [PERSON_NAME]! Quick reminder about your 5…" at bounding box center [833, 343] width 1118 height 15
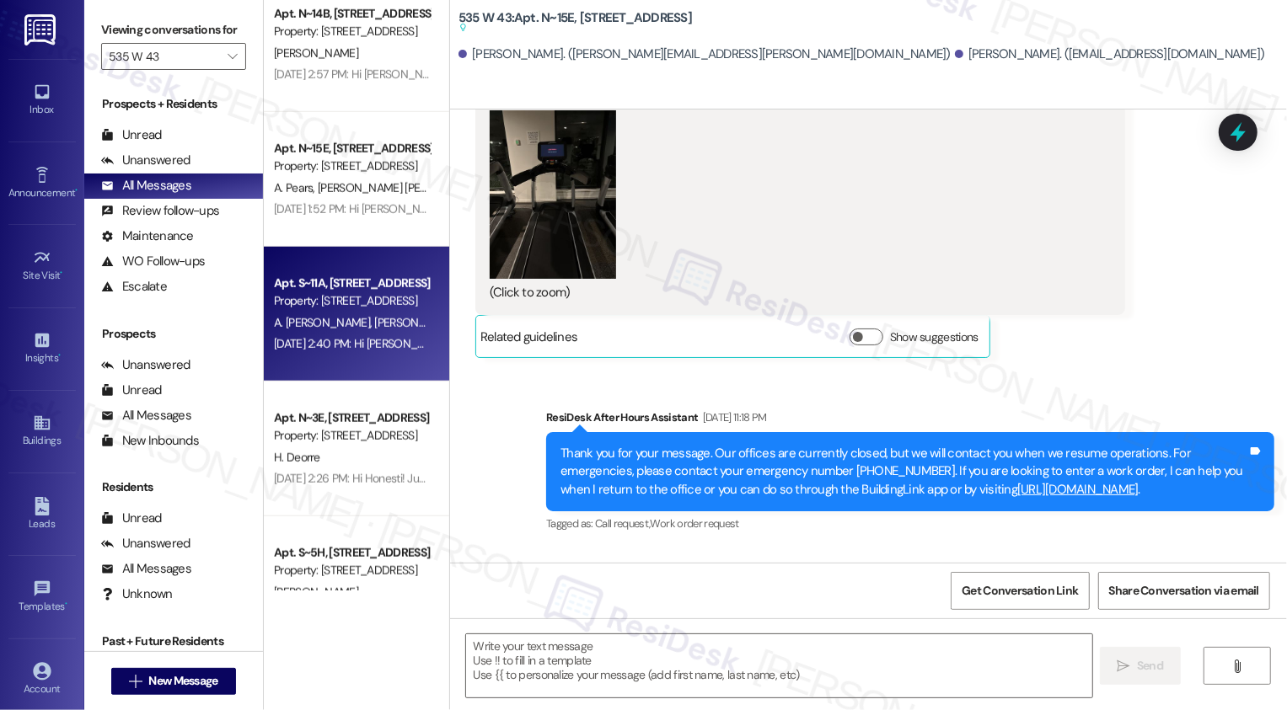
click at [351, 348] on div "[DATE] 2:40 PM: Hi [PERSON_NAME] and [PERSON_NAME]! Quick reminder about your 5…" at bounding box center [833, 343] width 1118 height 15
type textarea "Fetching suggested responses. Please feel free to read through the conversation…"
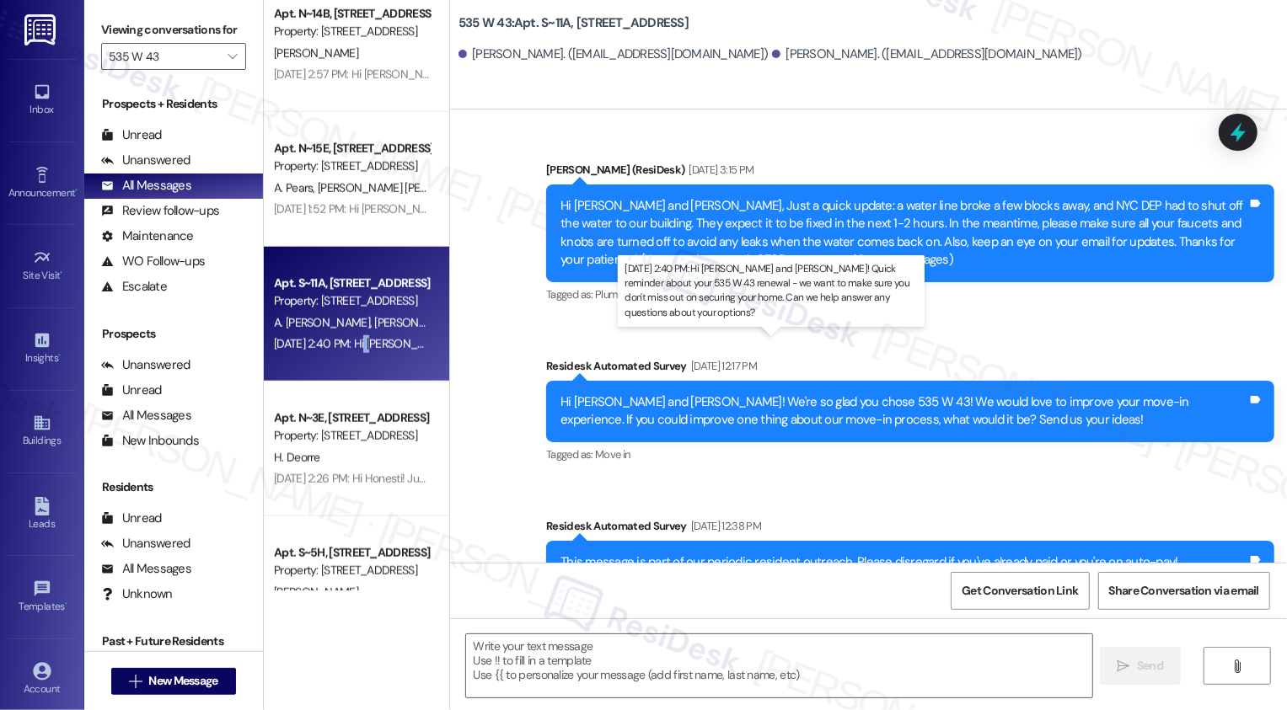
type textarea "Fetching suggested responses. Please feel free to read through the conversation…"
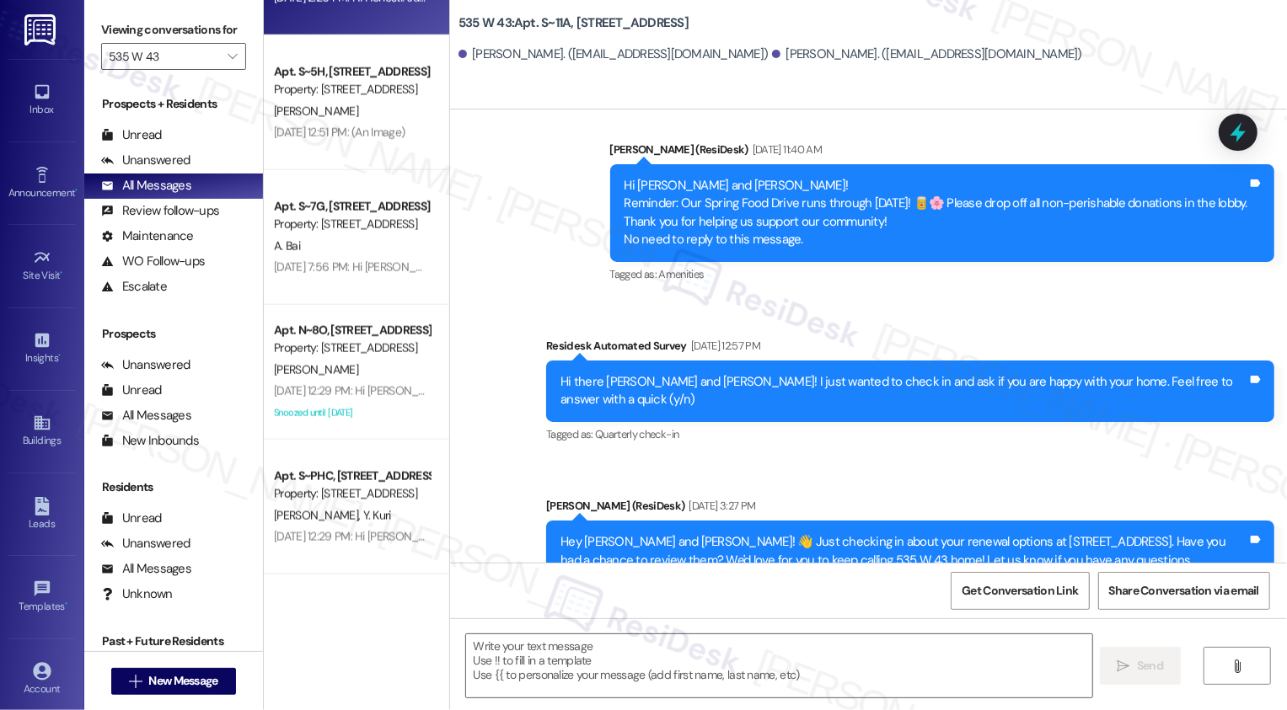
scroll to position [1669, 0]
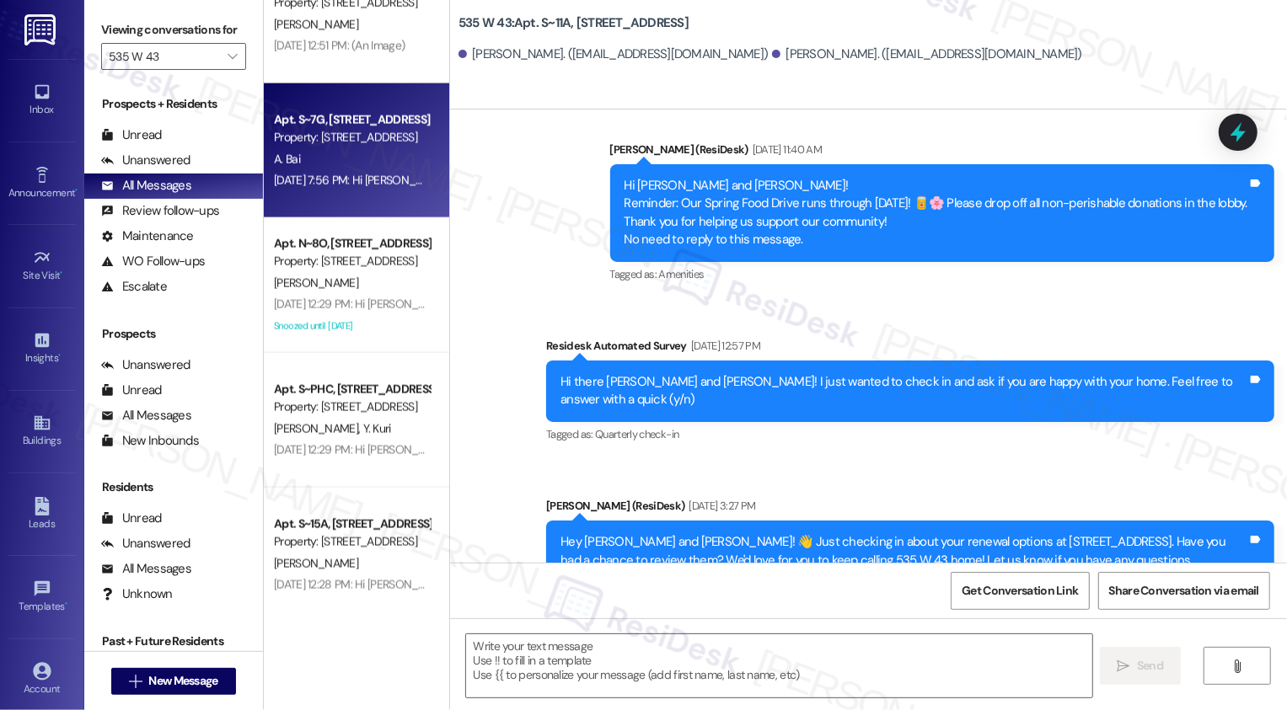
click at [339, 138] on div "Property: [STREET_ADDRESS]" at bounding box center [352, 138] width 156 height 18
type textarea "Fetching suggested responses. Please feel free to read through the conversation…"
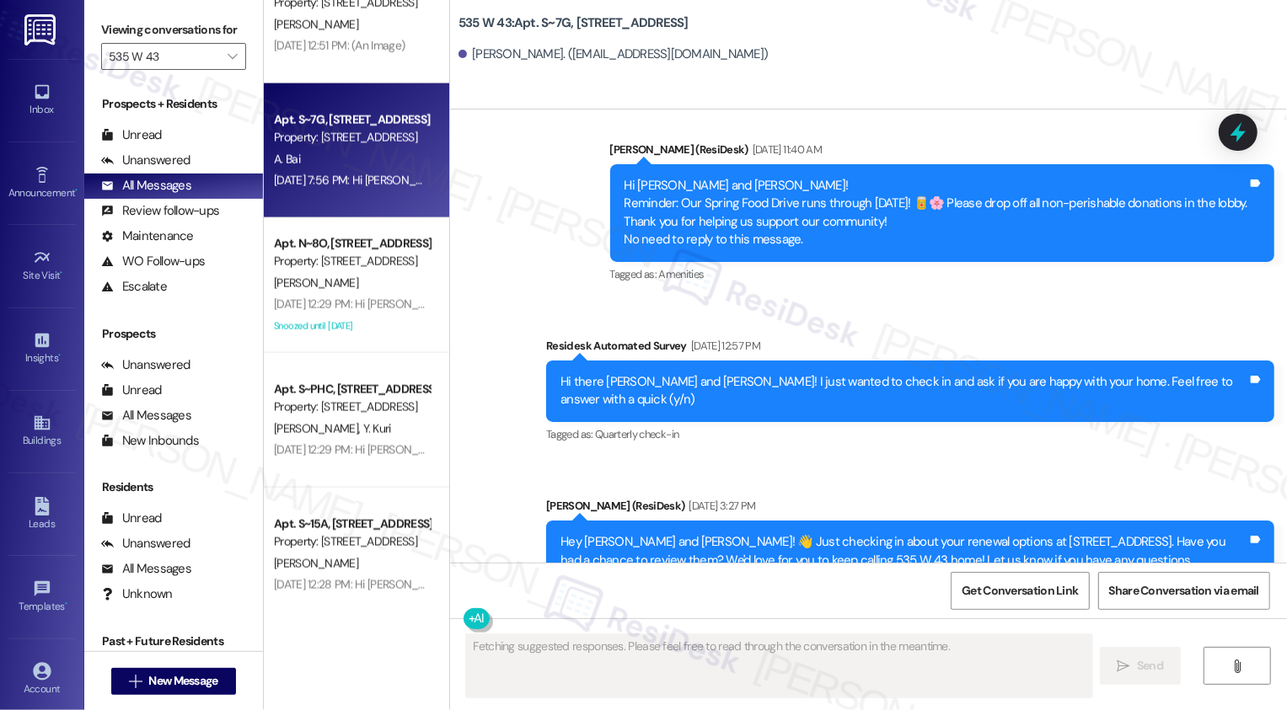
click at [339, 138] on div "Property: [STREET_ADDRESS]" at bounding box center [352, 138] width 156 height 18
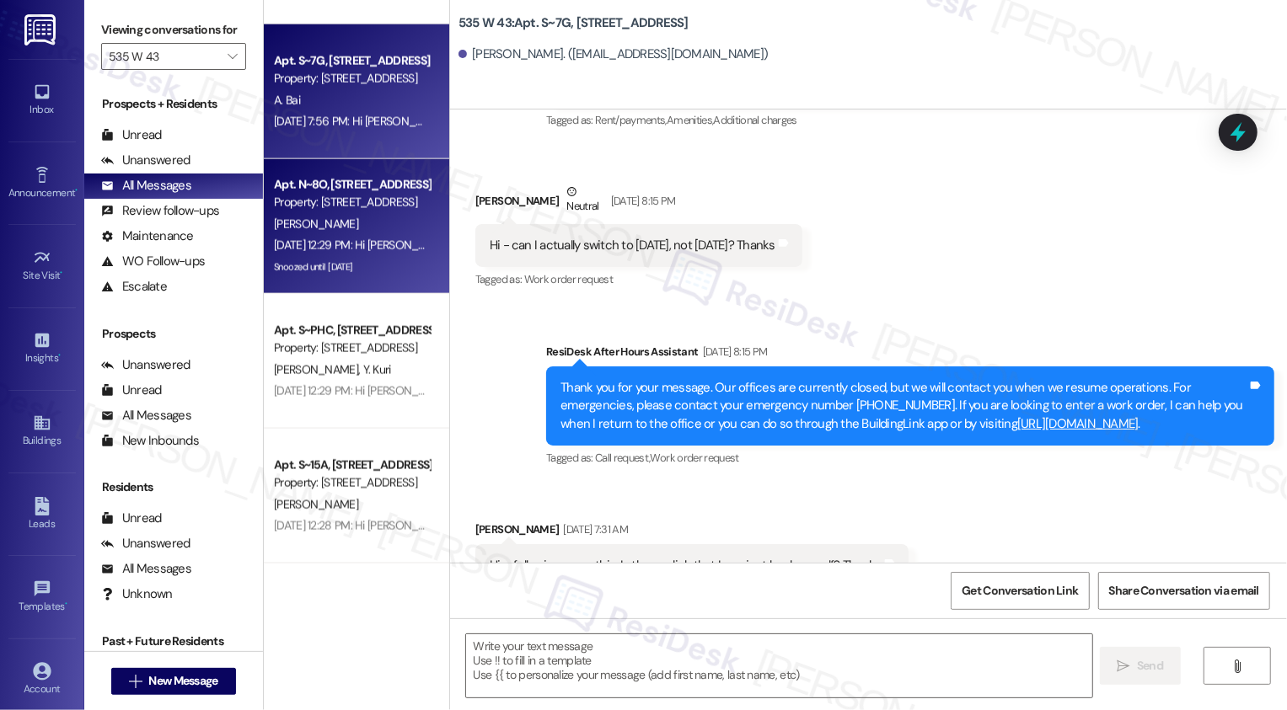
scroll to position [1798, 0]
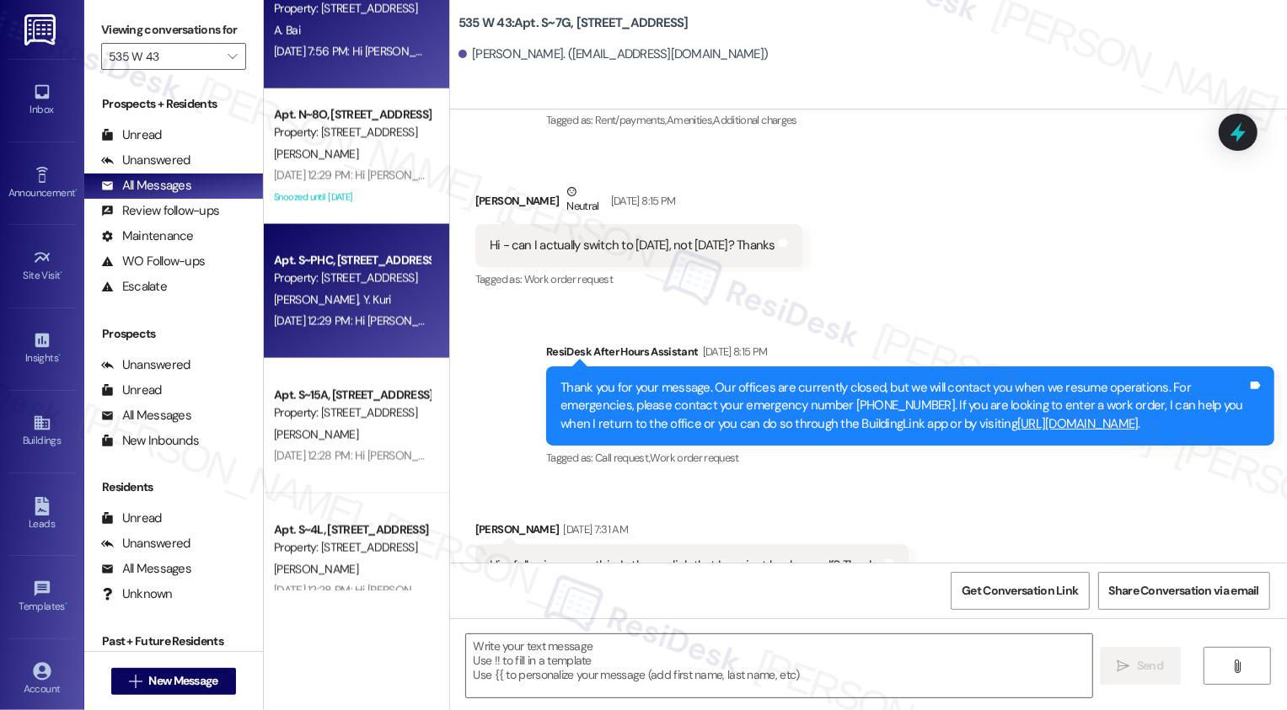
click at [348, 339] on div "Apt. S~PHC, [STREET_ADDRESS] Property: [STREET_ADDRESS][PERSON_NAME] Kuri [DATE…" at bounding box center [356, 291] width 185 height 135
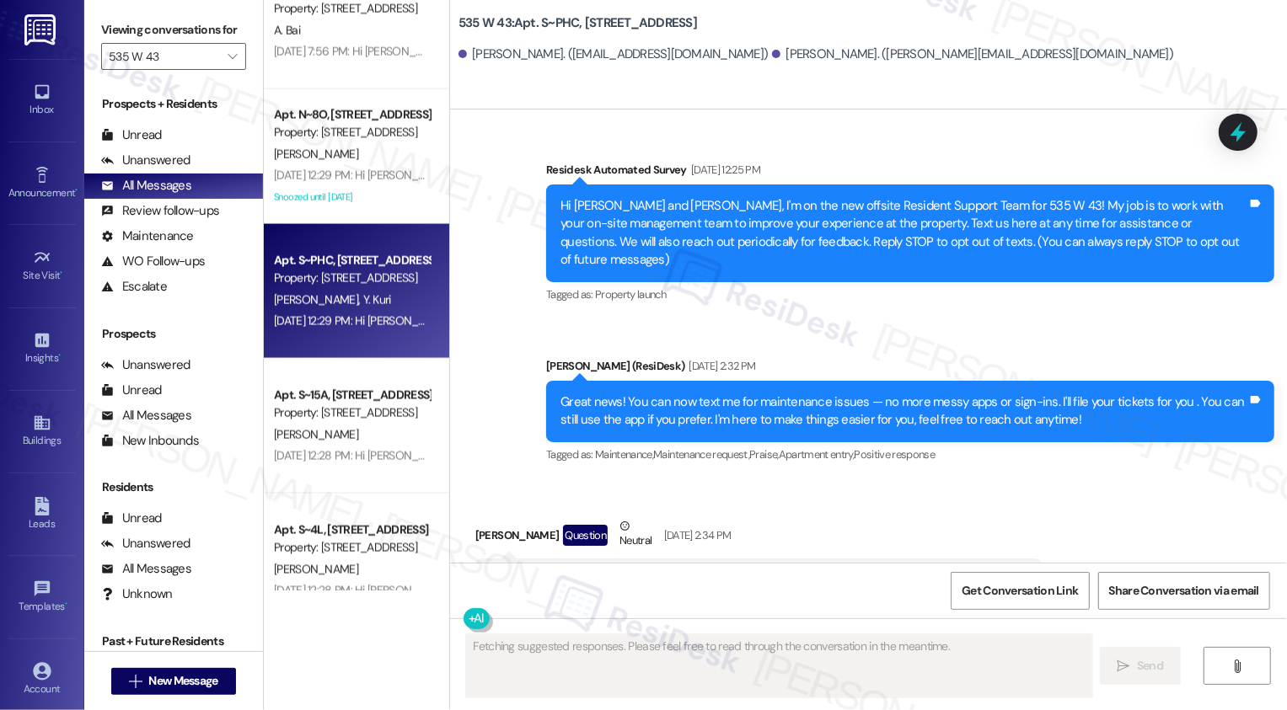
type textarea "Fetching suggested responses. Please feel free to read through the conversation…"
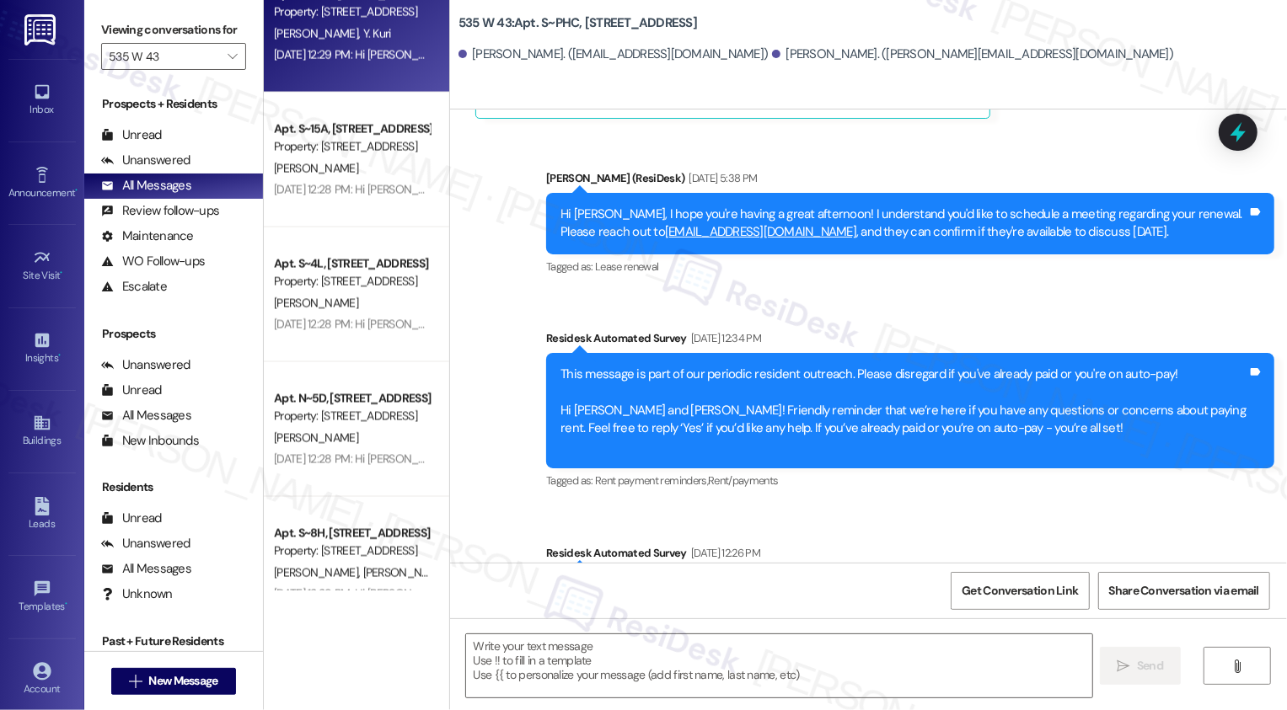
scroll to position [2142, 0]
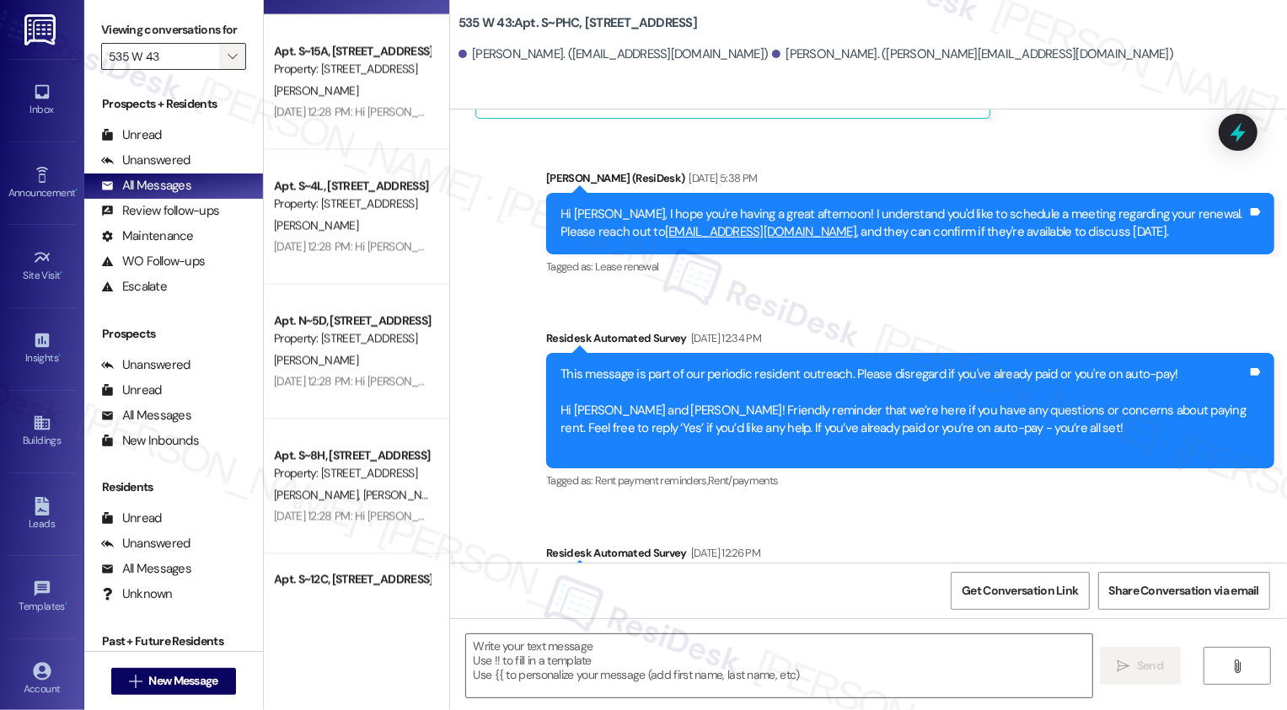
click at [228, 63] on icon "" at bounding box center [232, 56] width 9 height 13
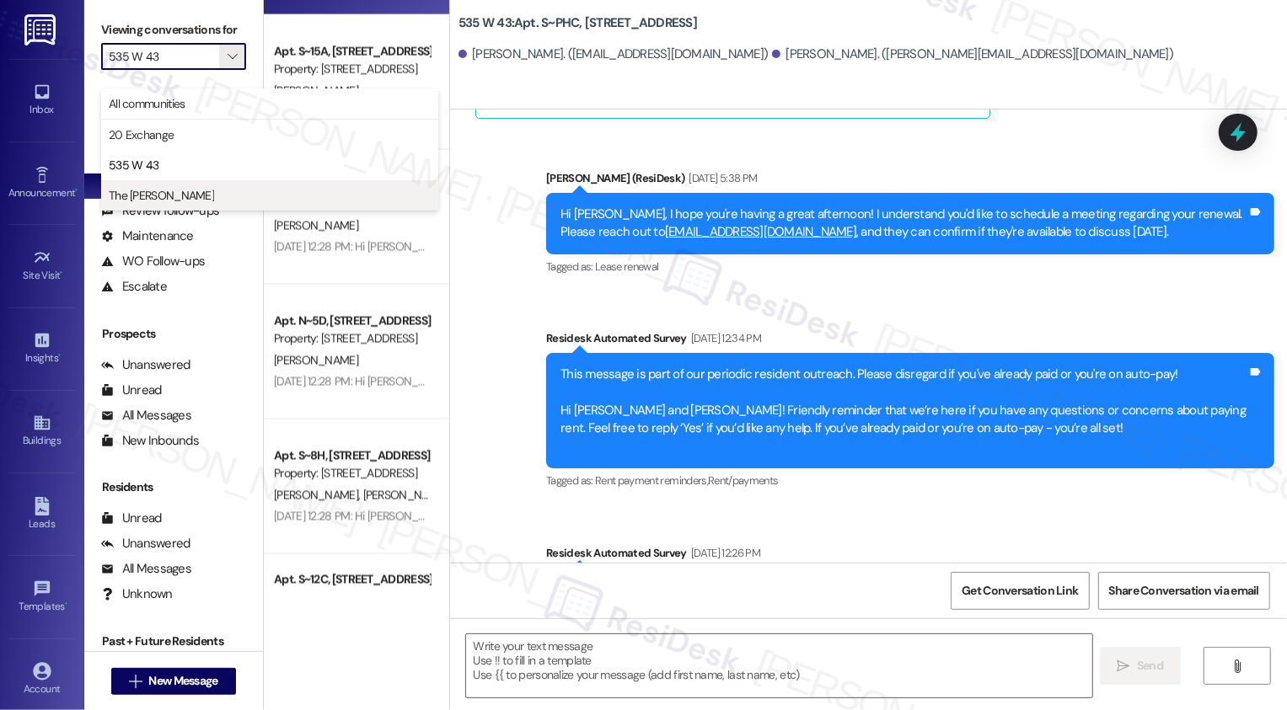
click at [194, 193] on span "The [PERSON_NAME]" at bounding box center [270, 195] width 322 height 17
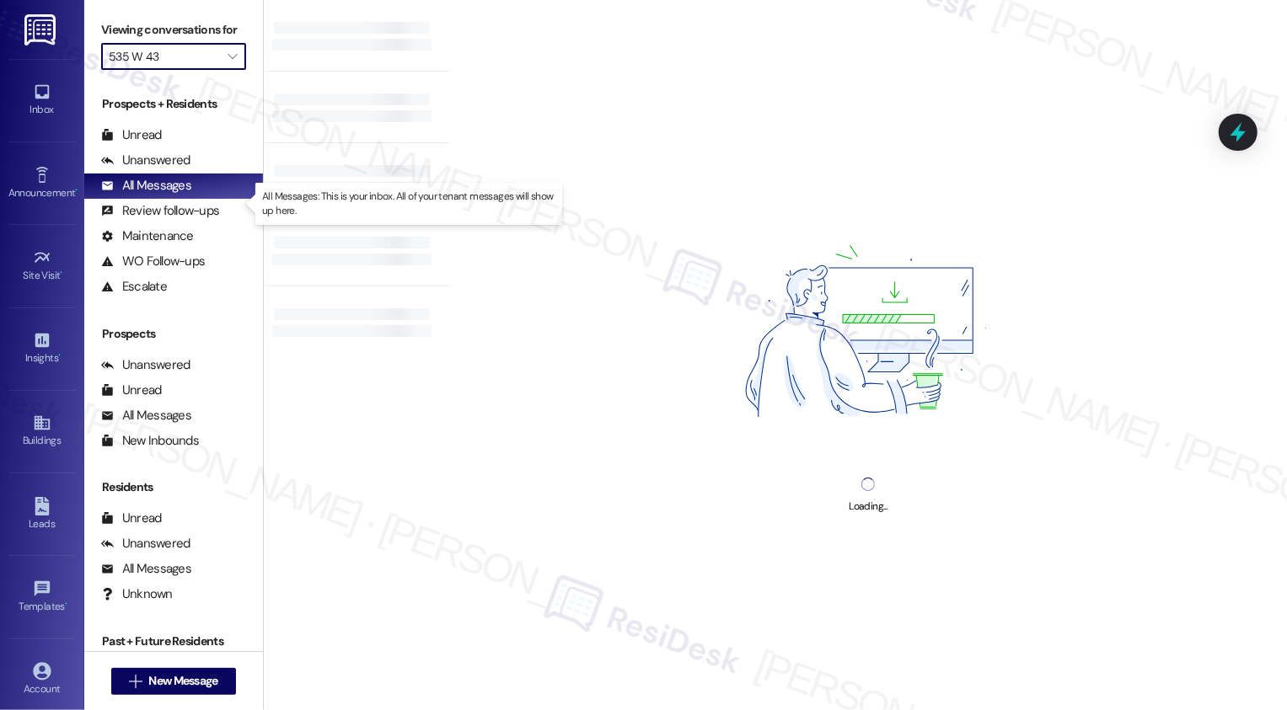
type input "The [PERSON_NAME]"
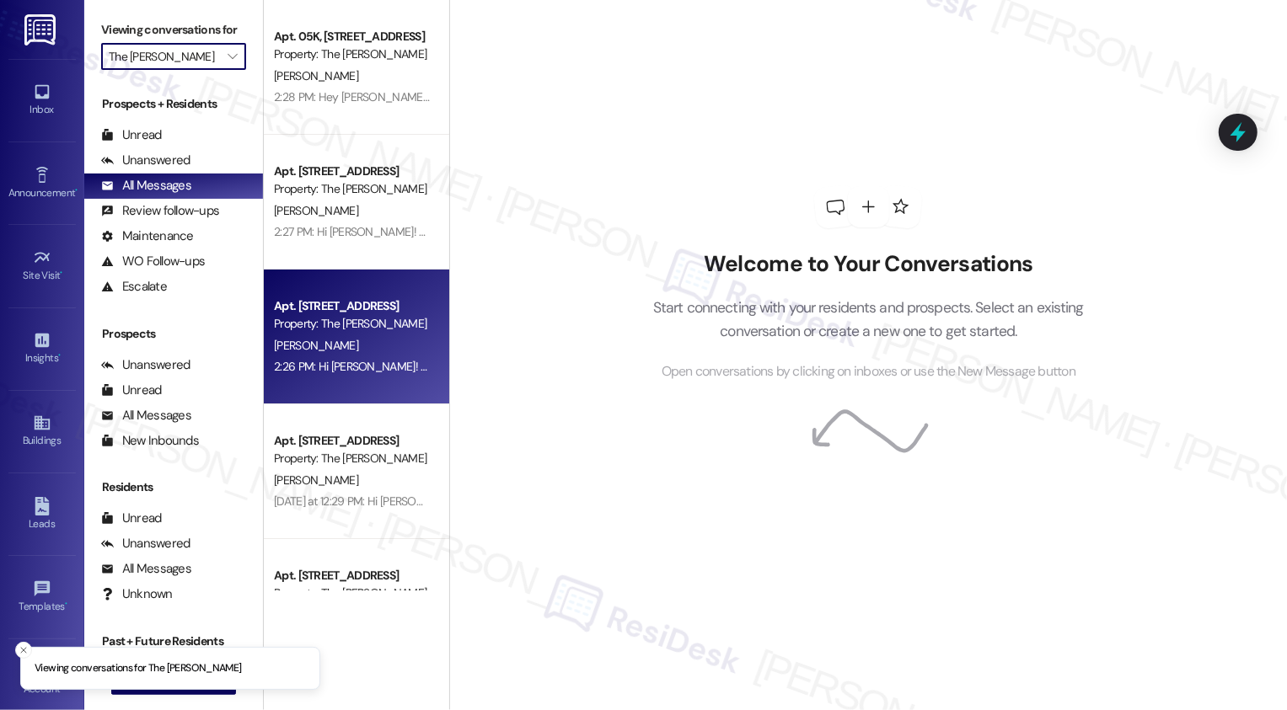
click at [362, 375] on div "2:26 PM: Hi [PERSON_NAME]! Quick reminder about your The [PERSON_NAME] renewal …" at bounding box center [351, 366] width 159 height 21
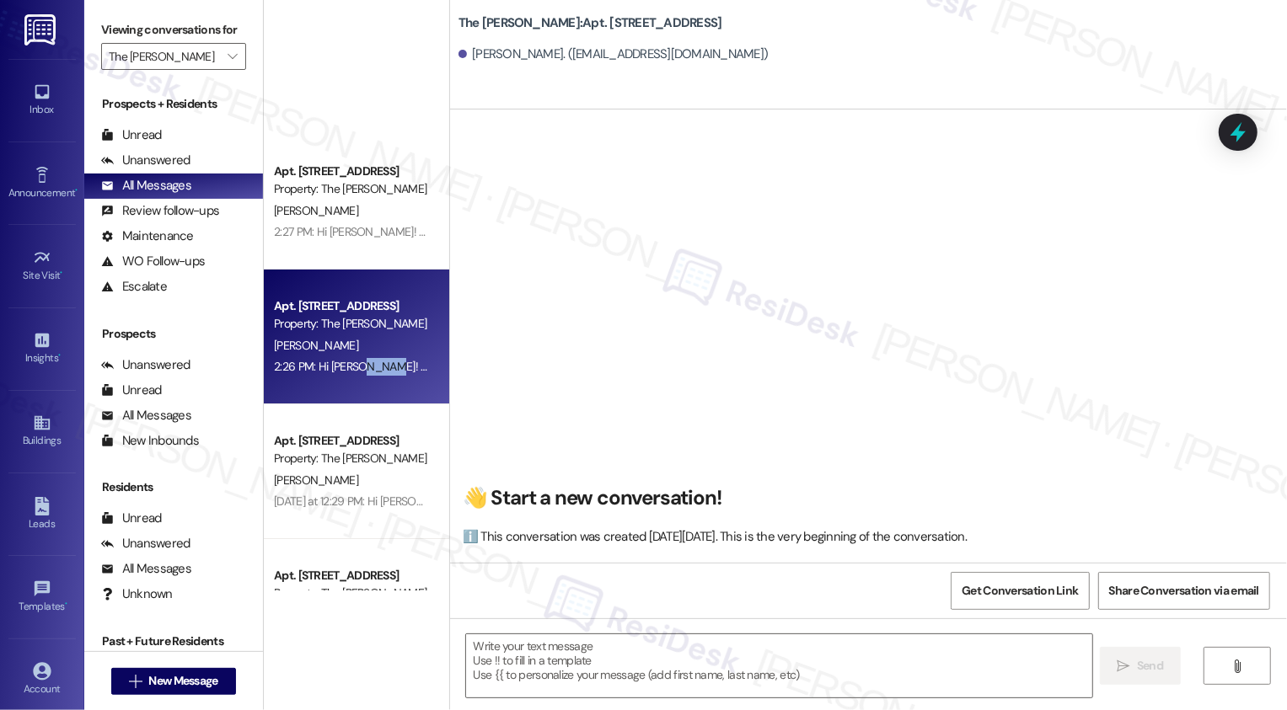
scroll to position [485, 0]
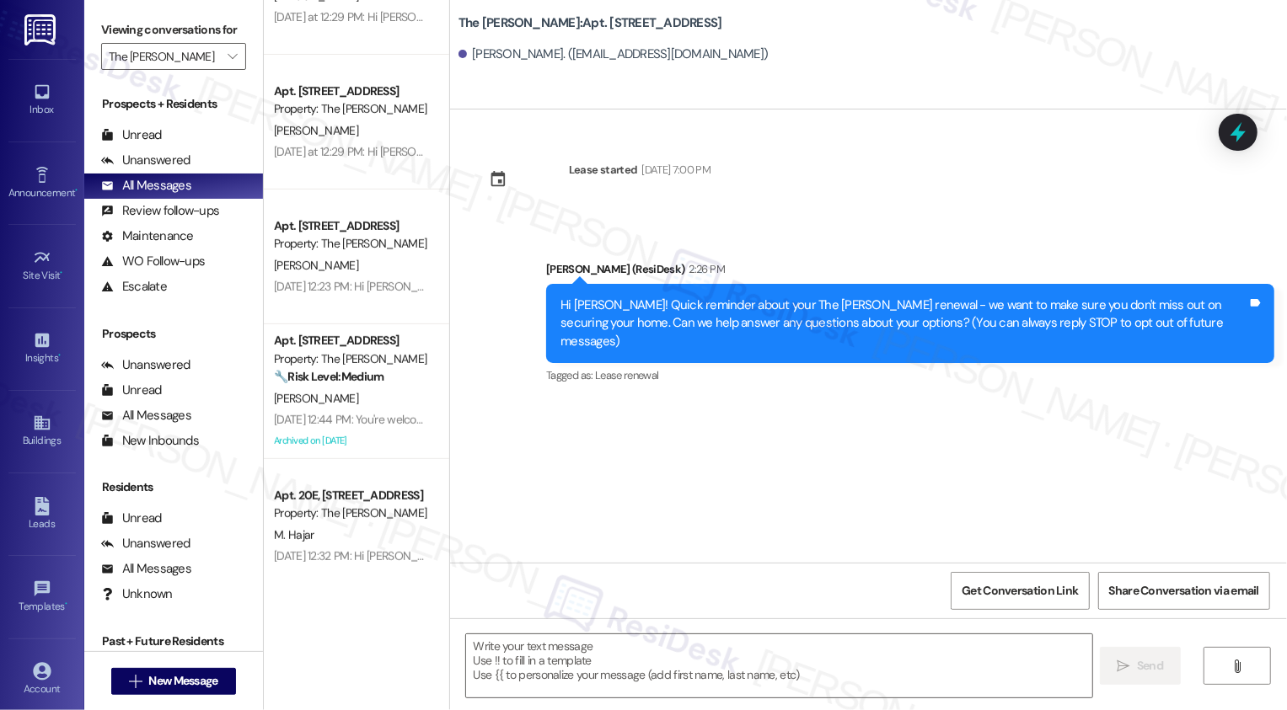
type textarea "Fetching suggested responses. Please feel free to read through the conversation…"
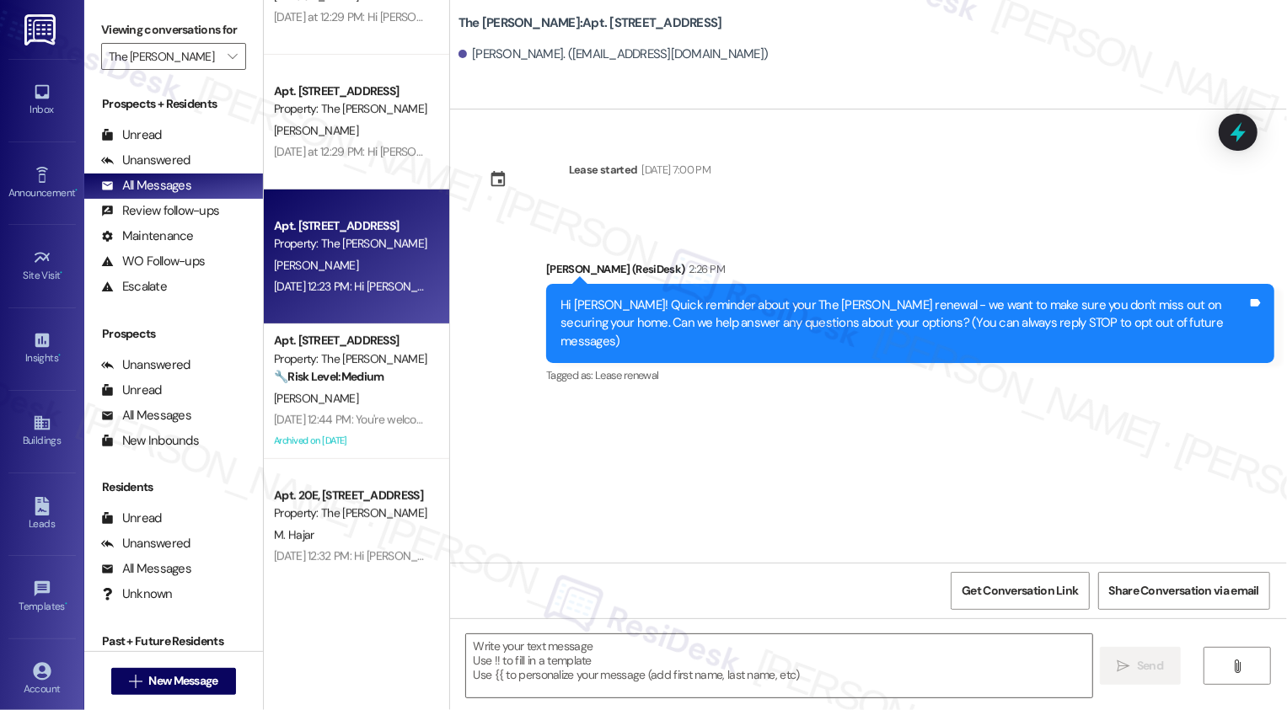
click at [343, 258] on div "[PERSON_NAME]" at bounding box center [351, 265] width 159 height 21
type textarea "Fetching suggested responses. Please feel free to read through the conversation…"
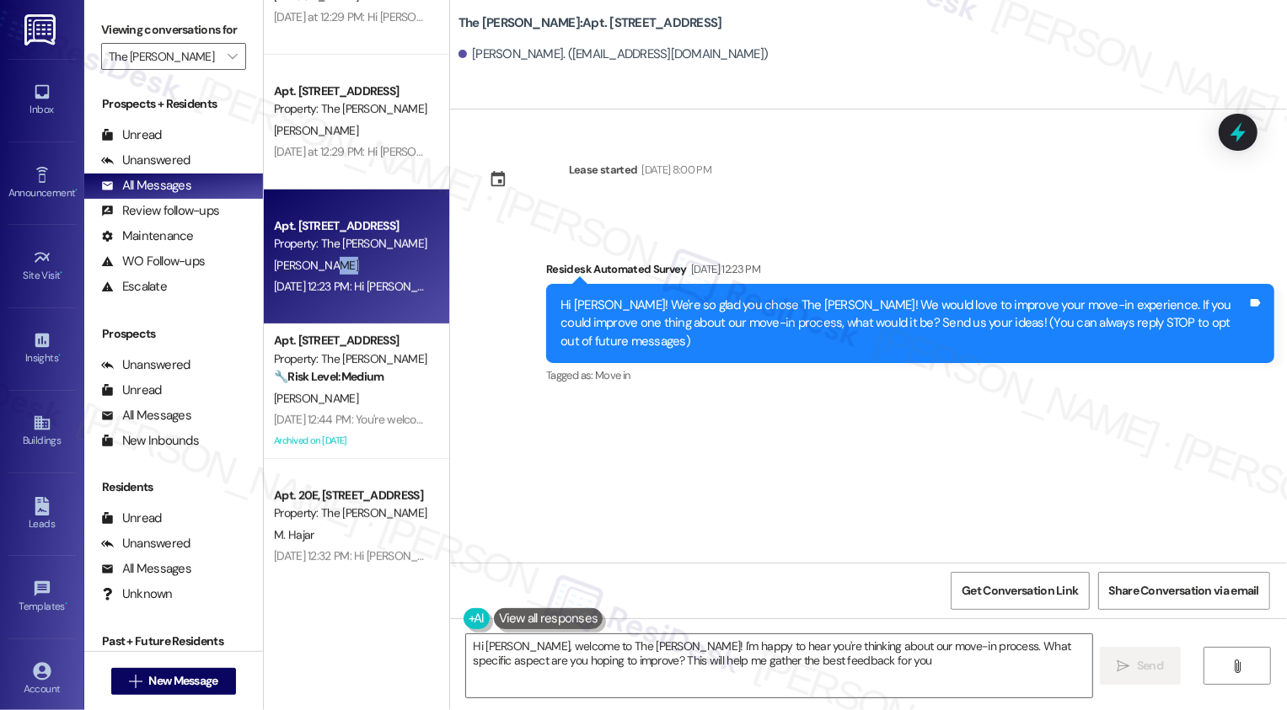
type textarea "Hi [PERSON_NAME], welcome to The [PERSON_NAME]! I'm happy to hear you're thinki…"
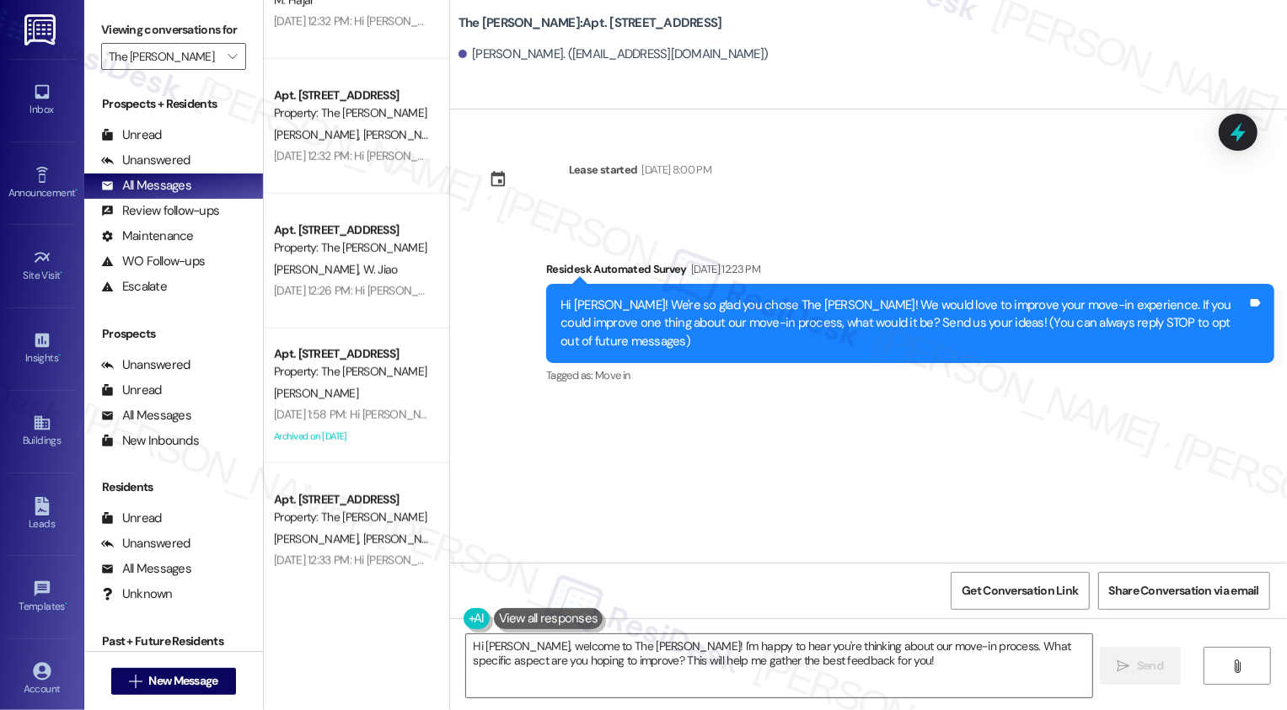
scroll to position [1037, 0]
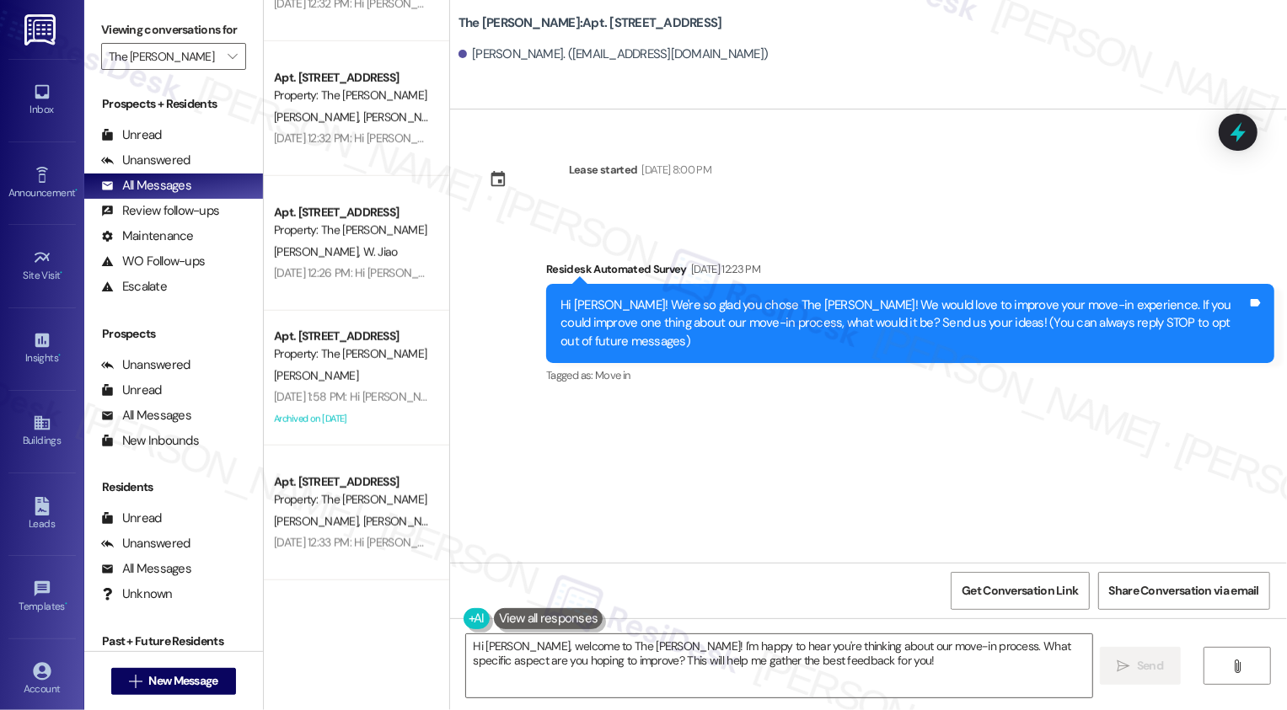
click at [330, 307] on div "Apt. 06B, [STREET_ADDRESS] Property: The [PERSON_NAME] [PERSON_NAME] [DATE] 12:…" at bounding box center [356, 243] width 185 height 135
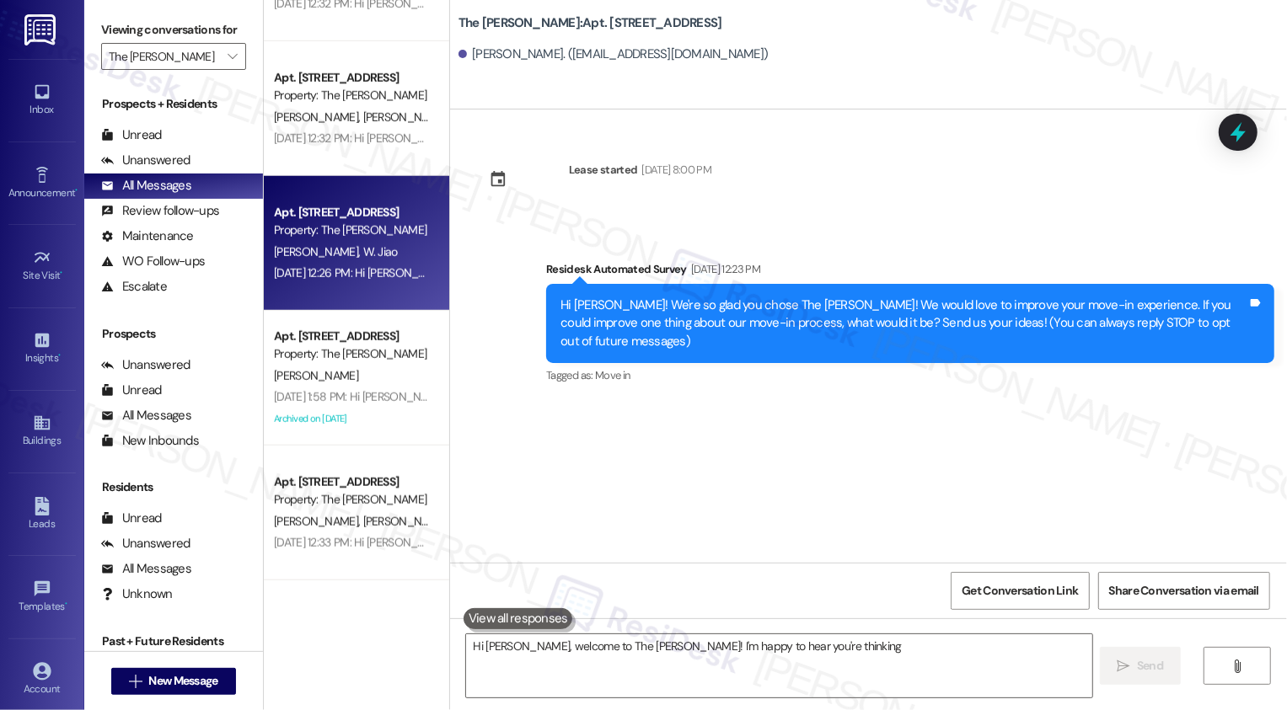
click at [330, 307] on div "Apt. 06B, [STREET_ADDRESS] Property: The [PERSON_NAME] [PERSON_NAME] [DATE] 12:…" at bounding box center [356, 243] width 185 height 135
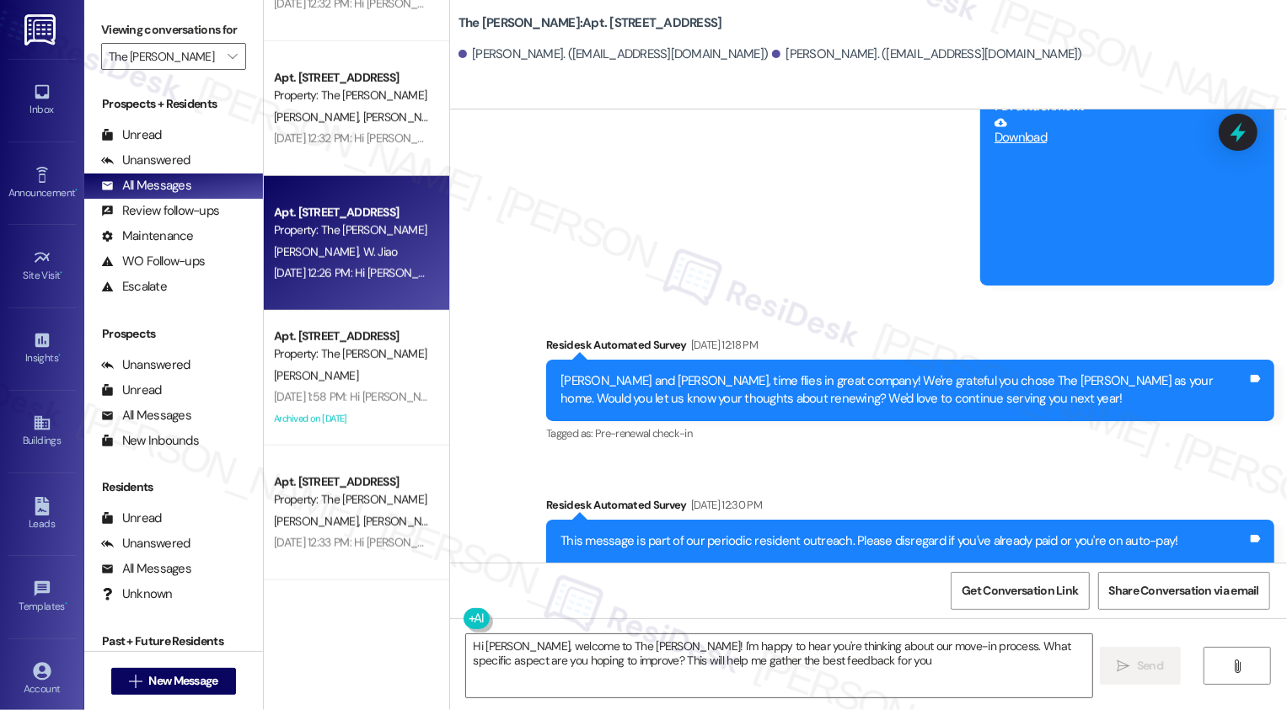
type textarea "Hi [PERSON_NAME], welcome to The [PERSON_NAME]! I'm happy to hear you're thinki…"
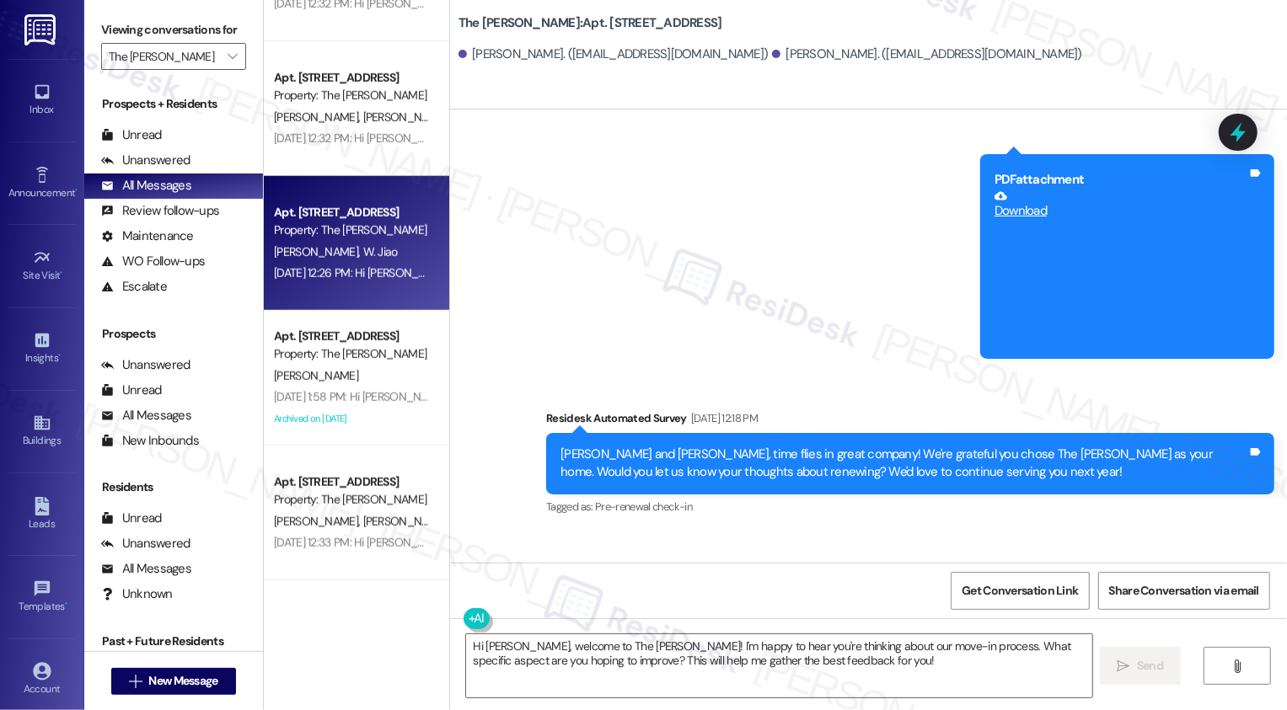
scroll to position [3341, 0]
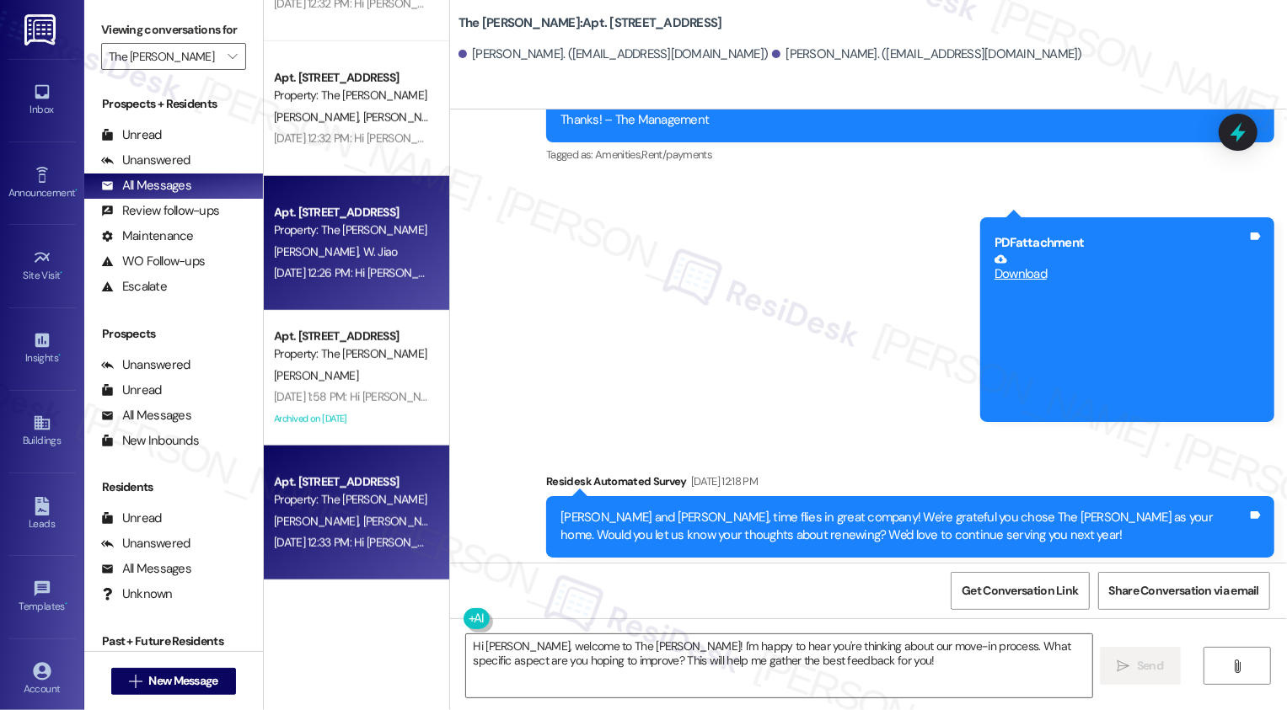
click at [332, 509] on div "Apt. [STREET_ADDRESS] Property: The [PERSON_NAME]" at bounding box center [351, 492] width 159 height 40
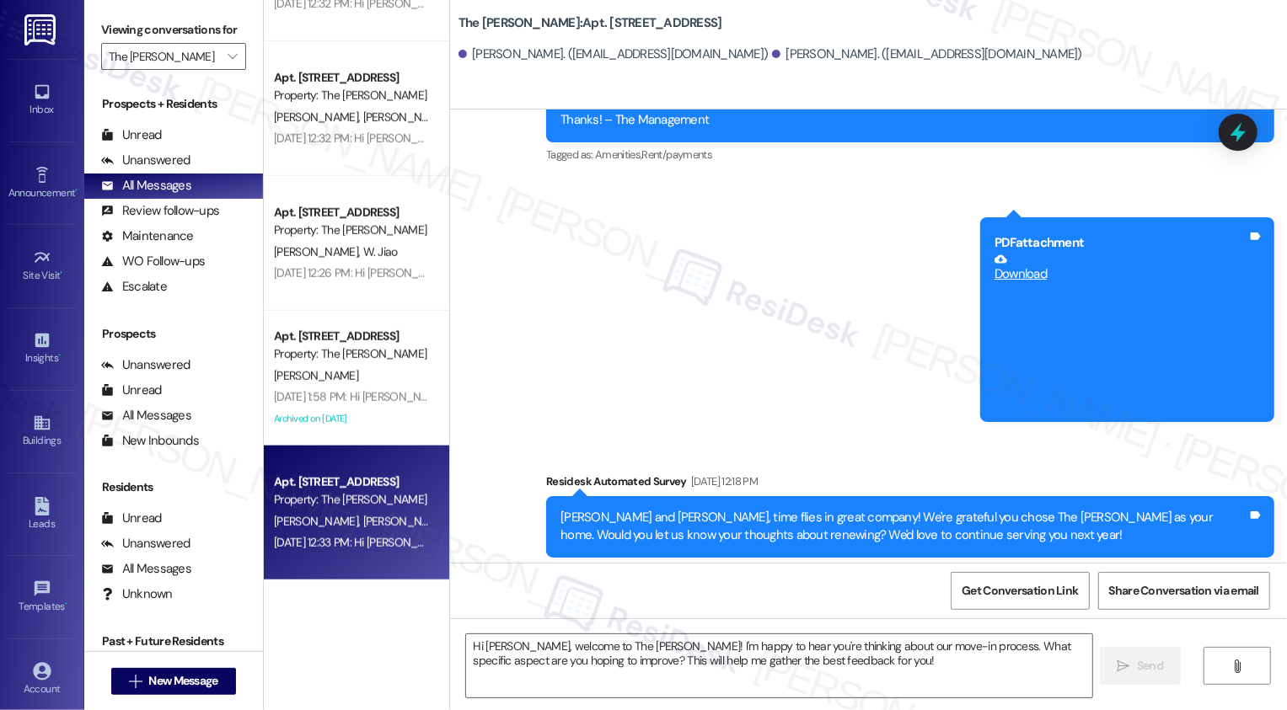
type textarea "Fetching suggested responses. Please feel free to read through the conversation…"
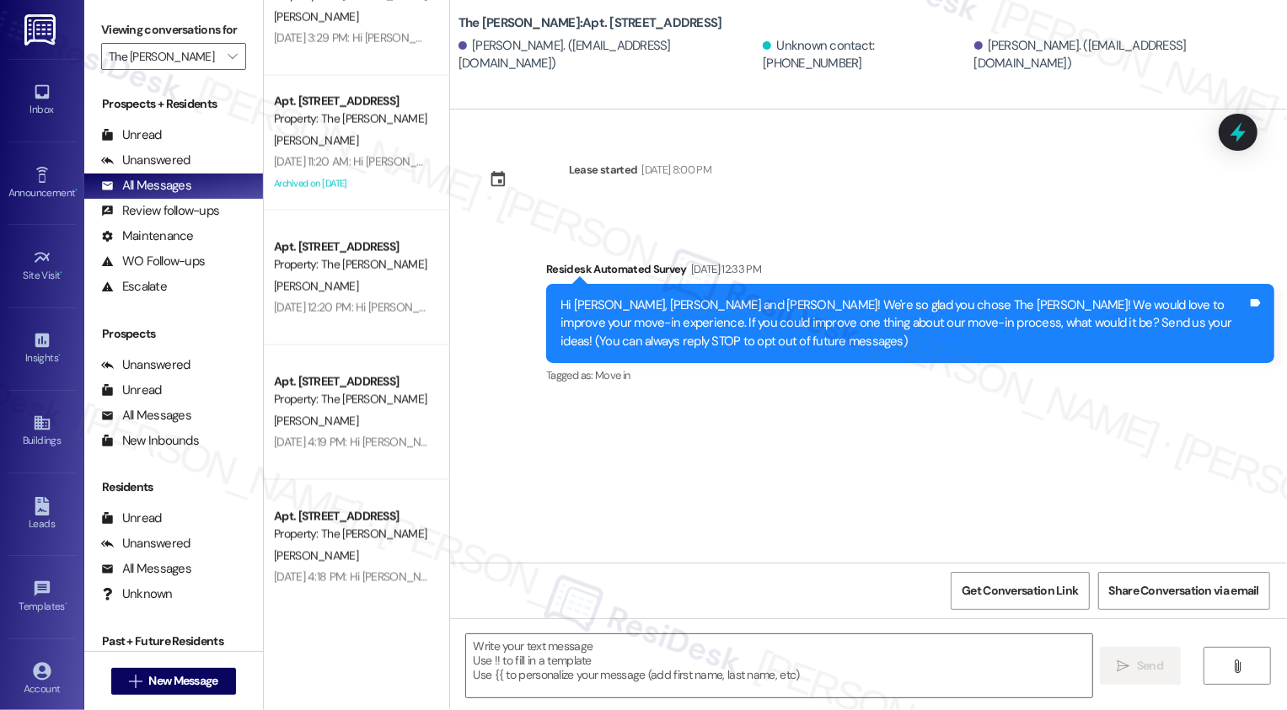
scroll to position [1972, 0]
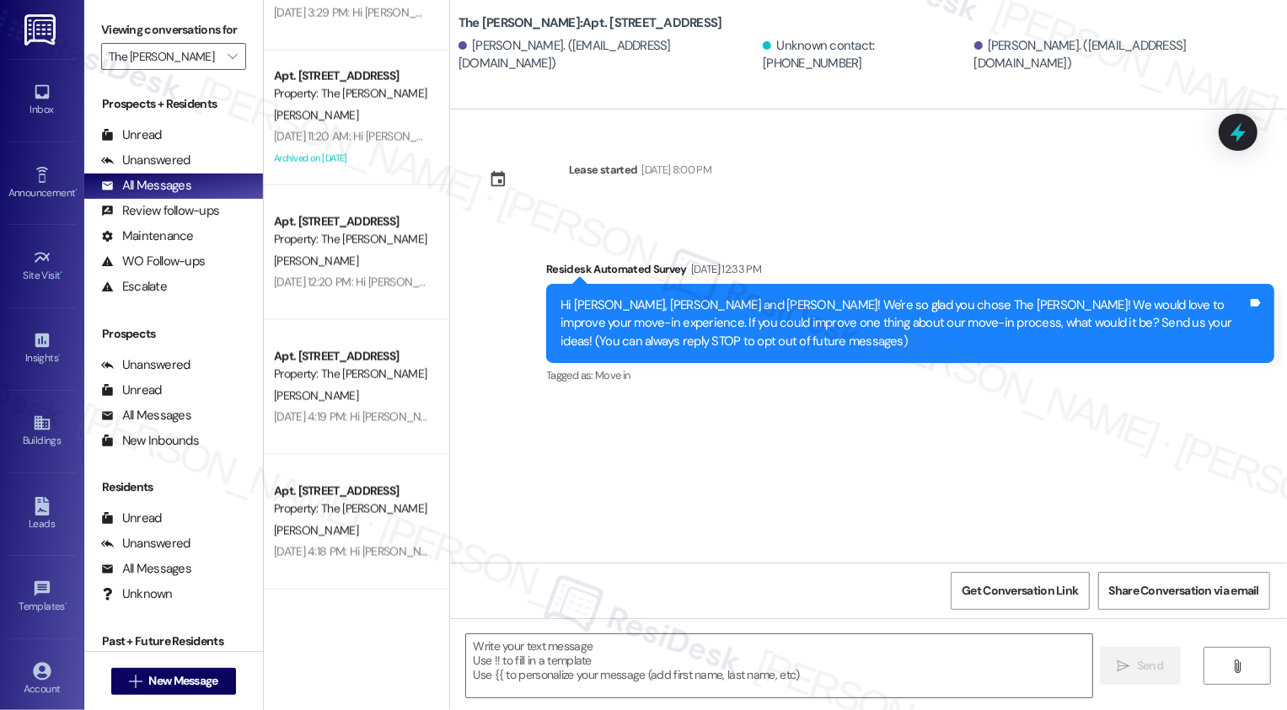
click at [342, 388] on div "[PERSON_NAME]" at bounding box center [351, 396] width 159 height 21
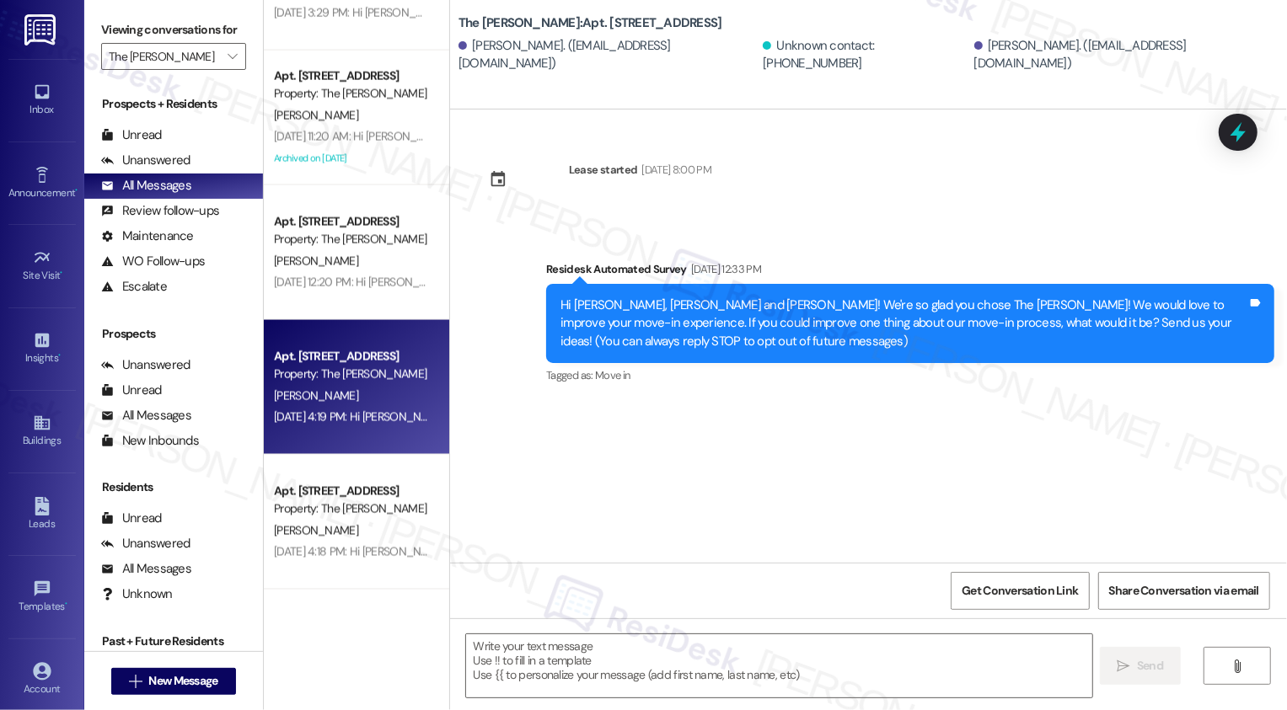
click at [342, 388] on div "[PERSON_NAME]" at bounding box center [351, 396] width 159 height 21
type textarea "Fetching suggested responses. Please feel free to read through the conversation…"
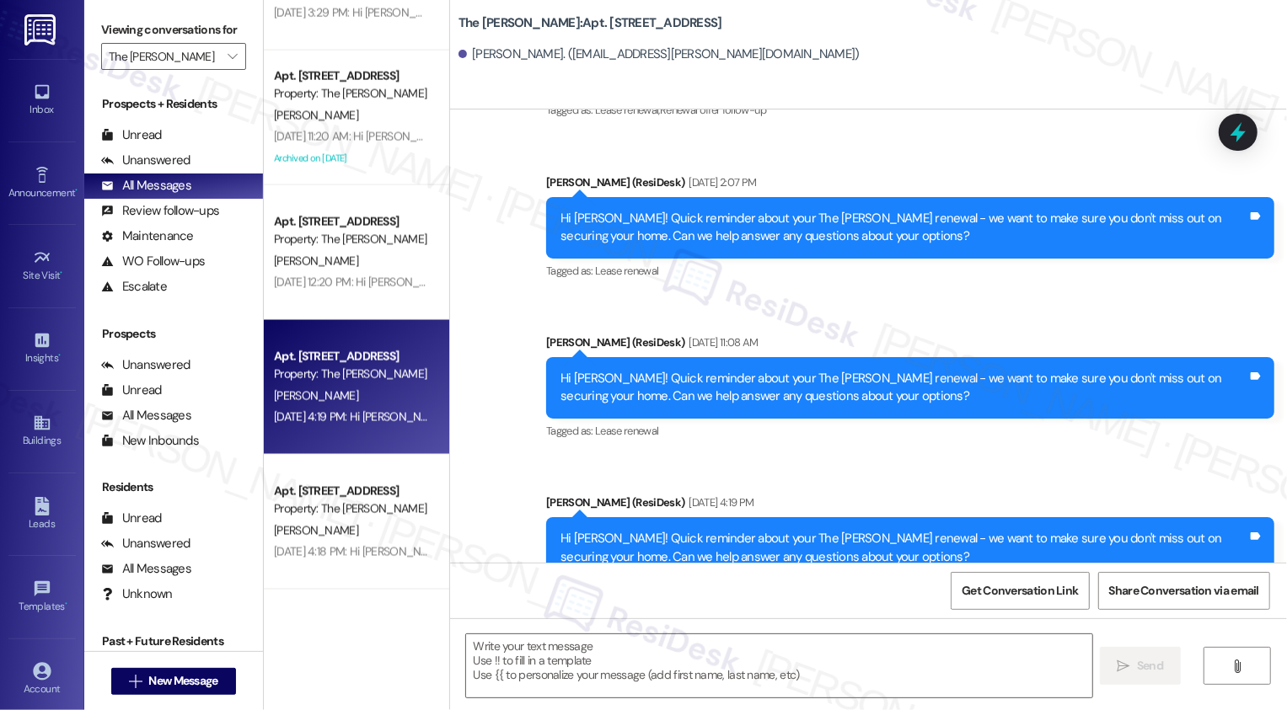
scroll to position [2493, 0]
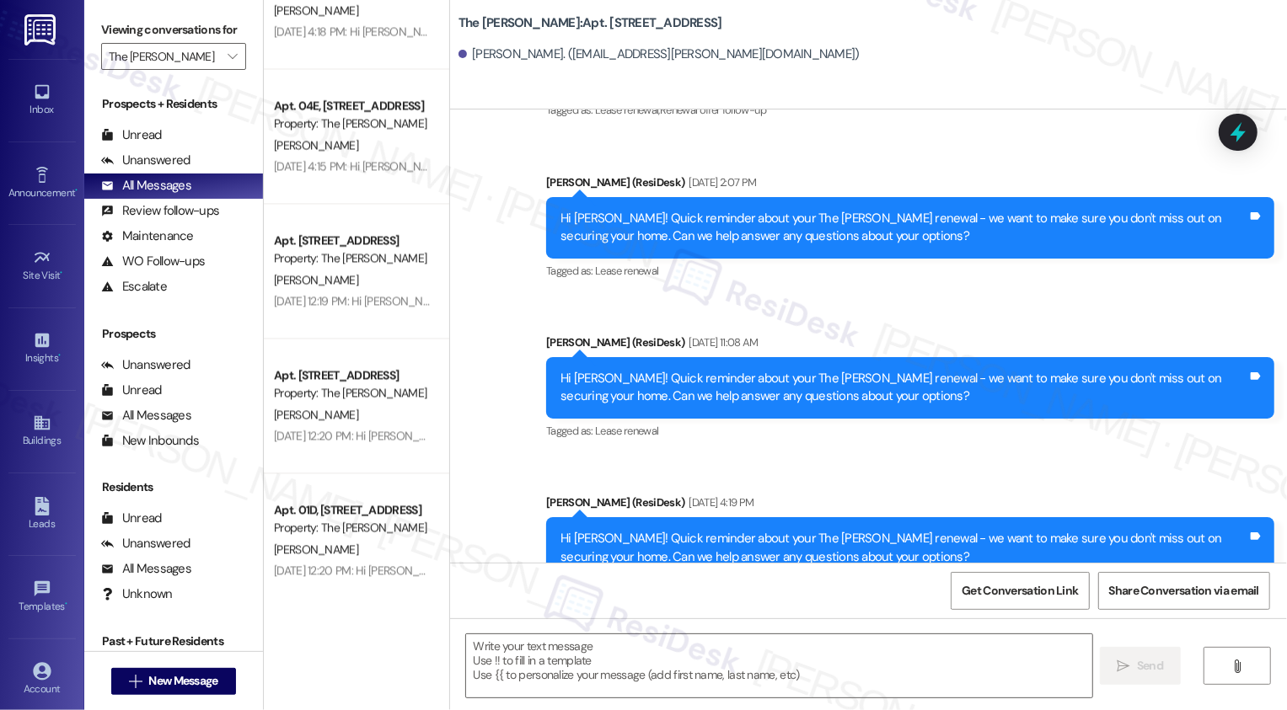
click at [358, 327] on div "Apt. [STREET_ADDRESS] Property: The [PERSON_NAME] [DATE] 12:19 PM: Hi [PERSON_N…" at bounding box center [356, 271] width 185 height 135
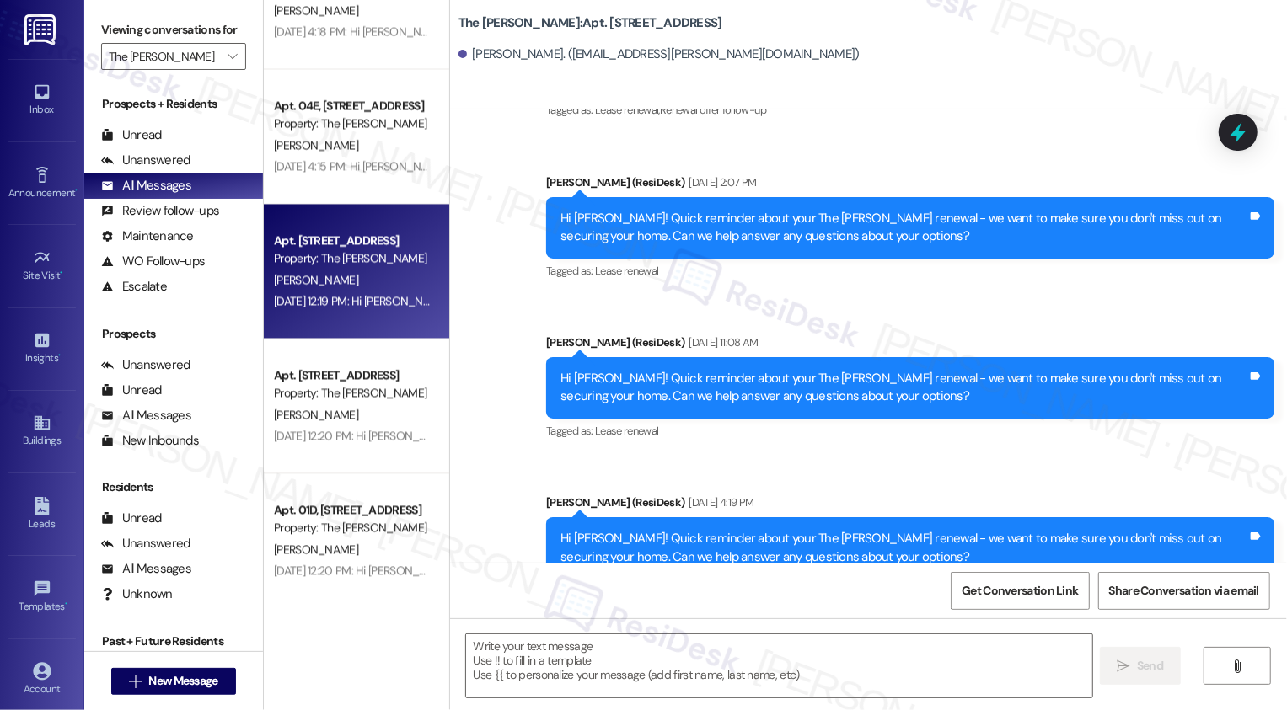
click at [358, 327] on div "Apt. [STREET_ADDRESS] Property: The [PERSON_NAME] [DATE] 12:19 PM: Hi [PERSON_N…" at bounding box center [356, 271] width 185 height 135
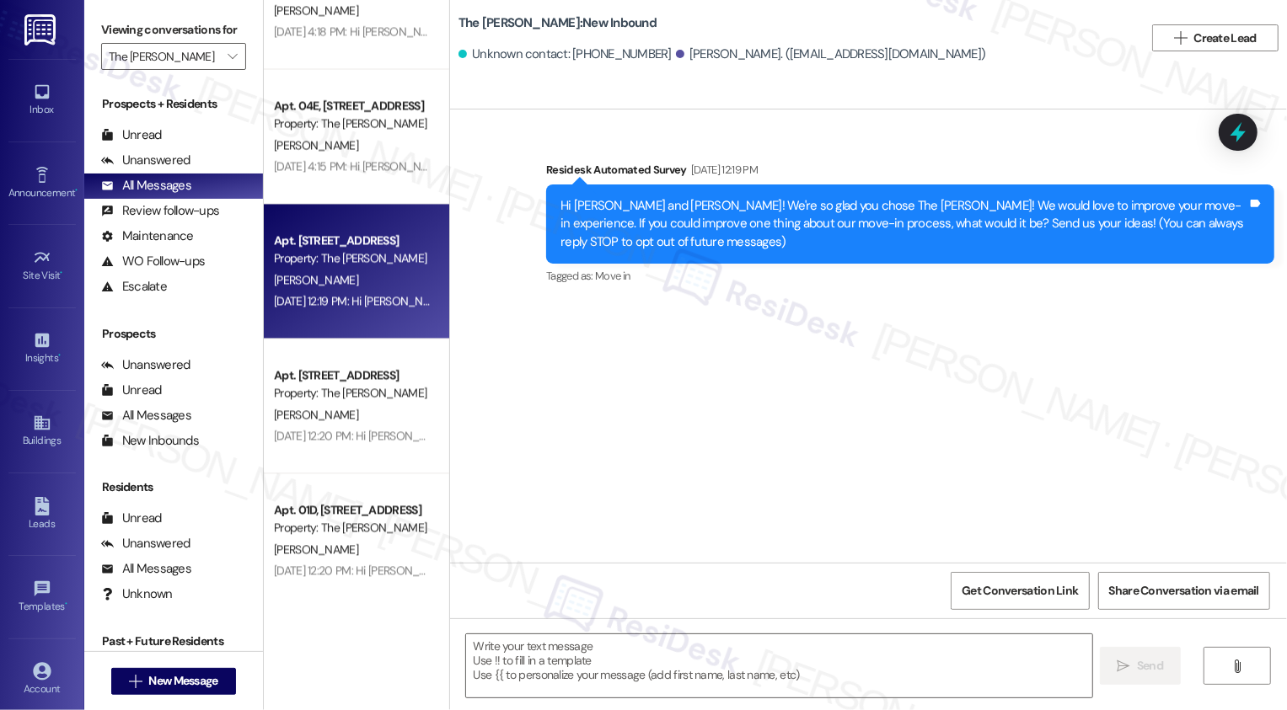
type textarea "Fetching suggested responses. Please feel free to read through the conversation…"
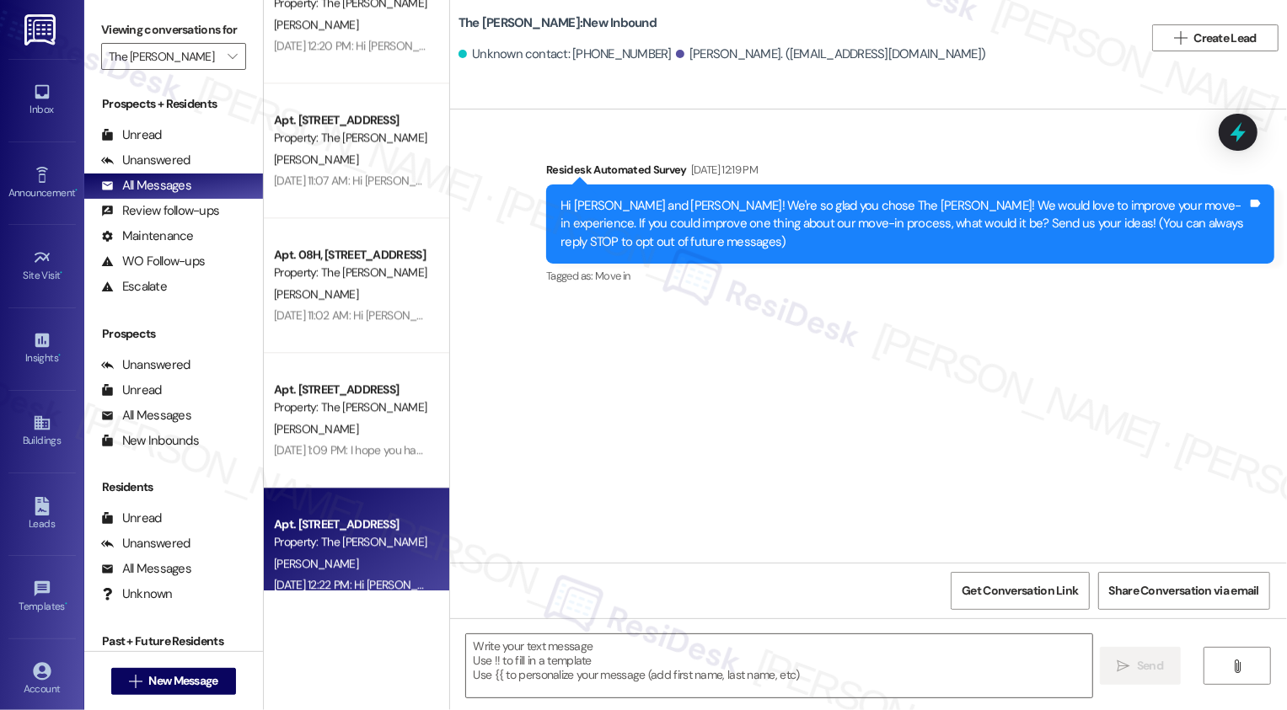
scroll to position [3096, 0]
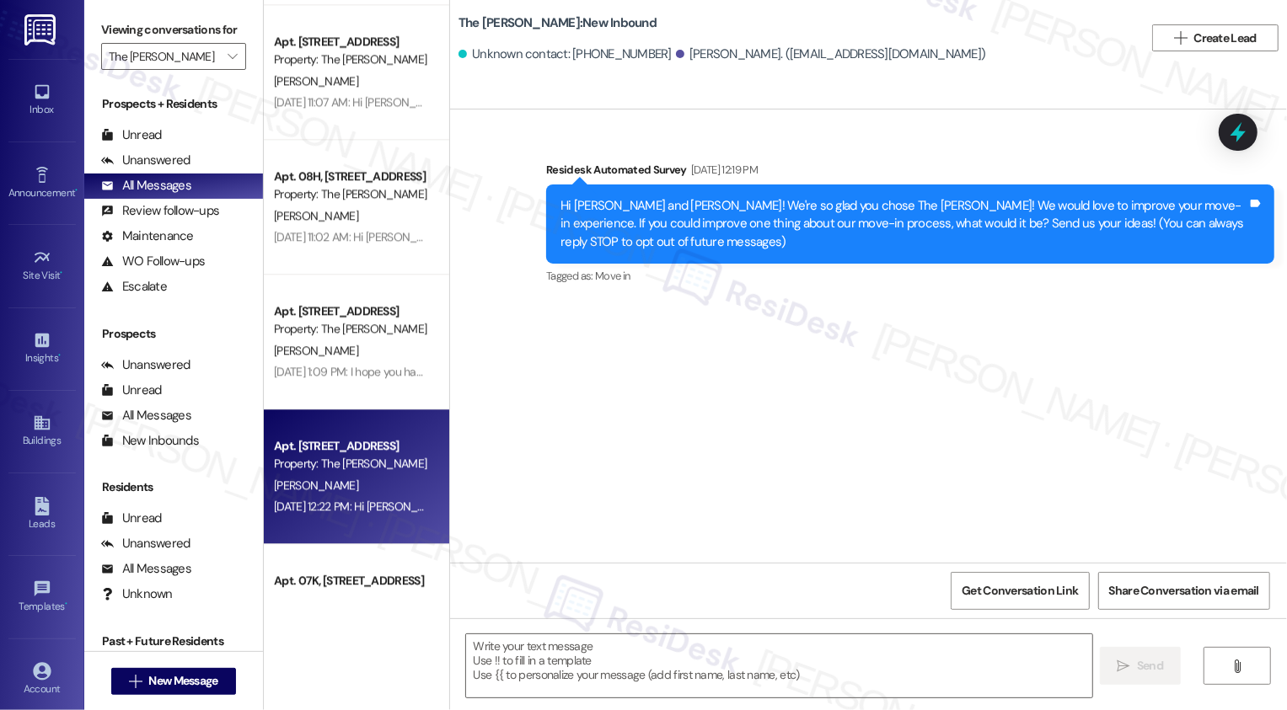
click at [340, 473] on div "Apt. 06F, [STREET_ADDRESS] Property: The [PERSON_NAME]" at bounding box center [351, 456] width 159 height 40
type textarea "Fetching suggested responses. Please feel free to read through the conversation…"
